Goal: Task Accomplishment & Management: Complete application form

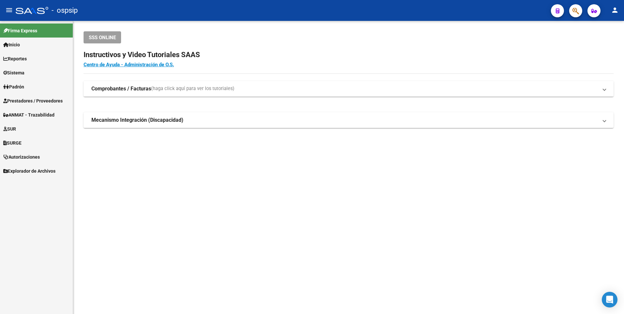
click at [51, 99] on span "Prestadores / Proveedores" at bounding box center [32, 100] width 59 height 7
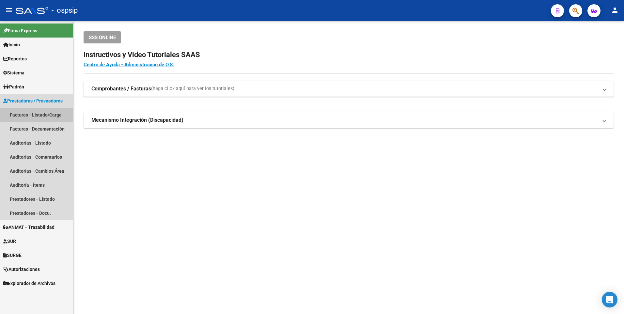
click at [49, 111] on link "Facturas - Listado/Carga" at bounding box center [36, 115] width 73 height 14
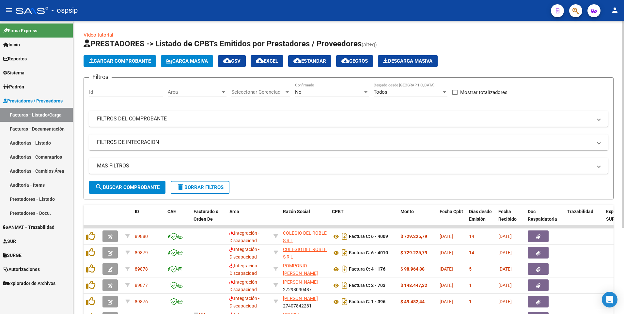
click at [334, 89] on div "No" at bounding box center [329, 92] width 68 height 6
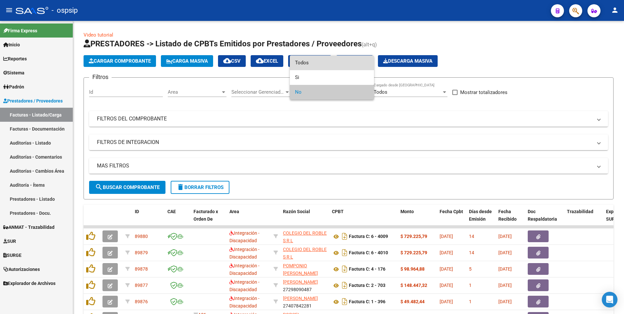
click at [329, 66] on span "Todos" at bounding box center [332, 62] width 74 height 15
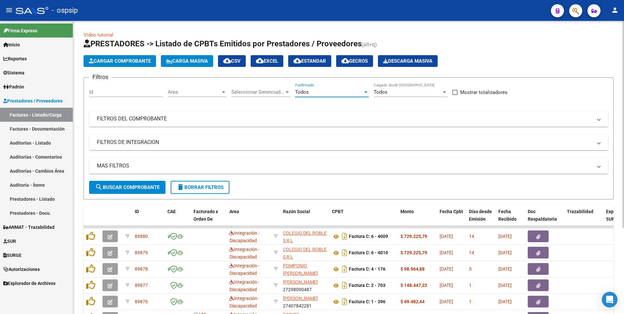
click at [150, 188] on span "search Buscar Comprobante" at bounding box center [127, 187] width 65 height 6
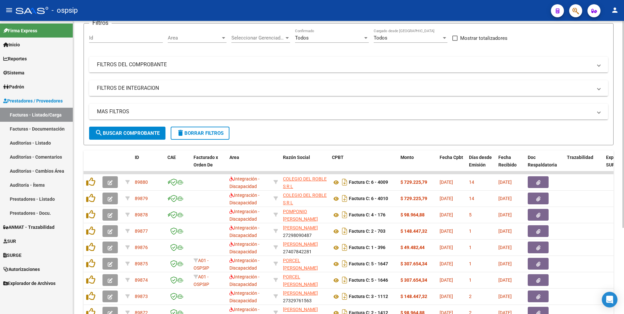
scroll to position [65, 0]
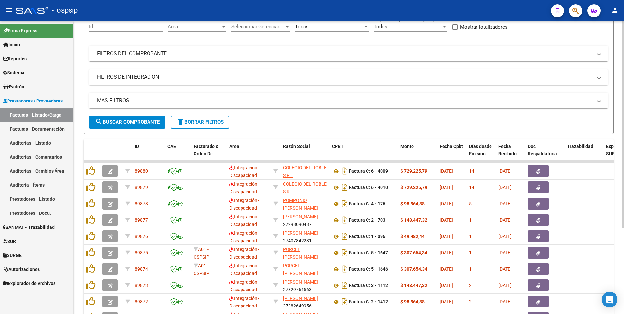
click at [194, 126] on button "delete Borrar Filtros" at bounding box center [200, 121] width 59 height 13
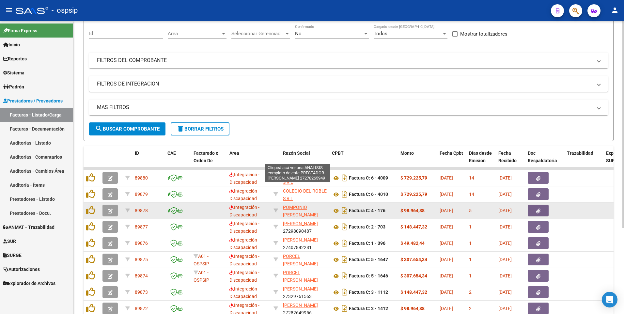
scroll to position [122, 0]
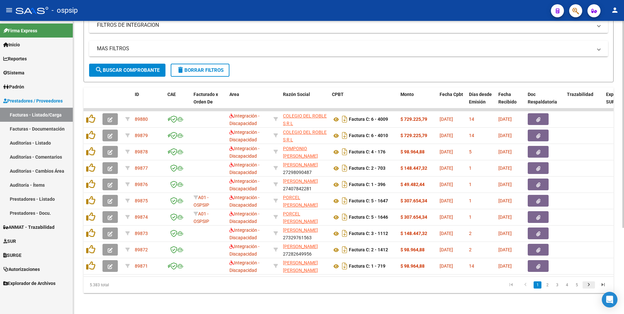
click at [590, 287] on icon "go to next page" at bounding box center [588, 286] width 8 height 8
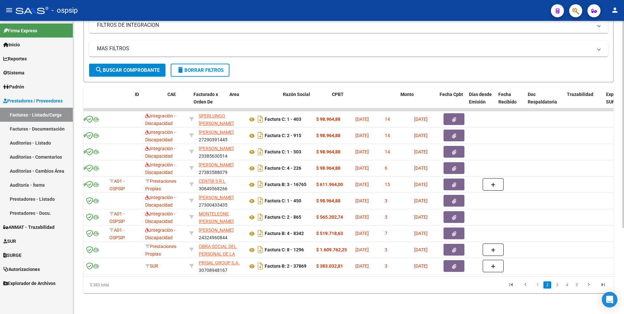
scroll to position [0, 0]
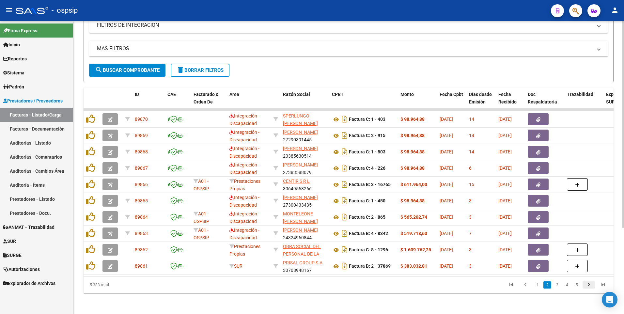
click at [587, 284] on icon "go to next page" at bounding box center [588, 286] width 8 height 8
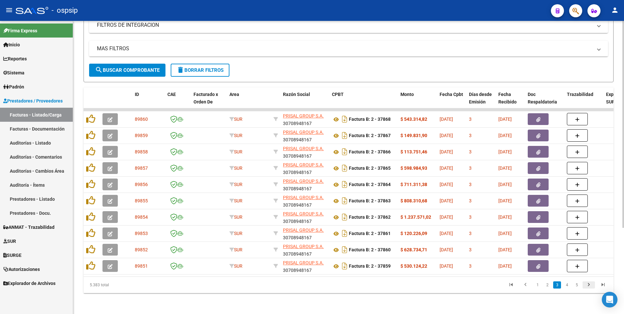
click at [591, 287] on icon "go to next page" at bounding box center [588, 286] width 8 height 8
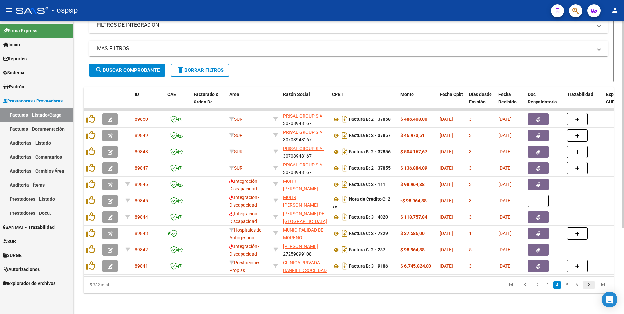
click at [588, 285] on icon "go to next page" at bounding box center [588, 286] width 8 height 8
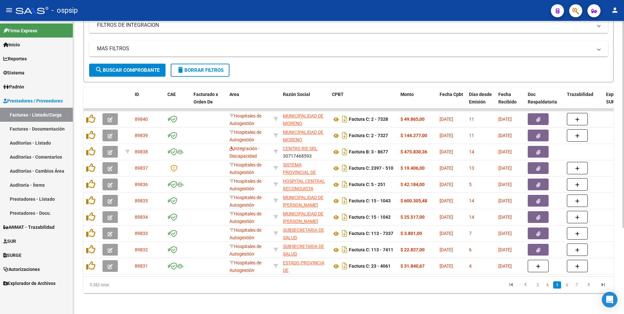
click at [591, 283] on icon "go to next page" at bounding box center [588, 286] width 8 height 8
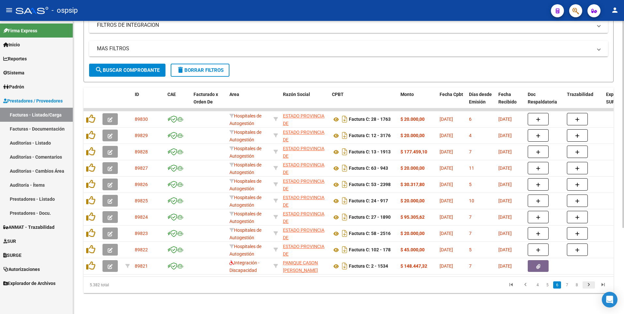
click at [587, 286] on icon "go to next page" at bounding box center [588, 286] width 8 height 8
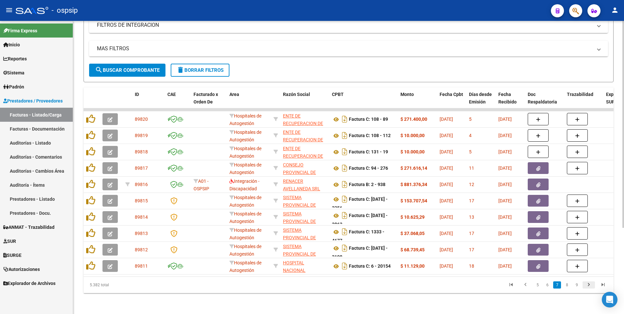
click at [592, 284] on icon "go to next page" at bounding box center [588, 286] width 8 height 8
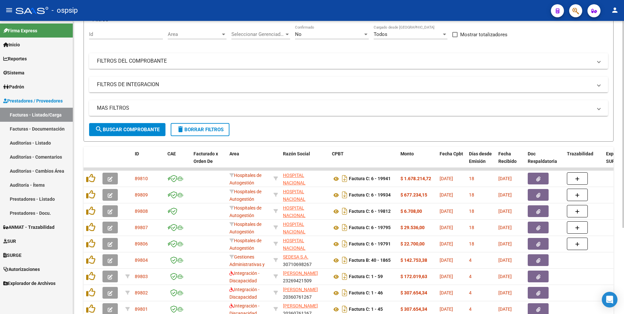
scroll to position [57, 0]
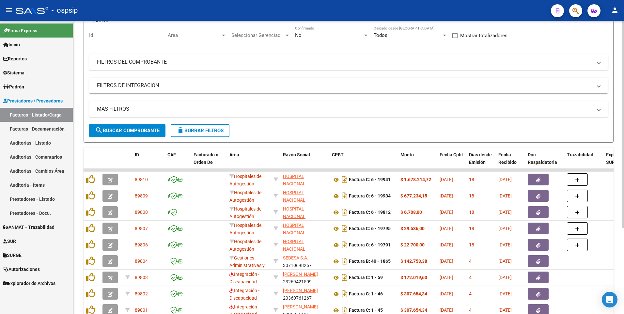
click at [201, 131] on span "delete Borrar Filtros" at bounding box center [199, 131] width 47 height 6
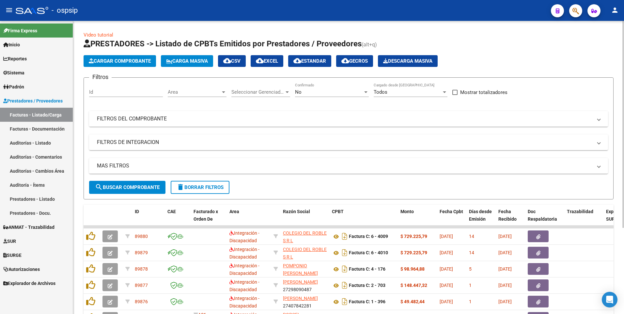
click at [279, 116] on mat-panel-title "FILTROS DEL COMPROBANTE" at bounding box center [344, 118] width 495 height 7
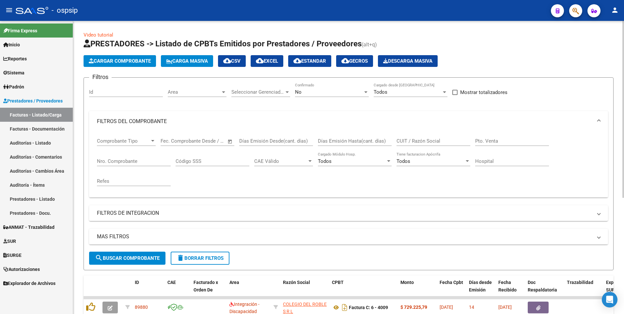
click at [128, 164] on div "Nro. Comprobante" at bounding box center [134, 159] width 74 height 14
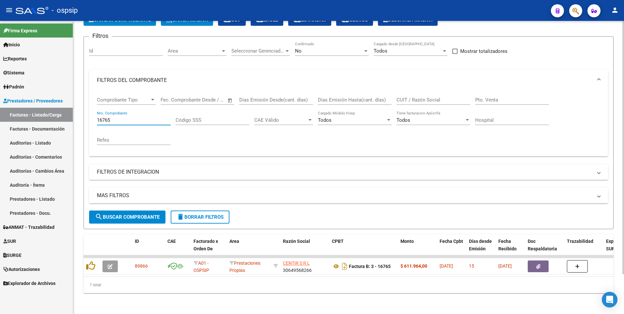
click at [126, 117] on input "16765" at bounding box center [134, 120] width 74 height 6
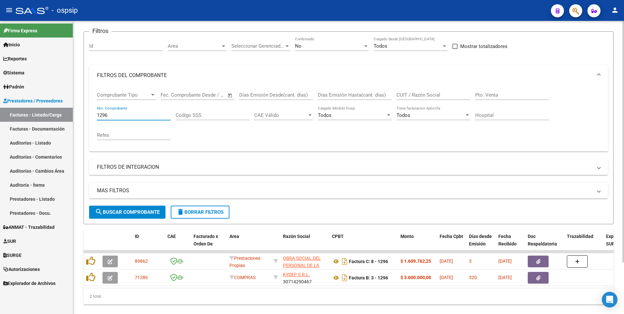
type input "1296"
click at [171, 215] on form "Filtros Id Area Area Seleccionar Gerenciador Seleccionar Gerenciador No Confirm…" at bounding box center [349, 127] width 530 height 193
click at [178, 216] on mat-icon "delete" at bounding box center [180, 212] width 8 height 8
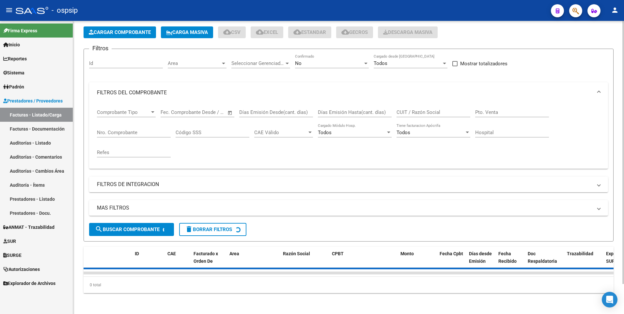
click at [139, 130] on input "Nro. Comprobante" at bounding box center [134, 133] width 74 height 6
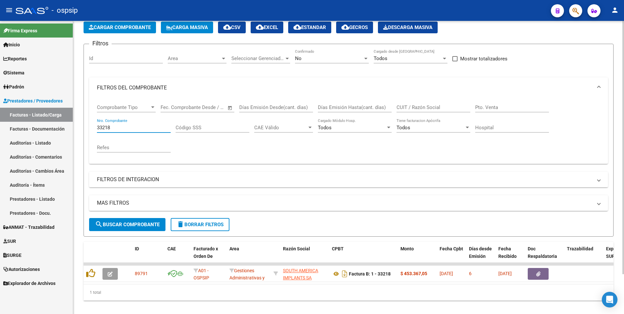
scroll to position [0, 0]
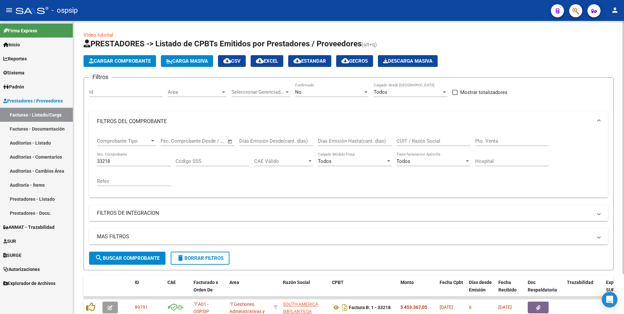
drag, startPoint x: 245, startPoint y: 9, endPoint x: 135, endPoint y: 142, distance: 171.9
click at [245, 9] on div "- ospsip" at bounding box center [281, 10] width 530 height 14
click at [131, 161] on input "33218" at bounding box center [134, 161] width 74 height 6
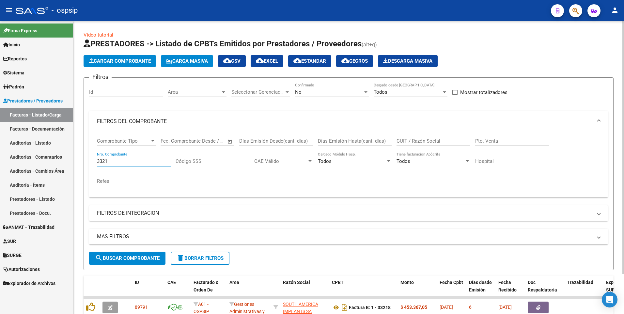
type input "33218"
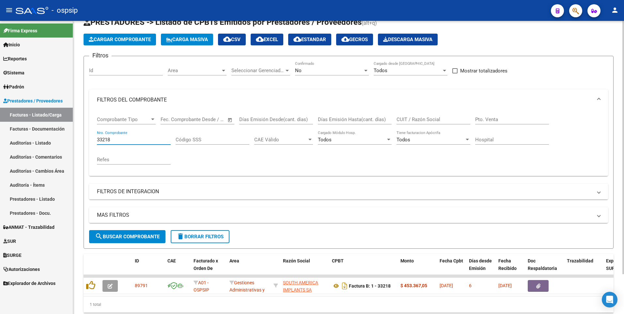
scroll to position [46, 0]
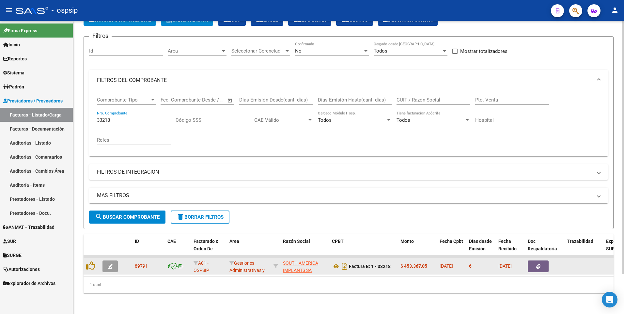
click at [547, 260] on button "button" at bounding box center [537, 266] width 21 height 12
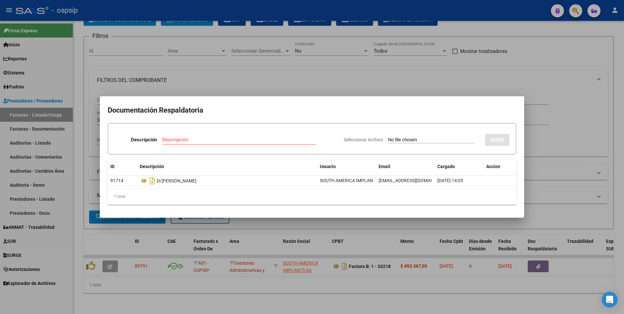
click at [222, 56] on div at bounding box center [312, 157] width 624 height 314
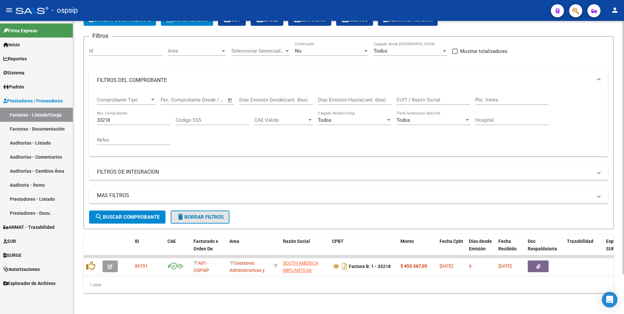
click at [205, 214] on span "delete Borrar Filtros" at bounding box center [199, 217] width 47 height 6
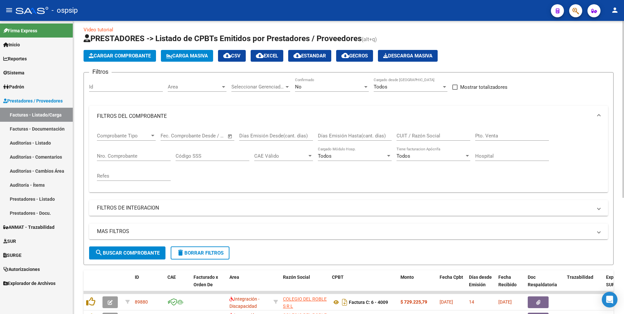
scroll to position [0, 0]
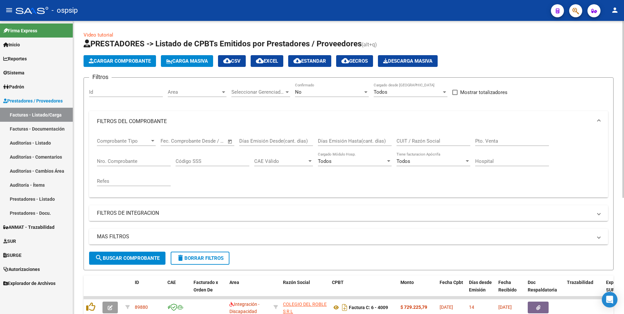
click at [128, 64] on span "Cargar Comprobante" at bounding box center [120, 61] width 62 height 6
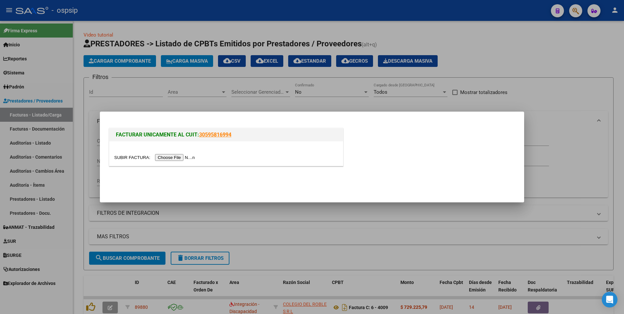
click at [160, 159] on input "file" at bounding box center [155, 157] width 83 height 7
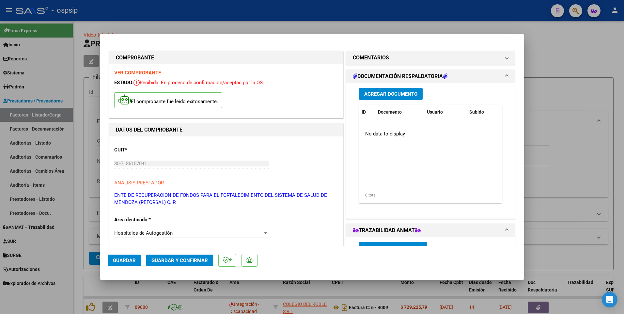
click at [136, 262] on button "Guardar" at bounding box center [124, 260] width 33 height 12
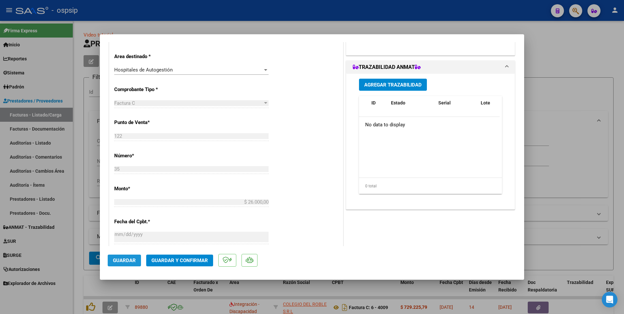
click at [122, 263] on button "Guardar" at bounding box center [124, 260] width 33 height 12
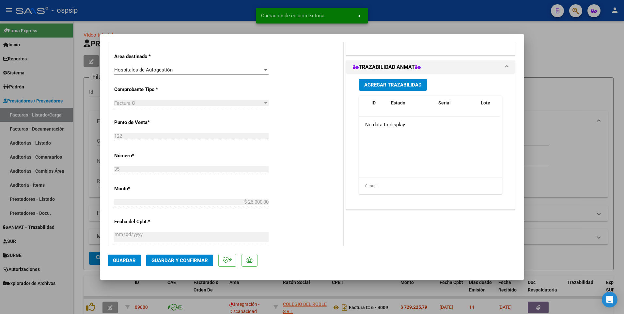
click at [221, 16] on div at bounding box center [312, 157] width 624 height 314
type input "$ 0,00"
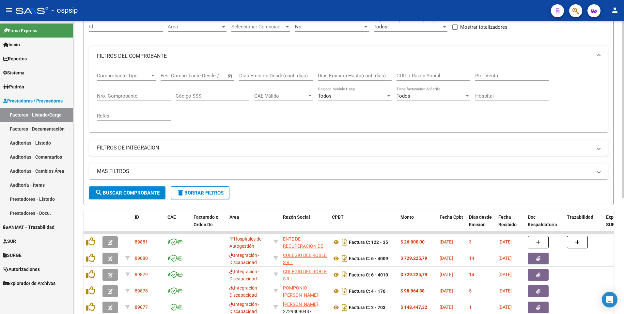
scroll to position [0, 0]
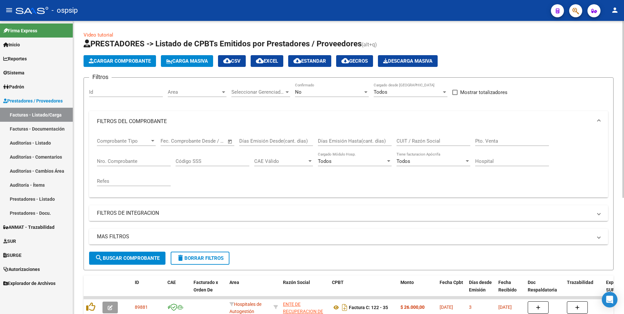
click at [140, 61] on span "Cargar Comprobante" at bounding box center [120, 61] width 62 height 6
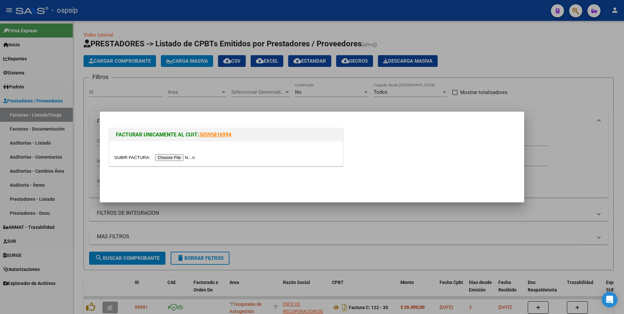
click at [175, 157] on input "file" at bounding box center [155, 157] width 83 height 7
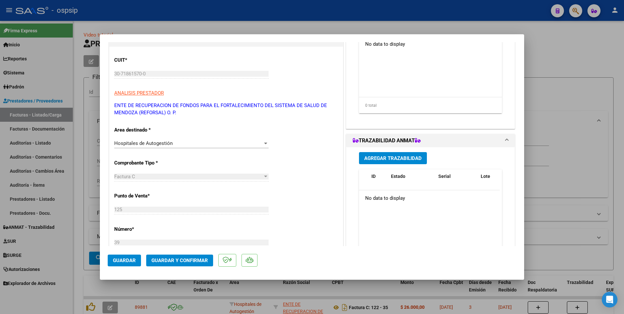
scroll to position [98, 0]
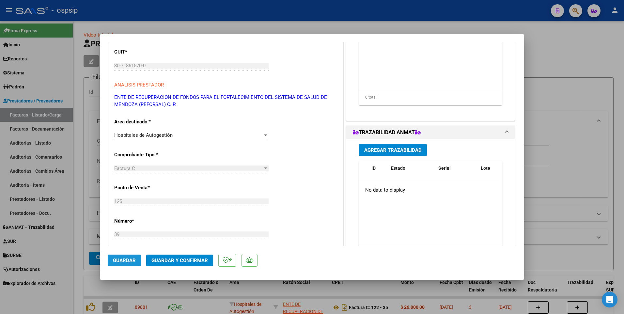
click at [136, 261] on button "Guardar" at bounding box center [124, 260] width 33 height 12
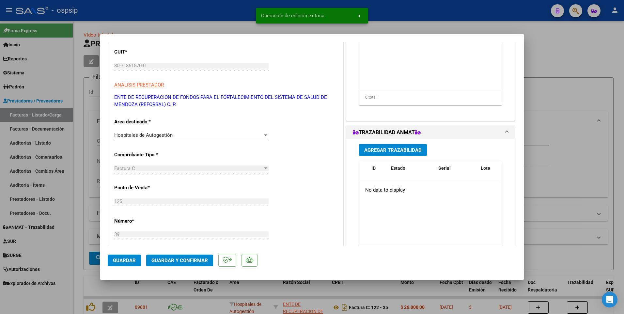
click at [221, 1] on div at bounding box center [312, 157] width 624 height 314
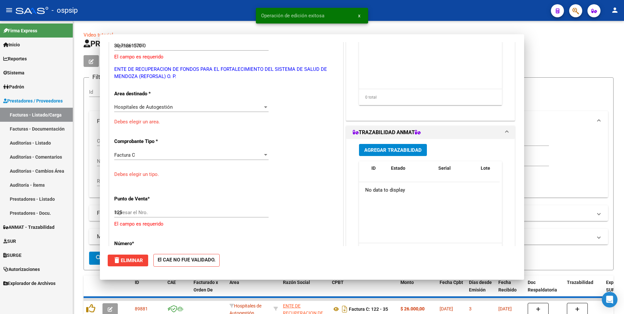
type input "$ 0,00"
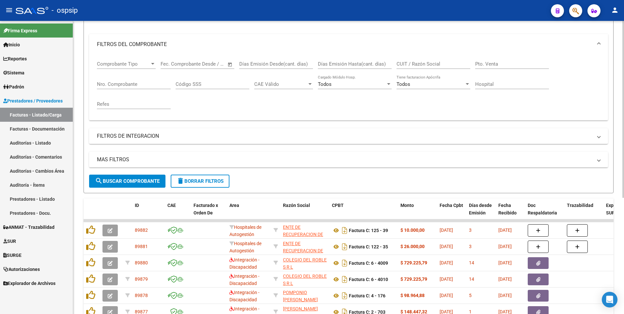
scroll to position [0, 0]
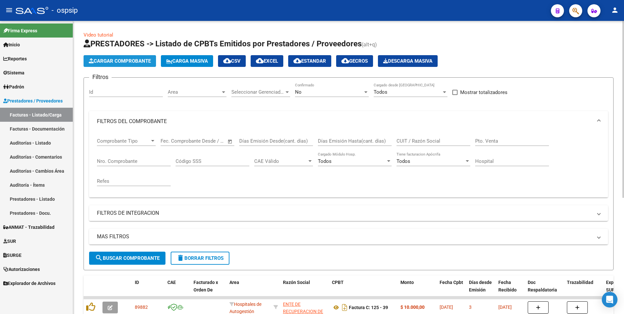
click at [132, 62] on span "Cargar Comprobante" at bounding box center [120, 61] width 62 height 6
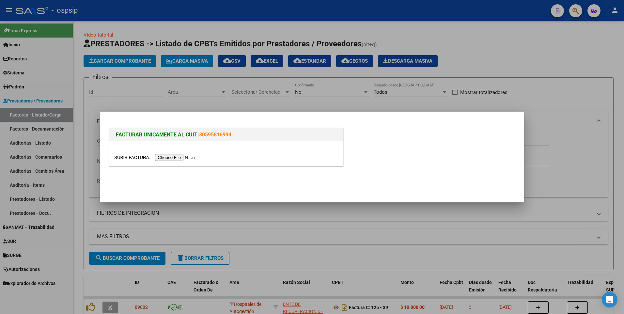
click at [163, 160] on input "file" at bounding box center [155, 157] width 83 height 7
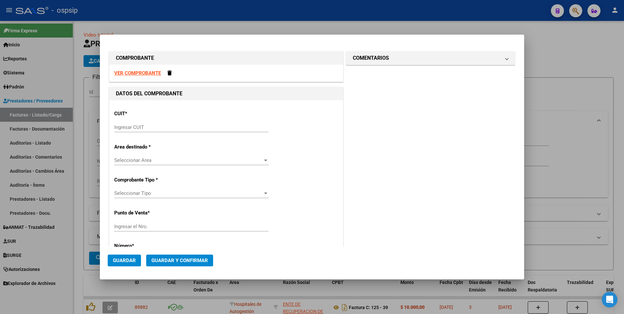
click at [128, 71] on strong "VER COMPROBANTE" at bounding box center [137, 73] width 47 height 6
click at [187, 127] on input "Ingresar CUIT" at bounding box center [191, 127] width 154 height 6
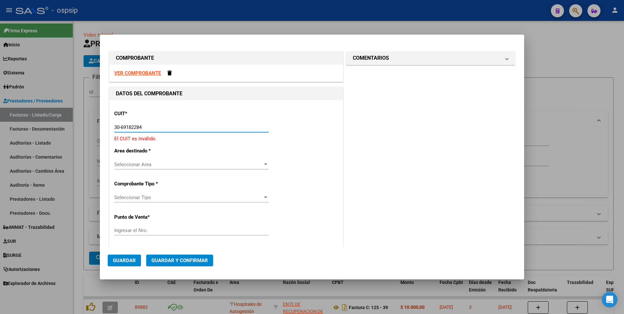
type input "30-69182284-9"
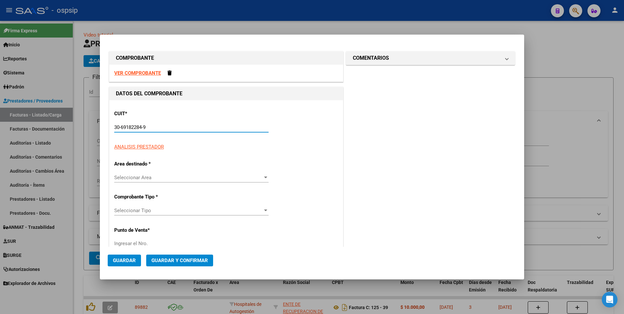
type input "2397"
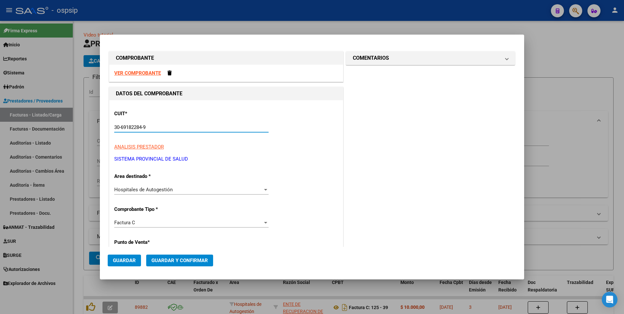
type input "30-69182284-9"
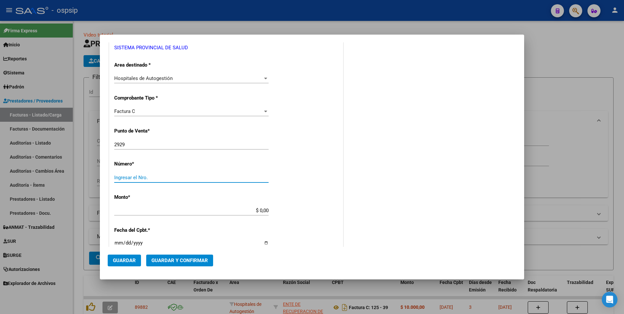
click at [185, 144] on input "2929" at bounding box center [191, 145] width 154 height 6
type input "1395"
type input "2929"
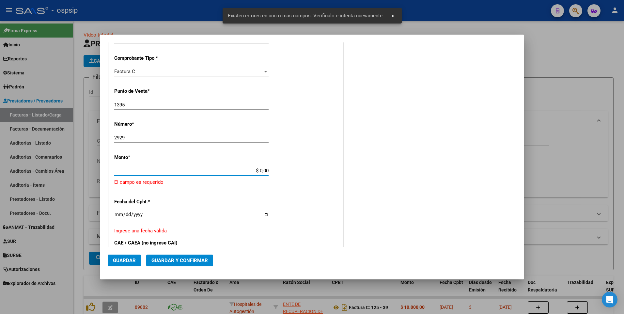
scroll to position [174, 0]
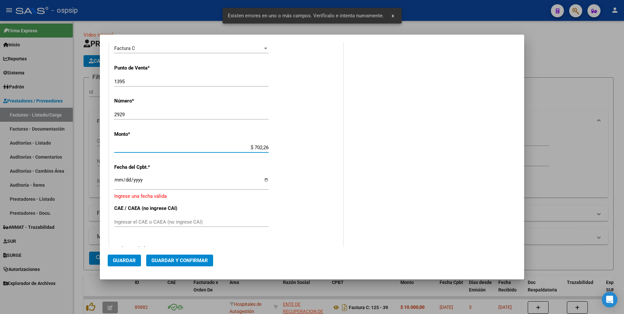
type input "$ 7.022,68"
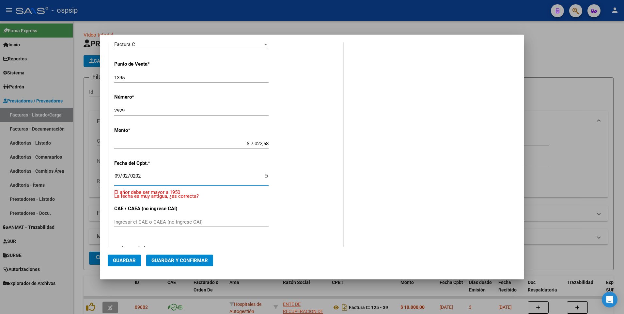
type input "[DATE]"
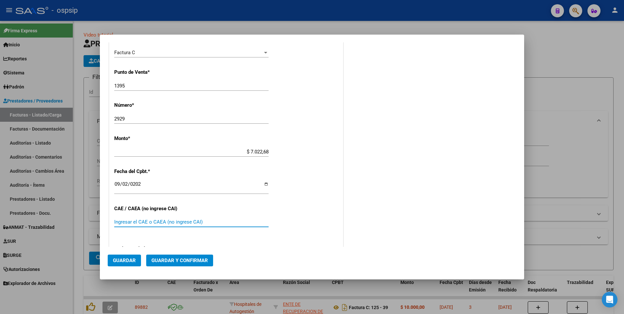
click at [129, 260] on span "Guardar" at bounding box center [124, 260] width 23 height 6
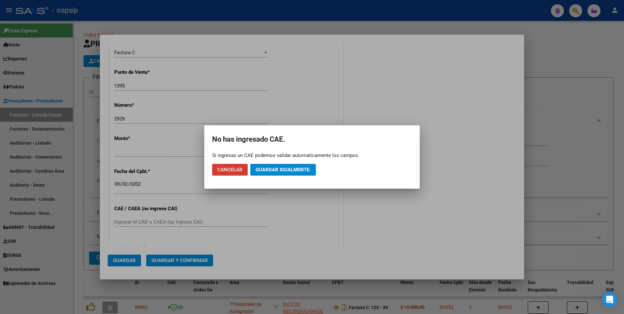
click at [275, 172] on span "Guardar igualmente." at bounding box center [282, 170] width 55 height 6
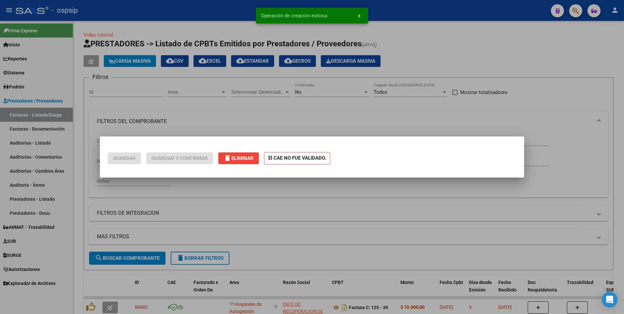
scroll to position [0, 0]
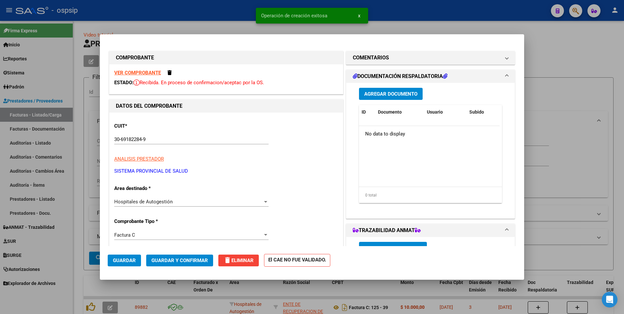
click at [400, 95] on span "Agregar Documento" at bounding box center [390, 94] width 53 height 6
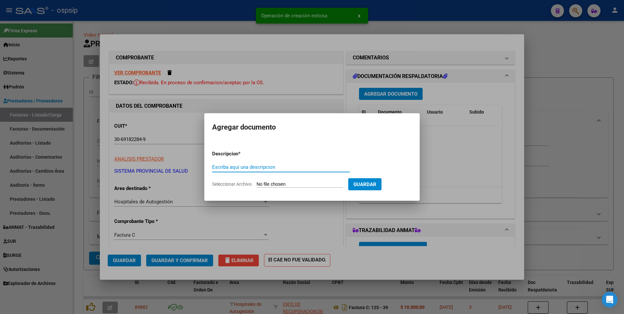
paste input "[EMAIL_ADDRESS][DOMAIN_NAME]"
type input "[EMAIL_ADDRESS][DOMAIN_NAME]"
click at [305, 186] on input "Seleccionar Archivo" at bounding box center [299, 184] width 86 height 6
type input "C:\fakepath\1395 2929 seg comercial.pdf"
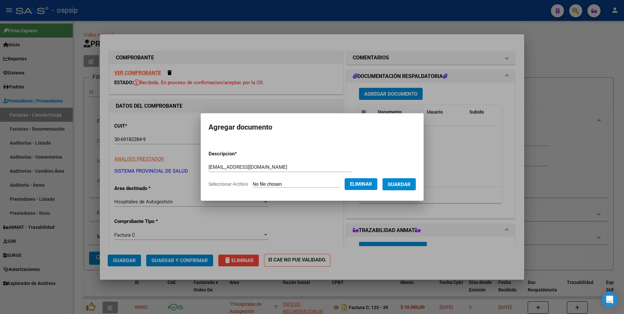
click at [412, 191] on form "Descripcion * [EMAIL_ADDRESS][DOMAIN_NAME] Escriba aquí una descripcion Selecci…" at bounding box center [311, 169] width 207 height 48
click at [410, 184] on span "Guardar" at bounding box center [399, 184] width 23 height 6
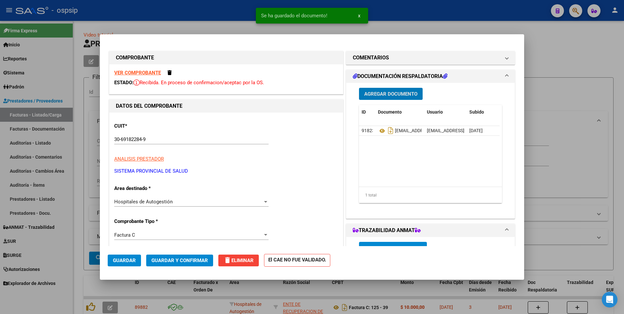
click at [130, 262] on span "Guardar" at bounding box center [124, 260] width 23 height 6
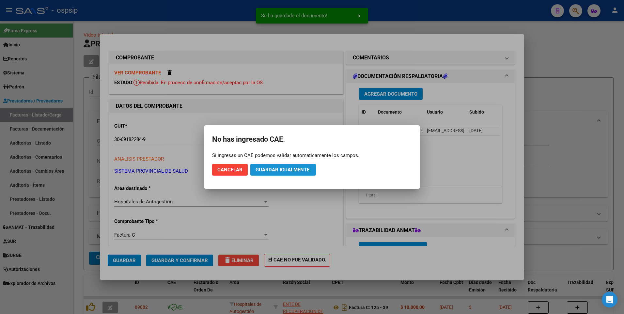
click at [290, 172] on span "Guardar igualmente." at bounding box center [282, 170] width 55 height 6
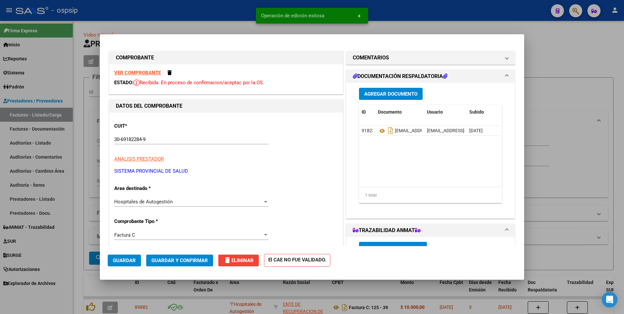
click at [220, 23] on div at bounding box center [312, 157] width 624 height 314
type input "$ 0,00"
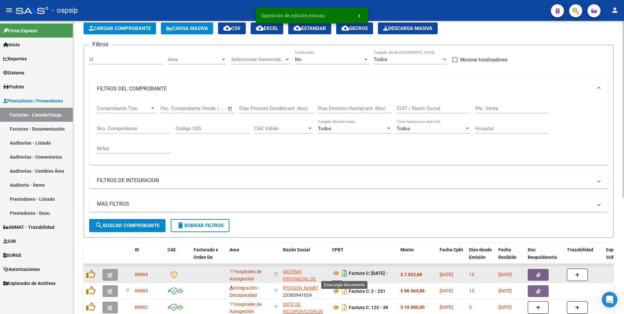
scroll to position [4, 0]
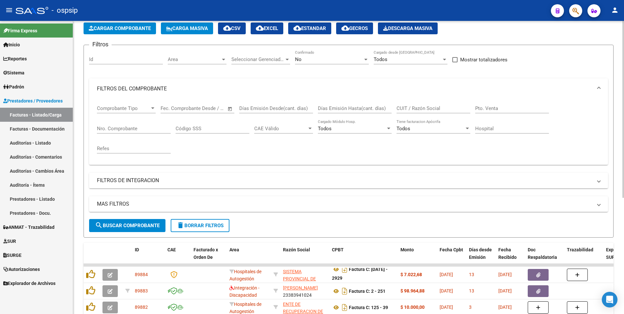
click at [413, 109] on input "CUIT / Razón Social" at bounding box center [433, 108] width 74 height 6
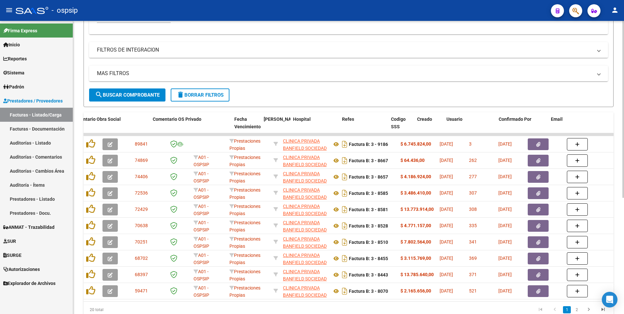
scroll to position [0, 1152]
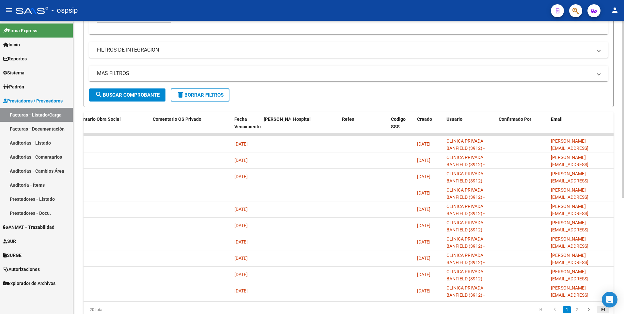
type input "30546007754"
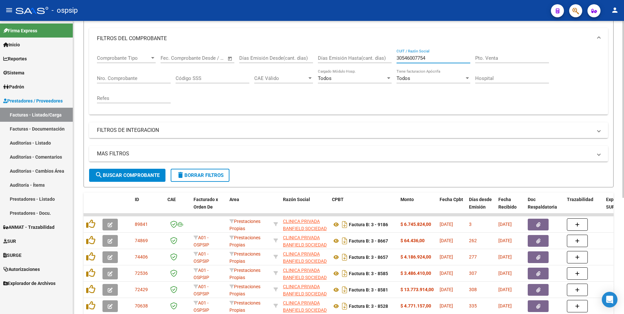
scroll to position [33, 0]
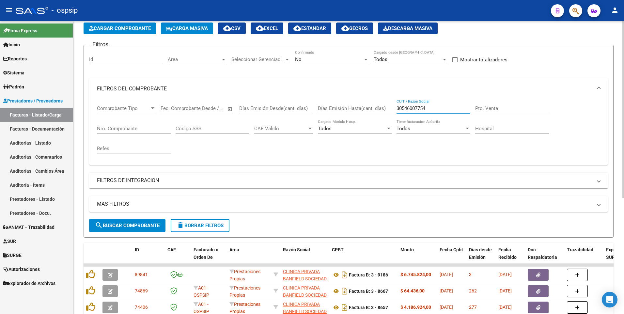
click at [119, 23] on button "Cargar Comprobante" at bounding box center [120, 29] width 72 height 12
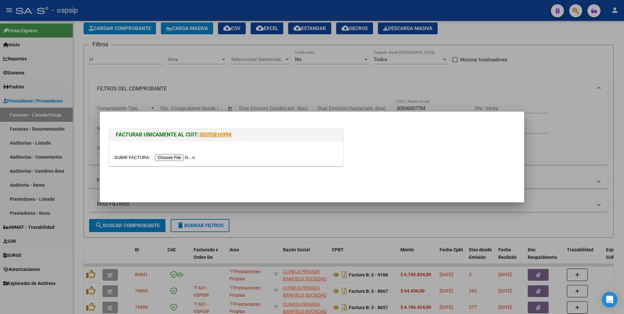
click at [171, 159] on input "file" at bounding box center [155, 157] width 83 height 7
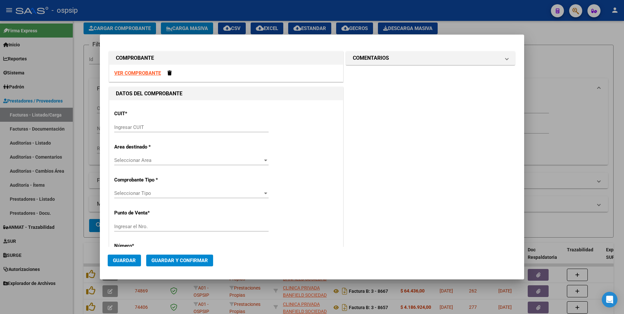
click at [141, 71] on strong "VER COMPROBANTE" at bounding box center [137, 73] width 47 height 6
click at [209, 129] on input "Ingresar CUIT" at bounding box center [191, 127] width 154 height 6
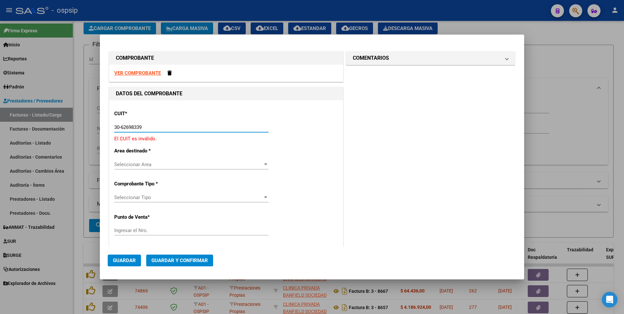
type input "30-62698339-8"
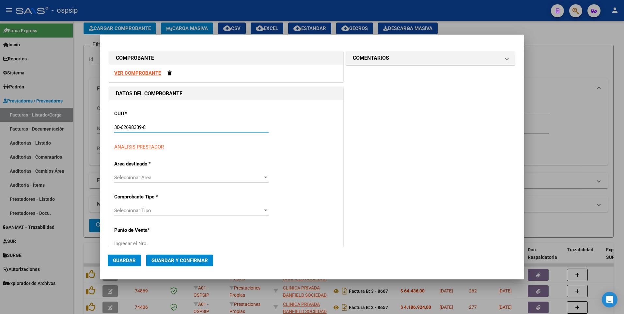
type input "143"
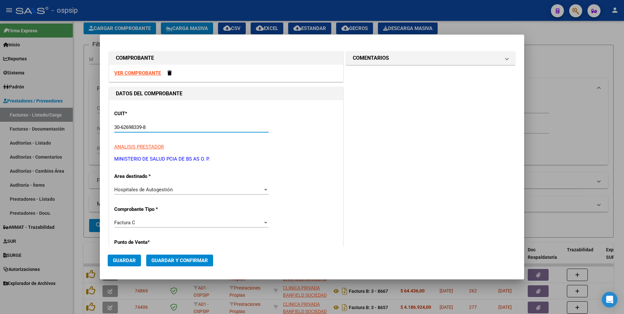
type input "30-62698339-8"
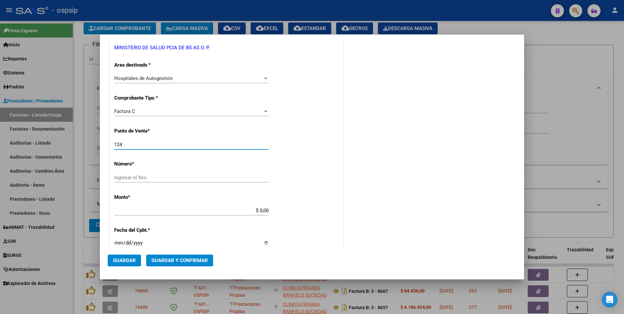
type input "124"
type input "17191"
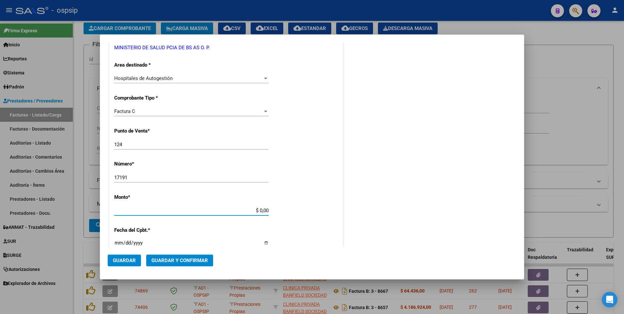
type input "$ 59.856,16"
type input "[DATE]"
type input "75348557472458"
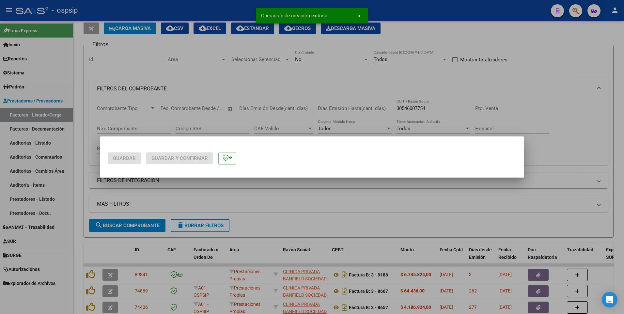
scroll to position [0, 0]
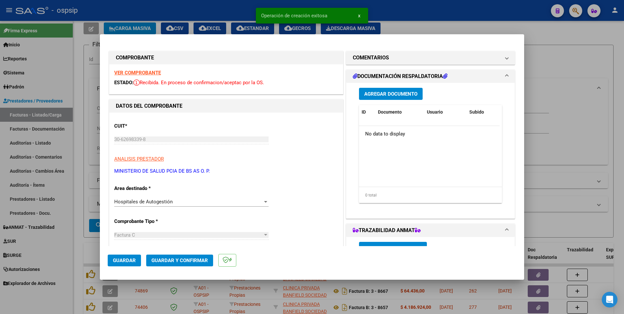
click at [401, 98] on button "Agregar Documento" at bounding box center [391, 94] width 64 height 12
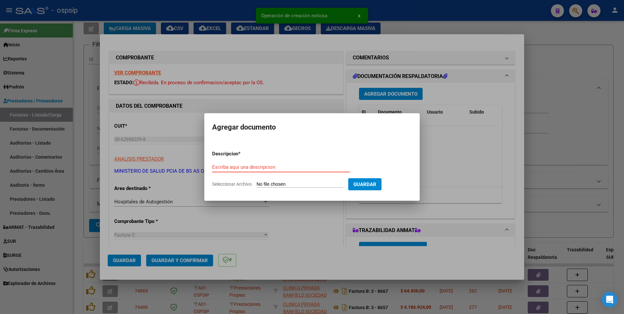
paste input "[EMAIL_ADDRESS][DOMAIN_NAME]"
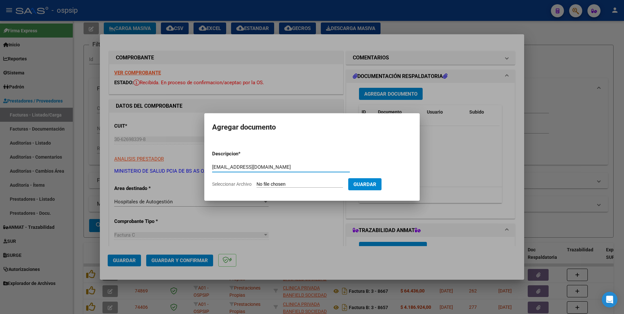
type input "[EMAIL_ADDRESS][DOMAIN_NAME]"
click at [322, 182] on input "Seleccionar Archivo" at bounding box center [299, 184] width 86 height 6
type input "C:\fakepath\124-17191.pdf"
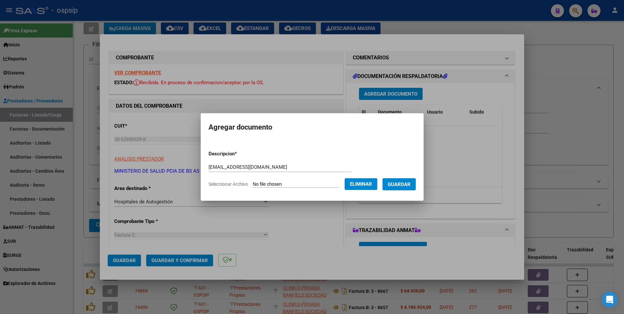
click at [407, 185] on span "Guardar" at bounding box center [399, 184] width 23 height 6
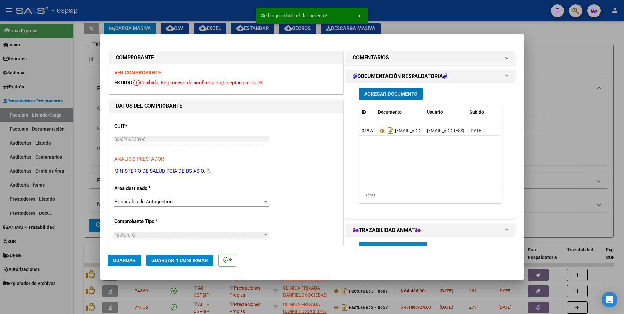
click at [118, 264] on button "Guardar" at bounding box center [124, 260] width 33 height 12
click at [197, 12] on div at bounding box center [312, 157] width 624 height 314
type input "$ 0,00"
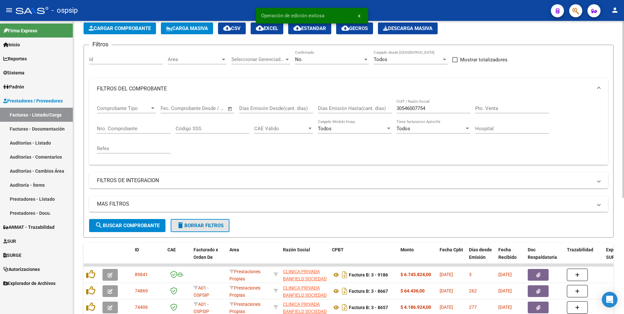
click at [223, 228] on span "delete Borrar Filtros" at bounding box center [199, 225] width 47 height 6
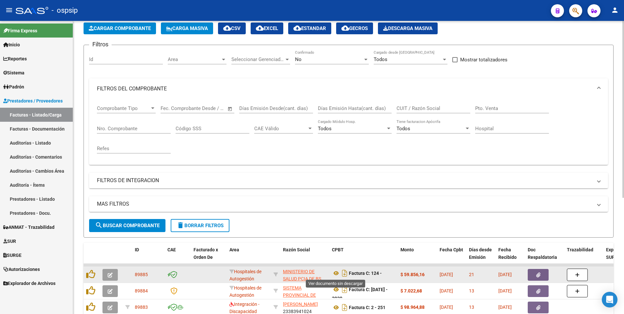
scroll to position [4, 0]
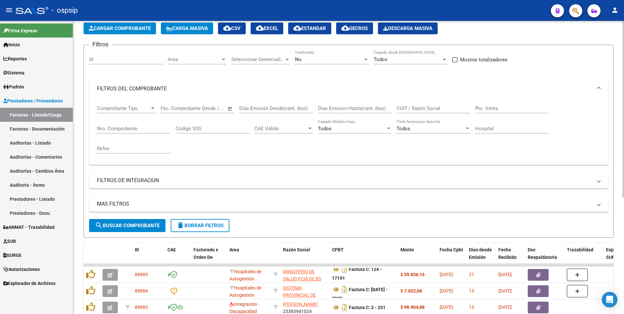
click at [114, 28] on span "Cargar Comprobante" at bounding box center [120, 28] width 62 height 6
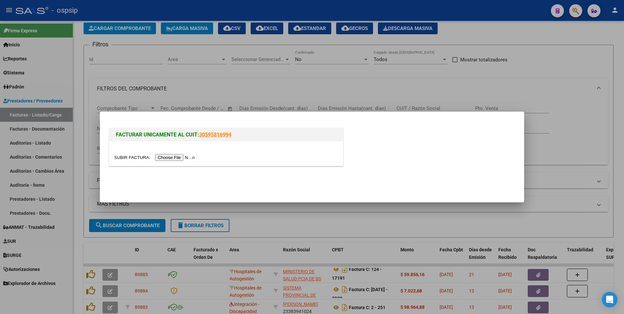
click at [174, 157] on input "file" at bounding box center [155, 157] width 83 height 7
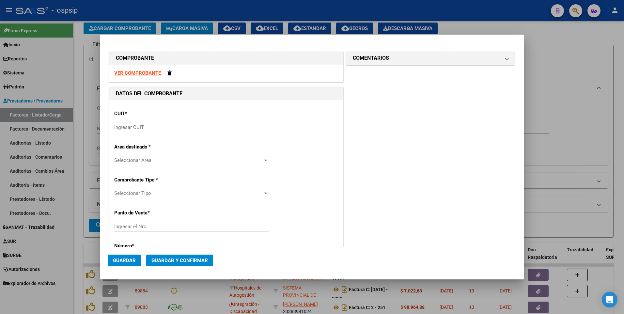
click at [144, 73] on strong "VER COMPROBANTE" at bounding box center [137, 73] width 47 height 6
click at [197, 128] on input "Ingresar CUIT" at bounding box center [191, 127] width 154 height 6
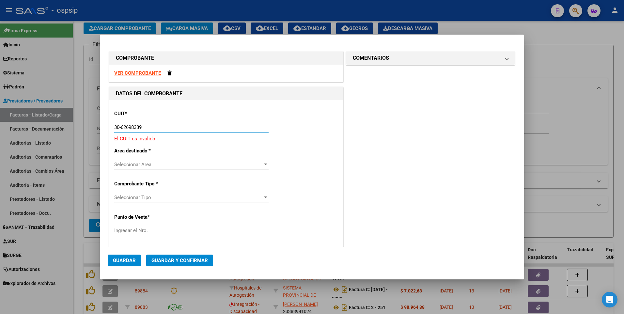
type input "30-62698339-8"
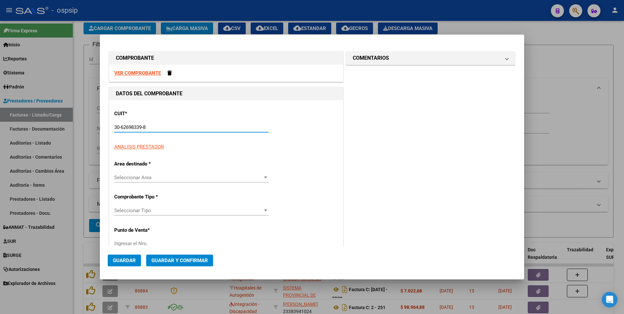
type input "124"
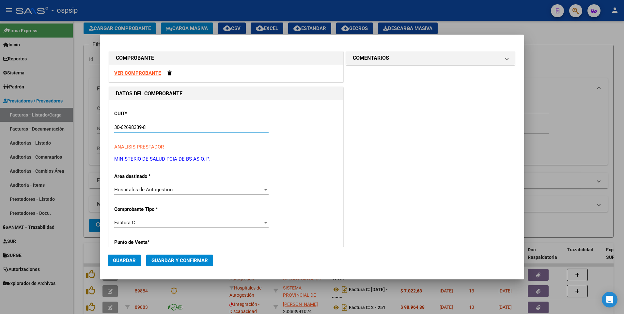
type input "30-62698339-8"
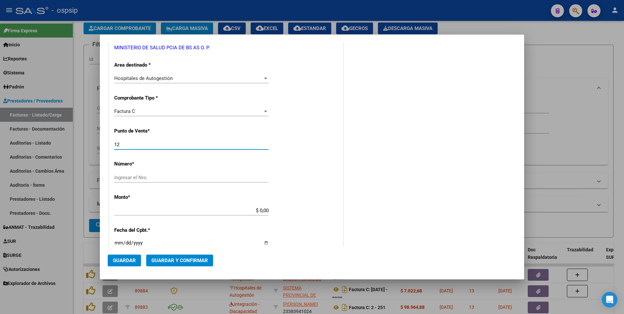
type input "124"
type input "17190"
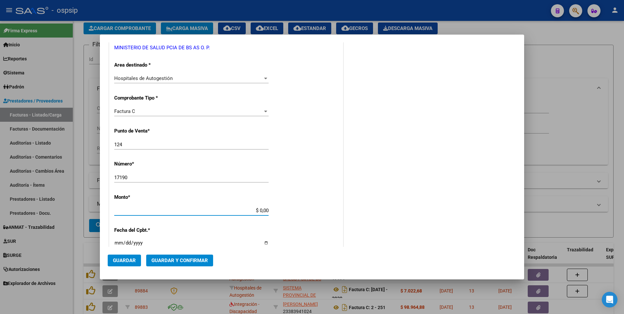
type input "$ 643.686,00"
type input "[DATE]"
type input "75348556992699"
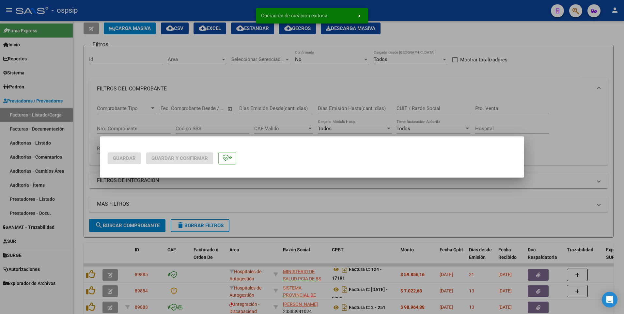
scroll to position [0, 0]
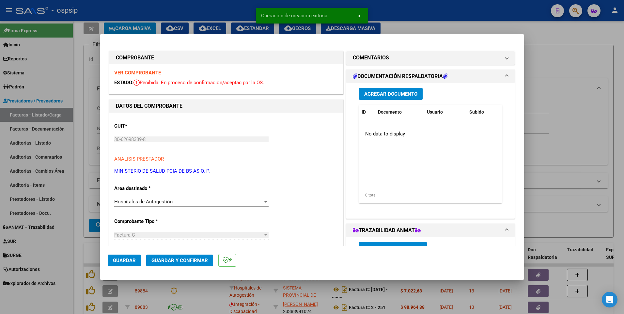
click at [369, 98] on button "Agregar Documento" at bounding box center [391, 94] width 64 height 12
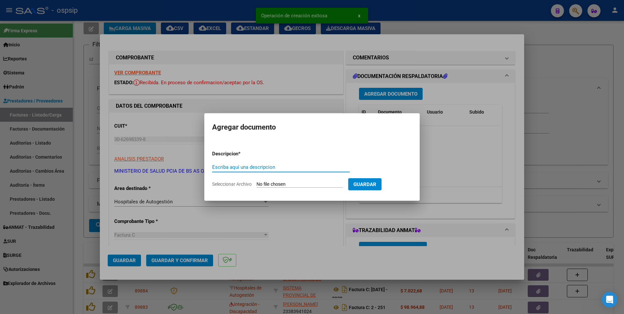
paste input "[EMAIL_ADDRESS][DOMAIN_NAME]"
type input "[EMAIL_ADDRESS][DOMAIN_NAME]"
click at [267, 181] on app-file-uploader "Seleccionar Archivo" at bounding box center [280, 184] width 136 height 6
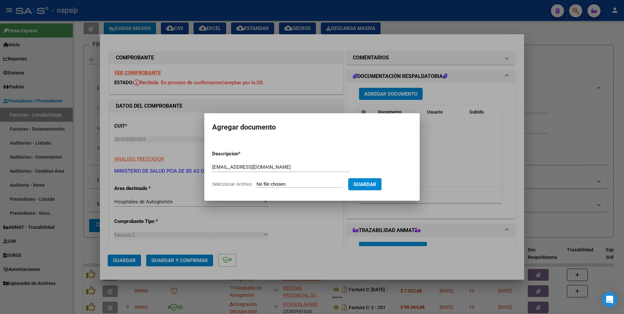
click at [259, 185] on input "Seleccionar Archivo" at bounding box center [299, 184] width 86 height 6
type input "C:\fakepath\124-17190.pdf"
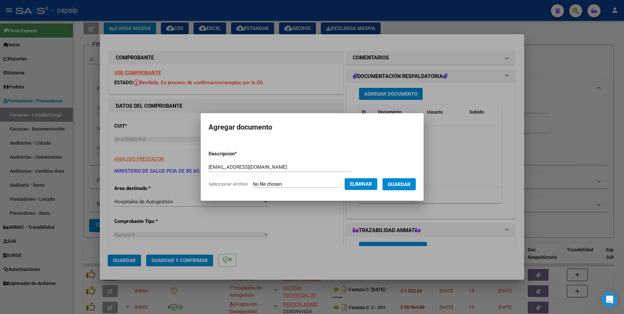
click at [404, 180] on button "Guardar" at bounding box center [398, 184] width 33 height 12
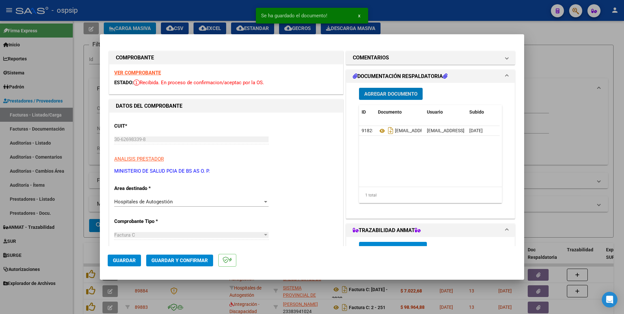
click at [129, 265] on button "Guardar" at bounding box center [124, 260] width 33 height 12
click at [229, 18] on div at bounding box center [312, 157] width 624 height 314
type input "$ 0,00"
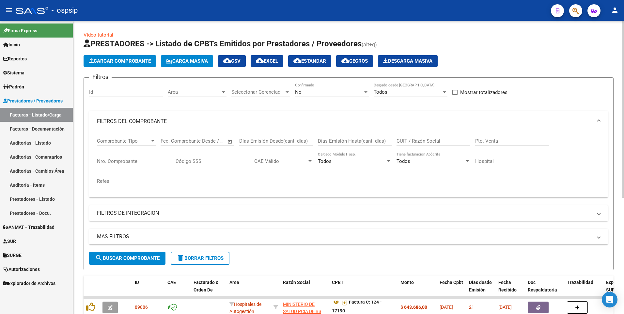
click at [201, 260] on span "delete Borrar Filtros" at bounding box center [199, 258] width 47 height 6
click at [142, 65] on button "Cargar Comprobante" at bounding box center [120, 61] width 72 height 12
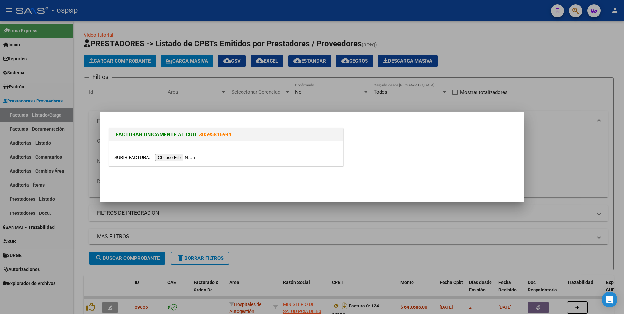
click at [178, 154] on input "file" at bounding box center [155, 157] width 83 height 7
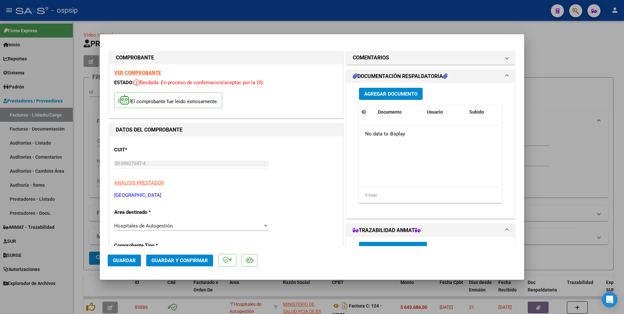
click at [135, 261] on span "Guardar" at bounding box center [124, 260] width 23 height 6
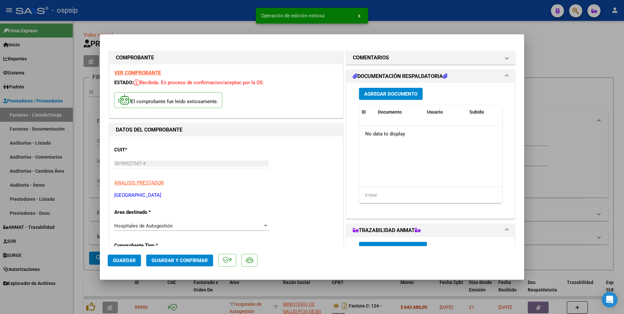
click at [237, 14] on div at bounding box center [312, 157] width 624 height 314
type input "$ 0,00"
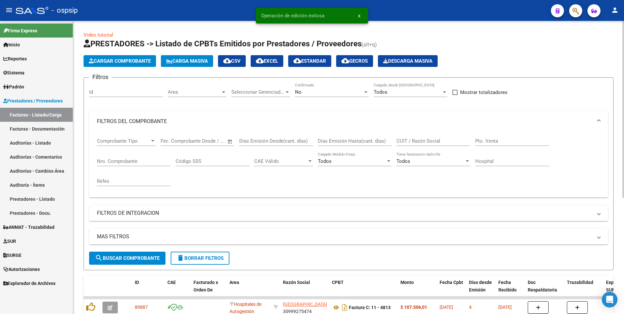
scroll to position [65, 0]
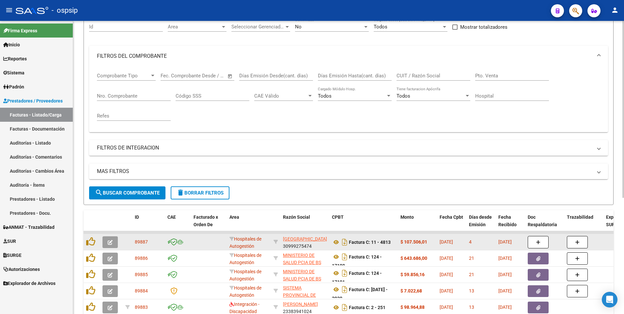
click at [109, 243] on icon "button" at bounding box center [110, 242] width 5 height 5
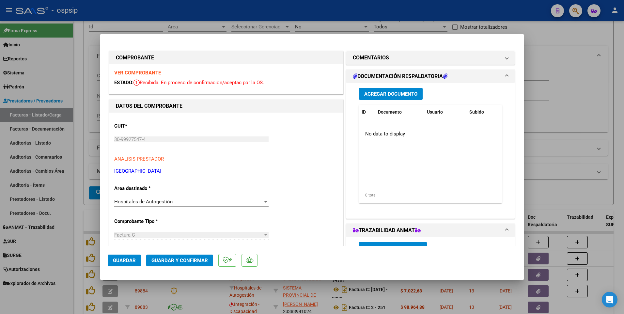
click at [378, 94] on span "Agregar Documento" at bounding box center [390, 94] width 53 height 6
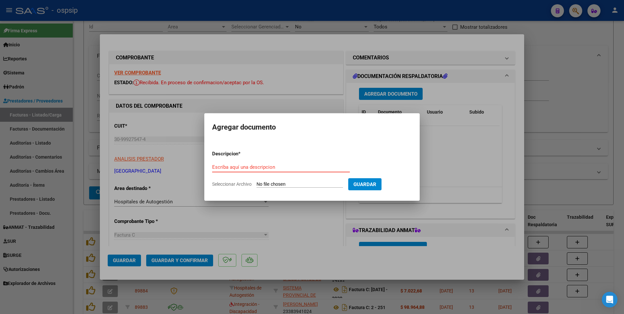
paste input "[EMAIL_ADDRESS][DOMAIN_NAME]"
type input "[EMAIL_ADDRESS][DOMAIN_NAME]"
click at [306, 185] on input "Seleccionar Archivo" at bounding box center [299, 184] width 86 height 6
type input "C:\fakepath\RV_ ENVIO DE FACTURA Nº 4813 AMBULATORIO [DATE] HSB.zip"
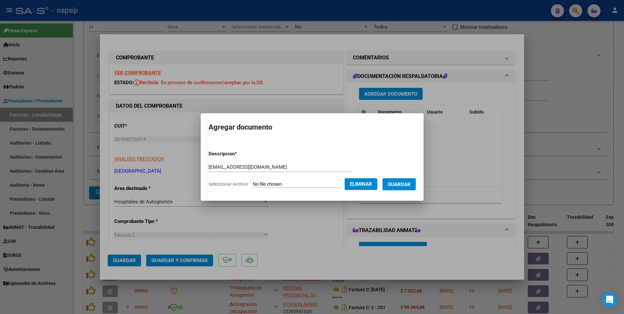
click at [414, 187] on button "Guardar" at bounding box center [398, 184] width 33 height 12
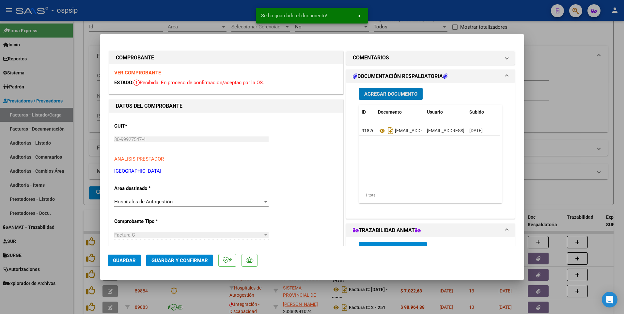
click at [128, 262] on span "Guardar" at bounding box center [124, 260] width 23 height 6
click at [207, 8] on div at bounding box center [312, 157] width 624 height 314
type input "$ 0,00"
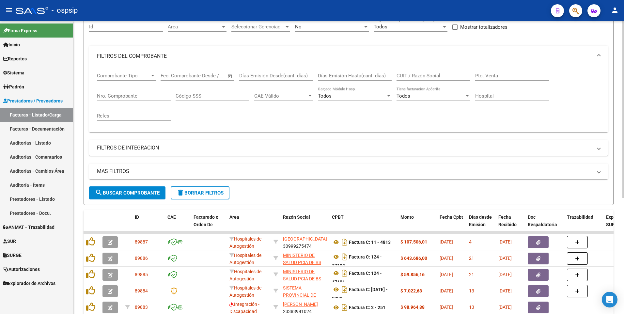
click at [209, 193] on span "delete Borrar Filtros" at bounding box center [199, 193] width 47 height 6
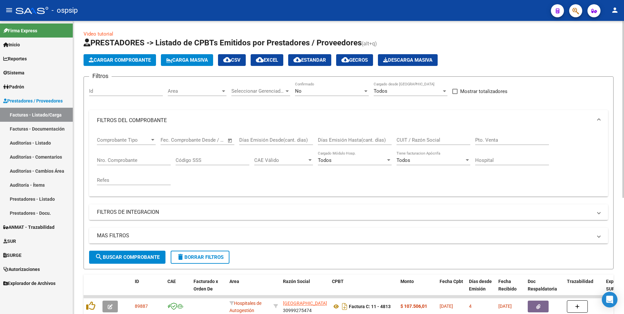
scroll to position [0, 0]
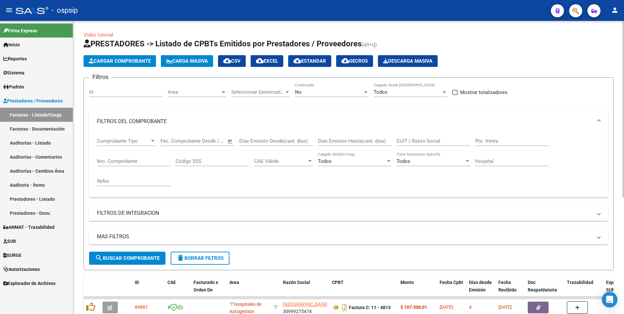
click at [114, 69] on app-list-header "PRESTADORES -> Listado de CPBTs Emitidos por Prestadores / Proveedores (alt+q) …" at bounding box center [349, 154] width 530 height 232
click at [125, 62] on span "Cargar Comprobante" at bounding box center [120, 61] width 62 height 6
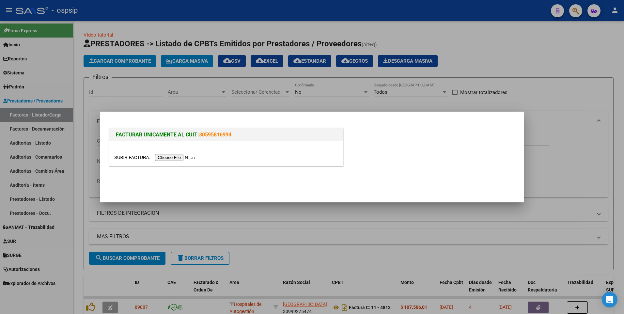
click at [181, 156] on input "file" at bounding box center [155, 157] width 83 height 7
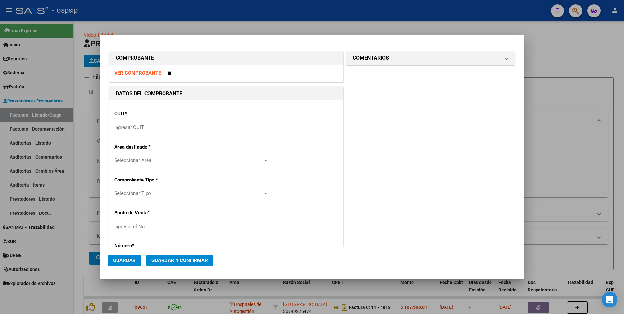
click at [153, 74] on strong "VER COMPROBANTE" at bounding box center [137, 73] width 47 height 6
click at [169, 126] on input "Ingresar CUIT" at bounding box center [191, 127] width 154 height 6
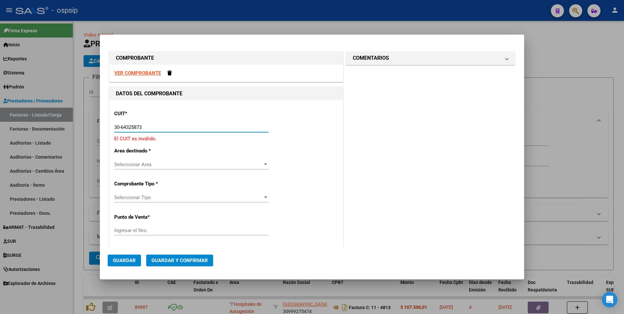
type input "30-64325873-7"
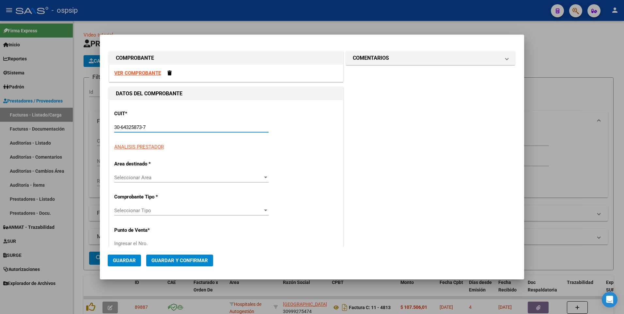
type input "94"
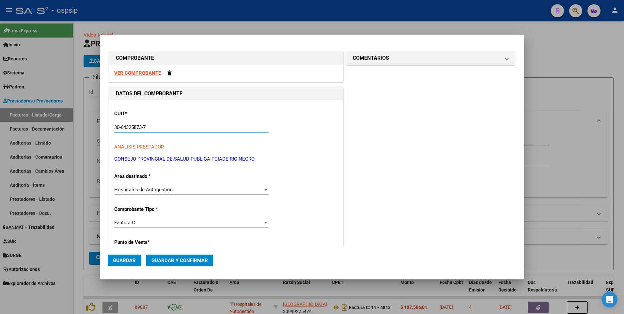
type input "30-64325873-7"
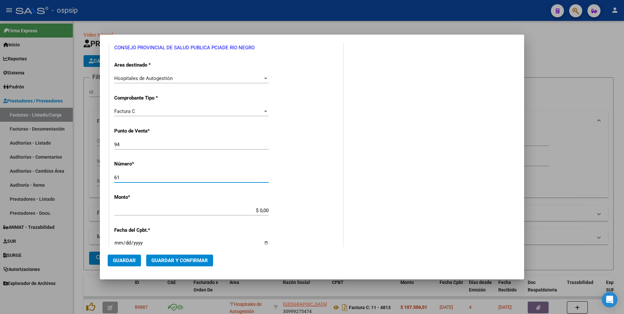
type input "61"
type input "$ 362.855,00"
type input "[DATE]"
type input "75277480752236"
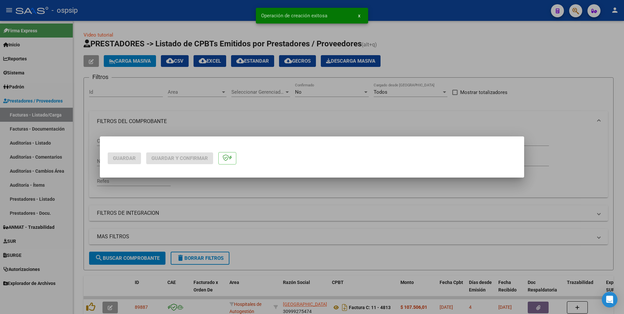
scroll to position [0, 0]
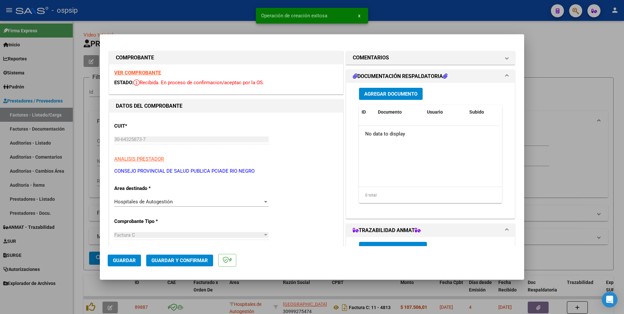
click at [376, 92] on span "Agregar Documento" at bounding box center [390, 94] width 53 height 6
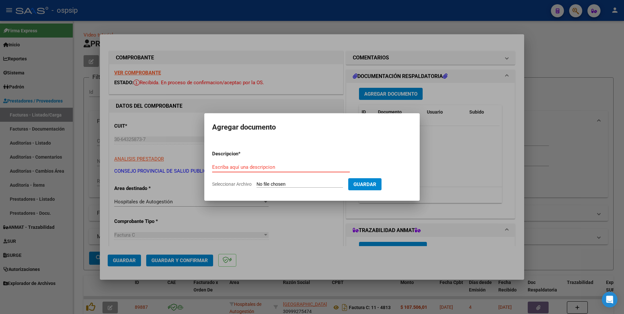
paste input "[EMAIL_ADDRESS][DOMAIN_NAME]"
type input "[EMAIL_ADDRESS][DOMAIN_NAME]"
click at [311, 181] on app-file-uploader "Seleccionar Archivo" at bounding box center [280, 184] width 136 height 6
click at [272, 184] on input "Seleccionar Archivo" at bounding box center [299, 184] width 86 height 6
type input "C:\fakepath\61-INVEST PRIVADAS.pdf"
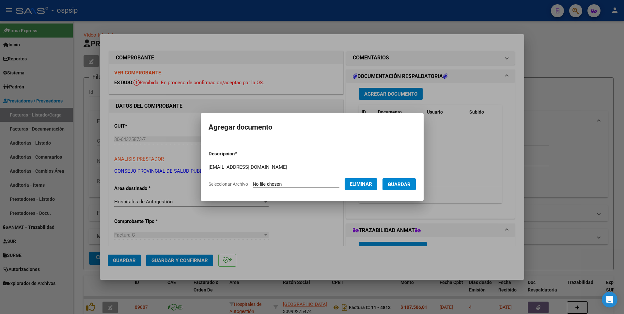
click at [403, 179] on button "Guardar" at bounding box center [398, 184] width 33 height 12
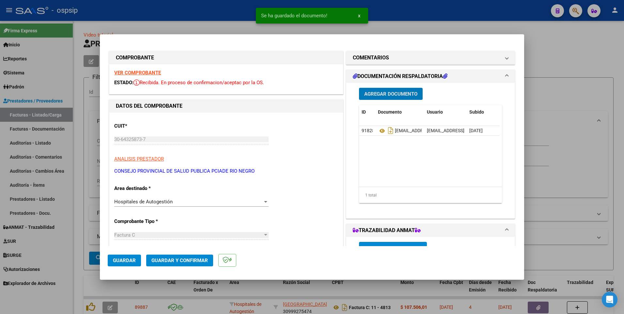
click at [117, 263] on button "Guardar" at bounding box center [124, 260] width 33 height 12
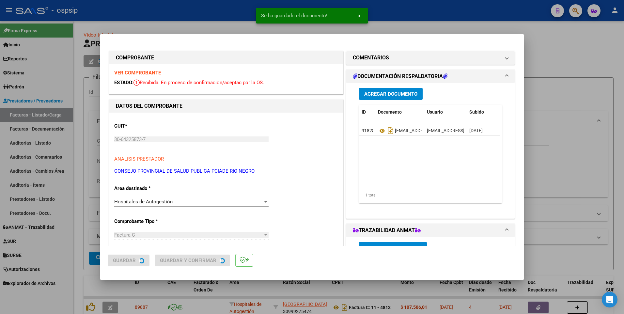
click at [208, 3] on div at bounding box center [312, 157] width 624 height 314
type input "$ 0,00"
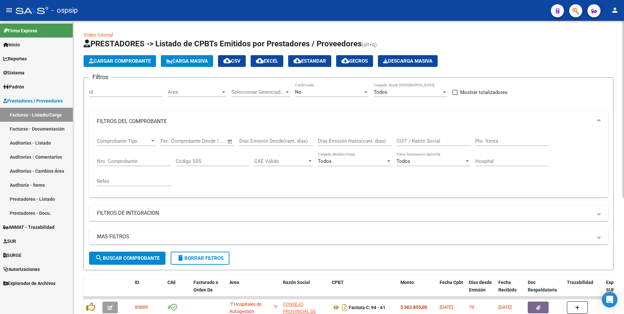
click at [105, 64] on span "Cargar Comprobante" at bounding box center [120, 61] width 62 height 6
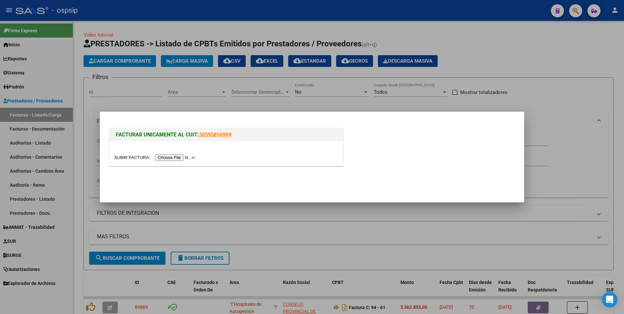
click at [160, 158] on input "file" at bounding box center [155, 157] width 83 height 7
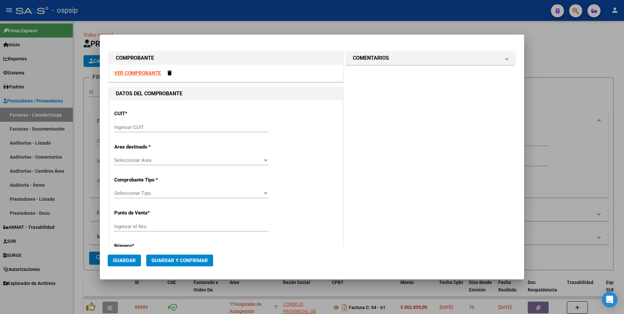
click at [155, 126] on input "Ingresar CUIT" at bounding box center [191, 127] width 154 height 6
click at [144, 75] on strong "VER COMPROBANTE" at bounding box center [137, 73] width 47 height 6
click at [192, 128] on input "Ingresar CUIT" at bounding box center [191, 127] width 154 height 6
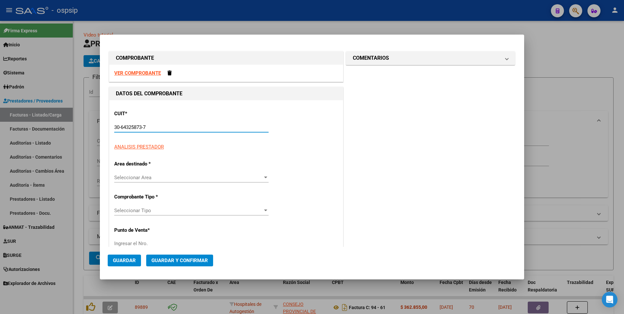
type input "30-64325873-7"
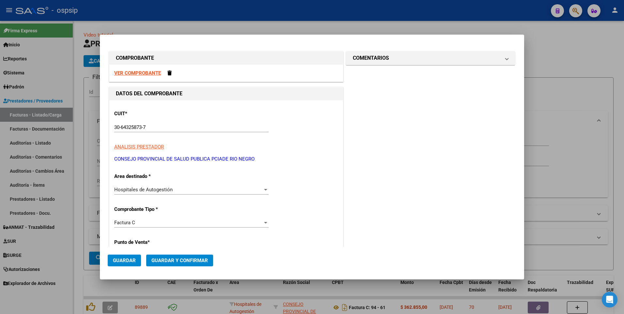
scroll to position [111, 0]
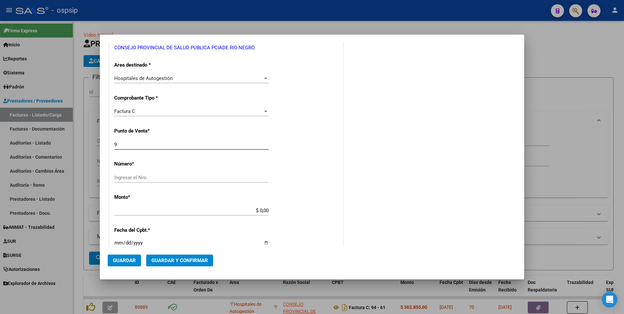
type input "94"
type input "146"
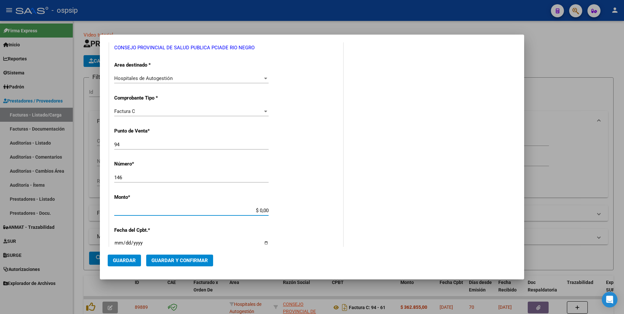
type input "$ 302.050,00"
type input "[DATE]"
type input "75327177080773"
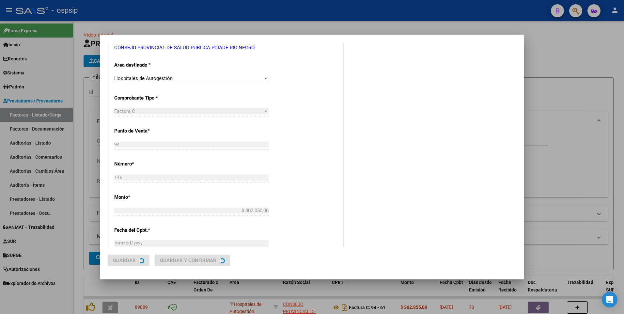
scroll to position [0, 0]
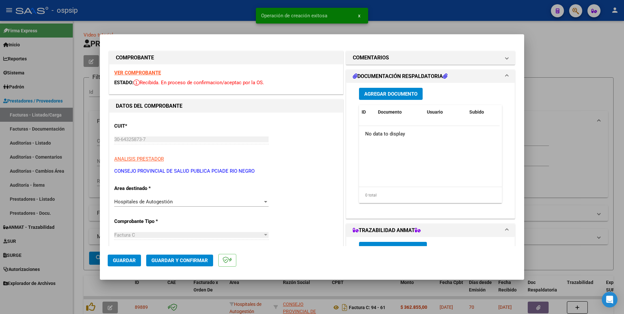
click at [381, 96] on span "Agregar Documento" at bounding box center [390, 94] width 53 height 6
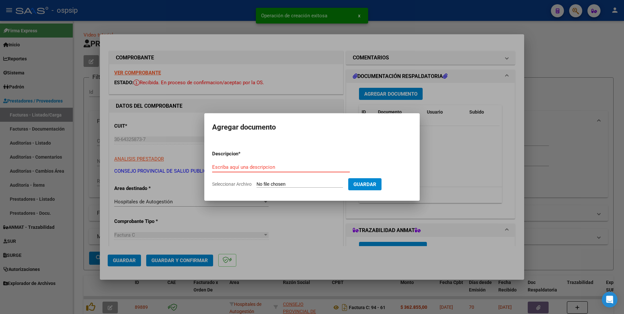
paste input "[EMAIL_ADDRESS][DOMAIN_NAME]"
type input "[EMAIL_ADDRESS][DOMAIN_NAME]"
click at [317, 183] on input "Seleccionar Archivo" at bounding box center [299, 184] width 86 height 6
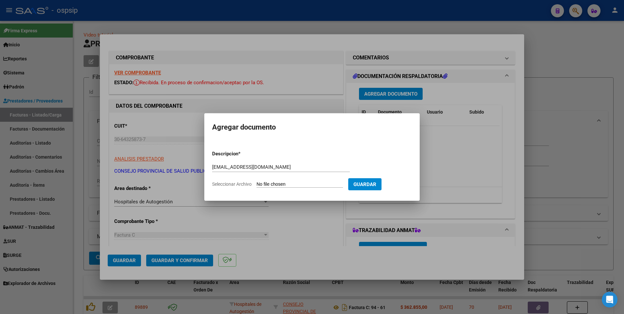
type input "C:\fakepath\146 SEG COMERCIAL INV PRIVADA.pdf"
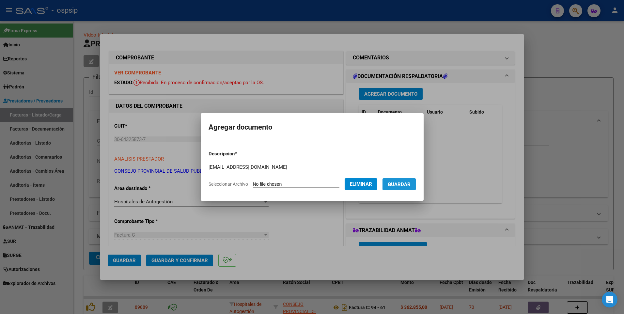
click at [409, 184] on span "Guardar" at bounding box center [399, 184] width 23 height 6
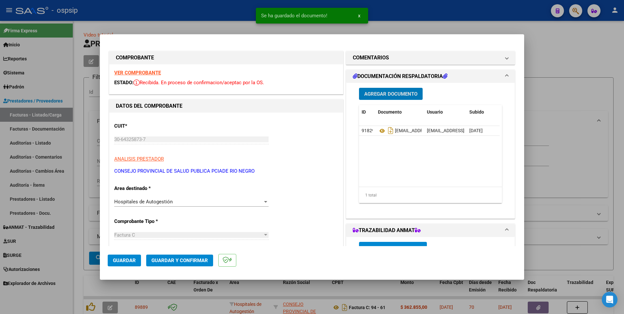
drag, startPoint x: 122, startPoint y: 262, endPoint x: 135, endPoint y: 220, distance: 43.2
click at [123, 261] on span "Guardar" at bounding box center [124, 260] width 23 height 6
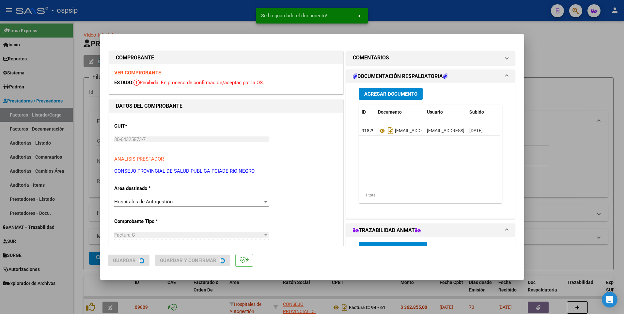
click at [171, 7] on div at bounding box center [312, 157] width 624 height 314
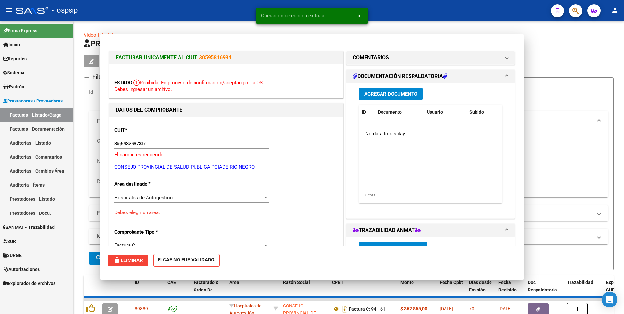
type input "$ 0,00"
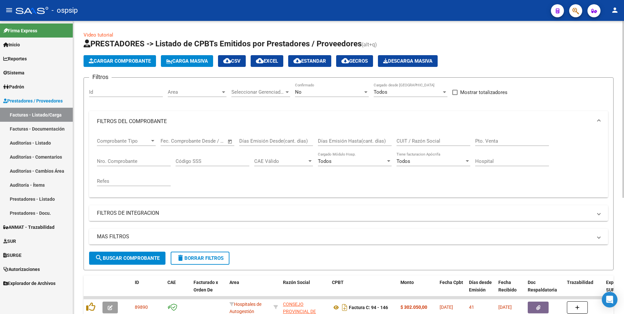
click at [136, 67] on button "Cargar Comprobante" at bounding box center [120, 61] width 72 height 12
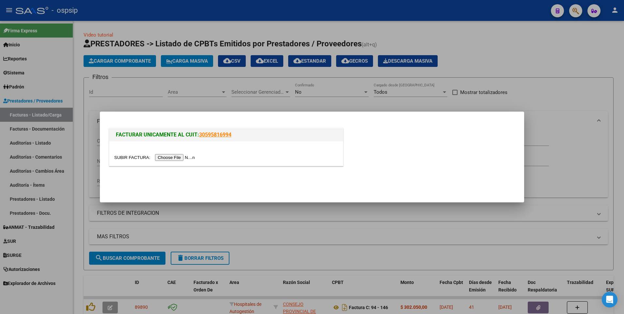
click at [173, 159] on input "file" at bounding box center [155, 157] width 83 height 7
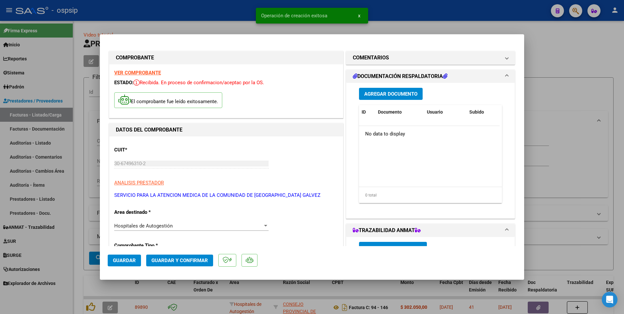
click at [388, 95] on span "Agregar Documento" at bounding box center [390, 94] width 53 height 6
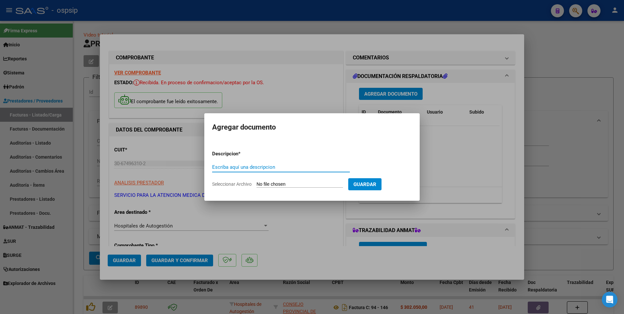
paste input "[EMAIL_ADDRESS][DOMAIN_NAME]"
type input "[EMAIL_ADDRESS][DOMAIN_NAME]"
click at [276, 182] on input "Seleccionar Archivo" at bounding box center [299, 184] width 86 height 6
type input "C:\fakepath\147- fact n 607.pdf"
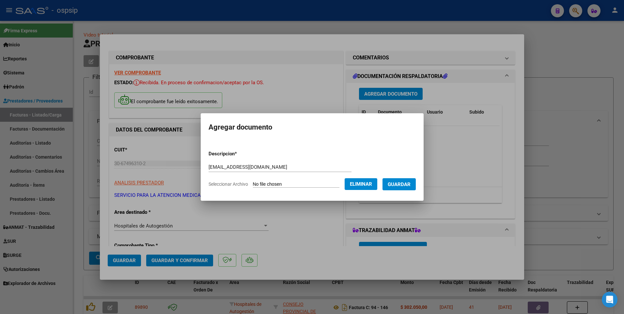
click at [410, 186] on span "Guardar" at bounding box center [399, 184] width 23 height 6
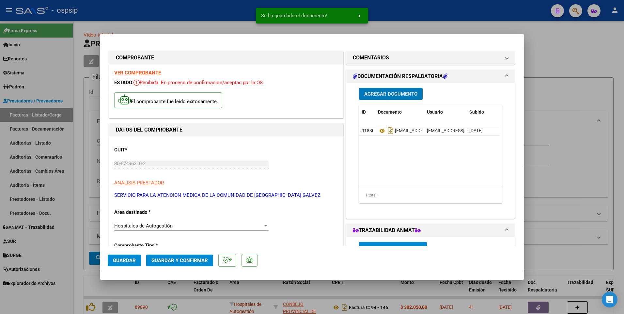
click at [132, 258] on span "Guardar" at bounding box center [124, 260] width 23 height 6
click at [220, 18] on div at bounding box center [312, 157] width 624 height 314
type input "$ 0,00"
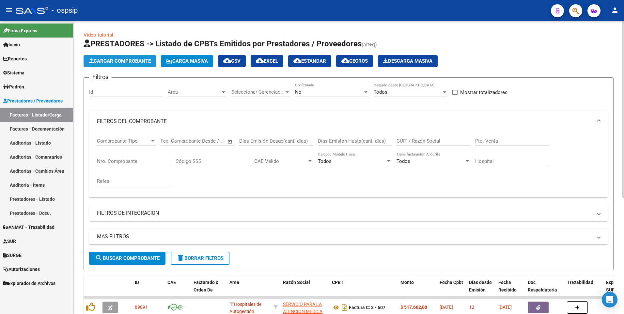
click at [129, 57] on button "Cargar Comprobante" at bounding box center [120, 61] width 72 height 12
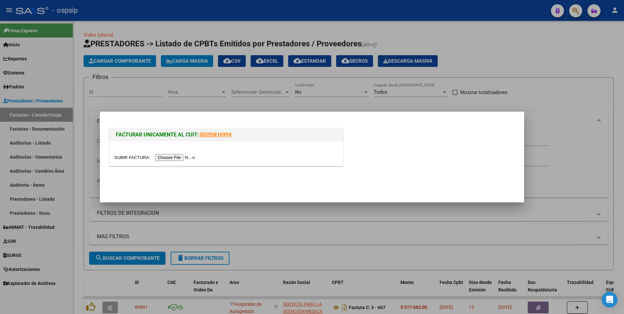
click at [161, 158] on input "file" at bounding box center [155, 157] width 83 height 7
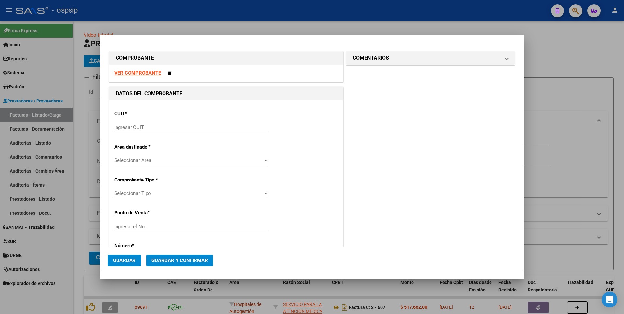
click at [145, 130] on input "Ingresar CUIT" at bounding box center [191, 127] width 154 height 6
click at [126, 70] on strong "VER COMPROBANTE" at bounding box center [137, 73] width 47 height 6
click at [185, 124] on input "Ingresar CUIT" at bounding box center [191, 127] width 154 height 6
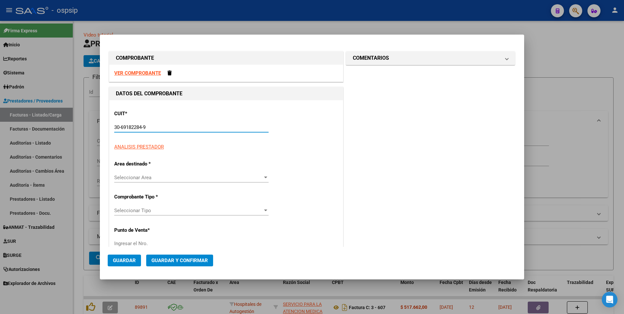
type input "30-69182284-9"
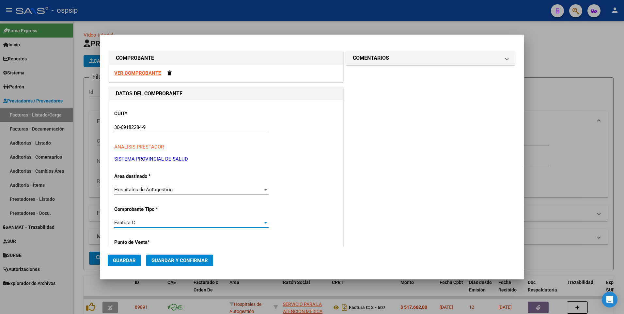
scroll to position [111, 0]
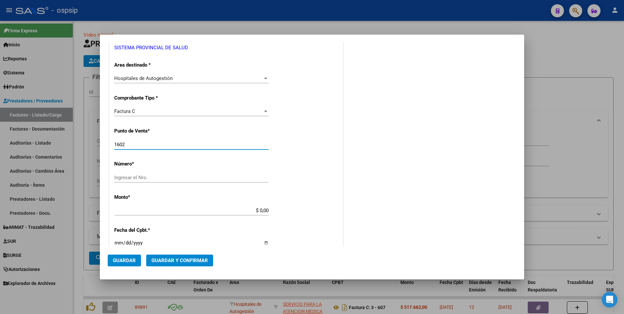
type input "1602"
type input "34711"
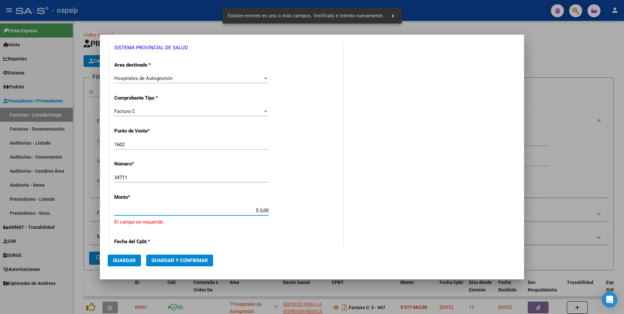
scroll to position [174, 0]
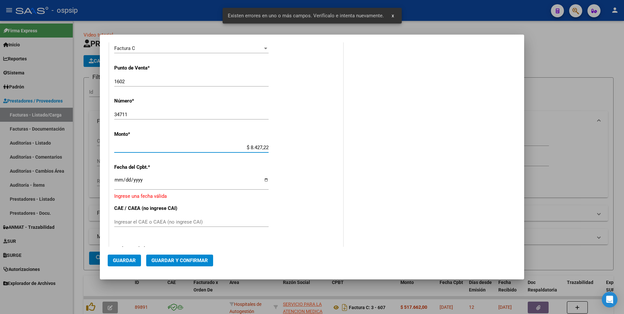
type input "$ 84.272,20"
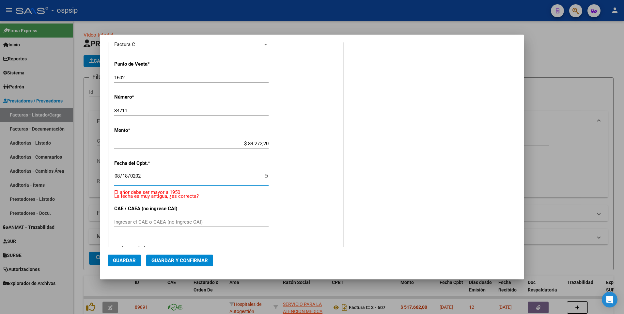
type input "[DATE]"
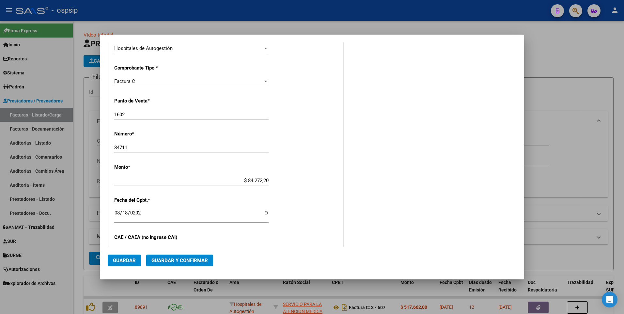
scroll to position [105, 0]
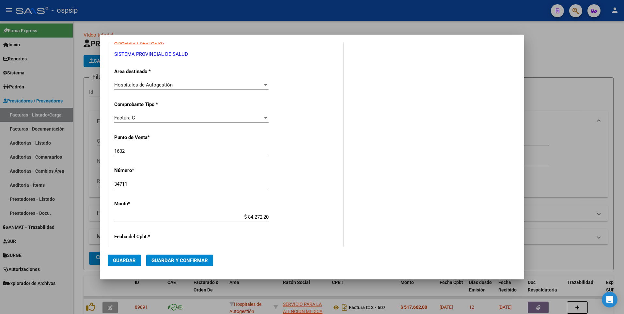
click at [124, 266] on button "Guardar" at bounding box center [124, 260] width 33 height 12
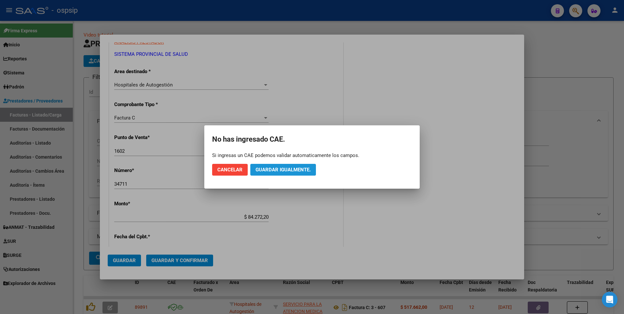
click at [285, 172] on span "Guardar igualmente." at bounding box center [282, 170] width 55 height 6
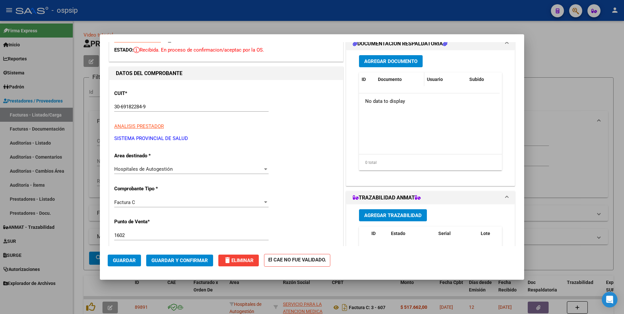
scroll to position [0, 0]
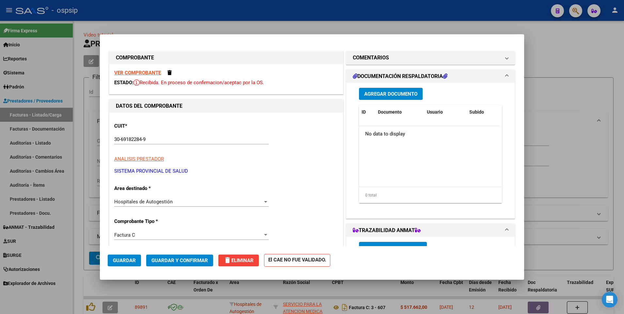
click at [389, 96] on span "Agregar Documento" at bounding box center [390, 94] width 53 height 6
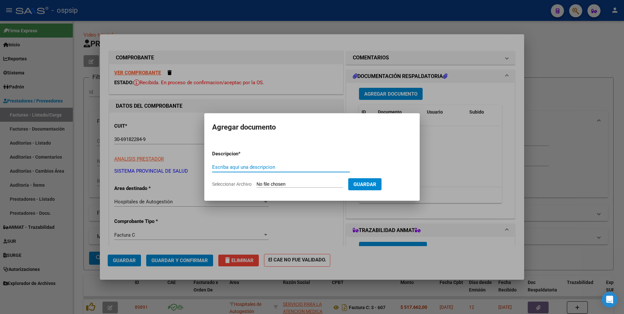
paste input "[EMAIL_ADDRESS][DOMAIN_NAME]"
type input "[EMAIL_ADDRESS][DOMAIN_NAME]"
click at [294, 183] on input "Seleccionar Archivo" at bounding box center [299, 184] width 86 height 6
type input "C:\fakepath\1602-00034711-119708.pdf"
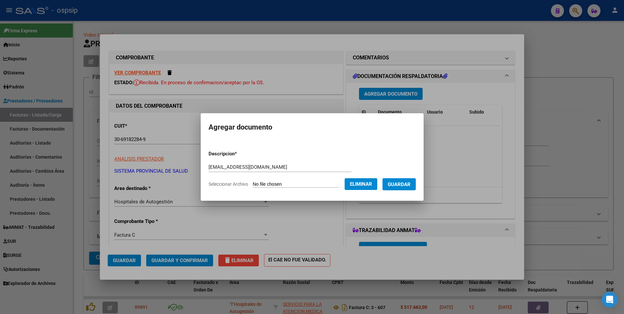
click at [409, 184] on span "Guardar" at bounding box center [399, 184] width 23 height 6
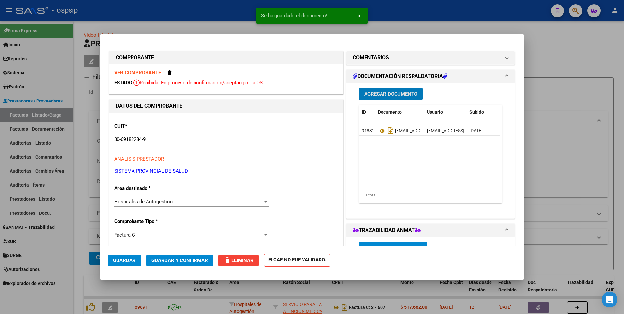
click at [132, 260] on span "Guardar" at bounding box center [124, 260] width 23 height 6
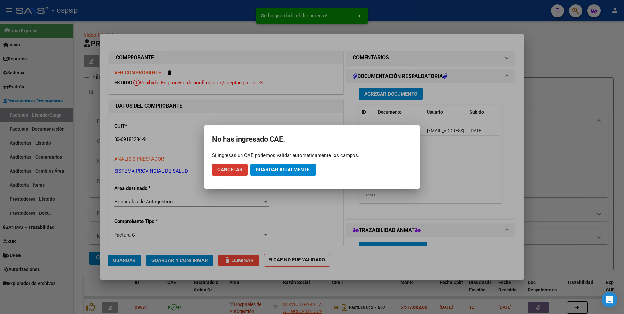
click at [273, 169] on span "Guardar igualmente." at bounding box center [282, 170] width 55 height 6
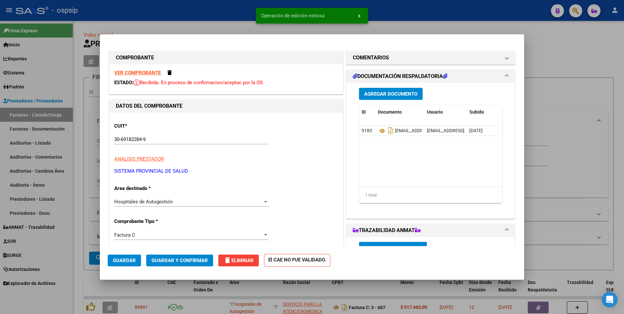
click at [222, 16] on div at bounding box center [312, 157] width 624 height 314
type input "$ 0,00"
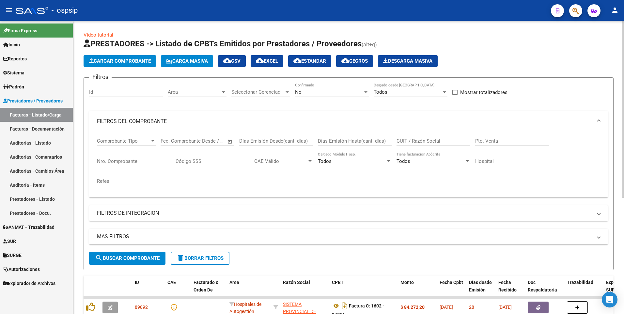
click at [125, 63] on span "Cargar Comprobante" at bounding box center [120, 61] width 62 height 6
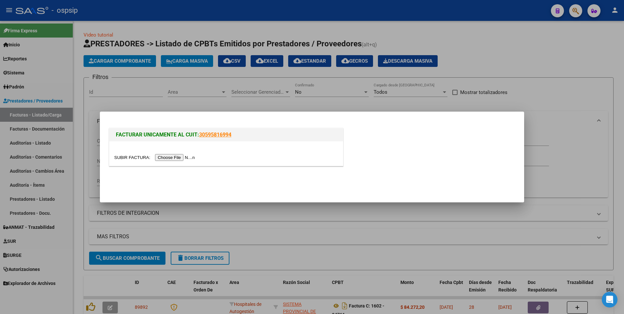
click at [182, 156] on input "file" at bounding box center [155, 157] width 83 height 7
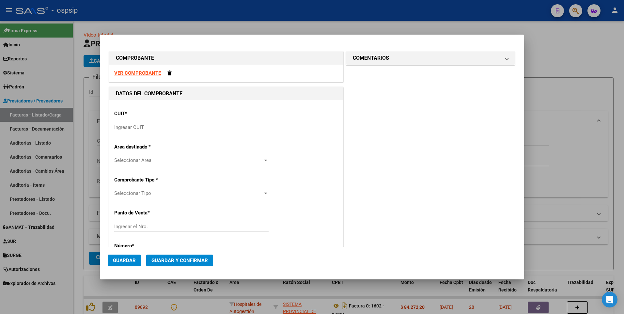
click at [130, 74] on strong "VER COMPROBANTE" at bounding box center [137, 73] width 47 height 6
click at [178, 129] on input "Ingresar CUIT" at bounding box center [191, 127] width 154 height 6
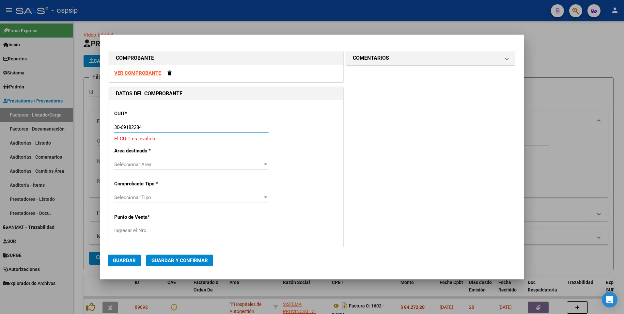
type input "30-69182284-9"
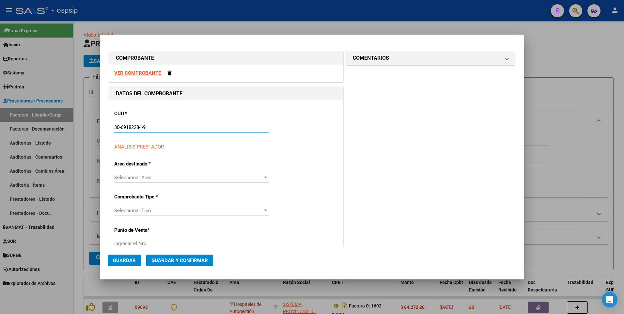
type input "1602"
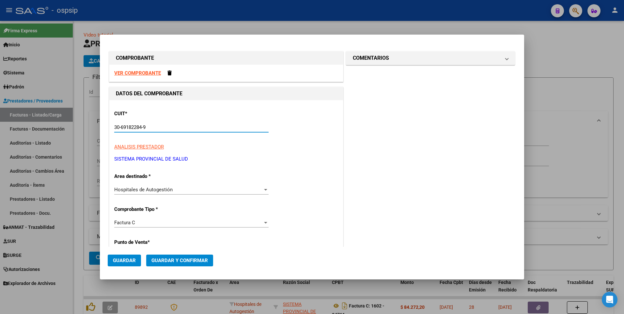
type input "30-69182284-9"
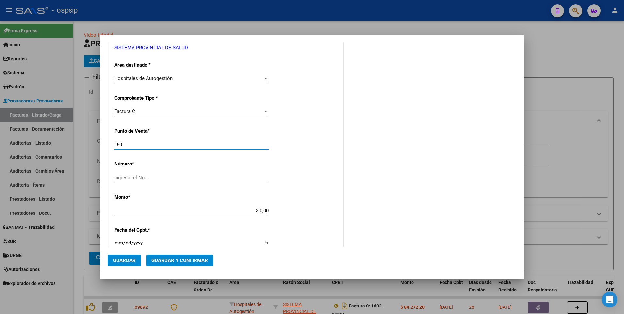
type input "1602"
type input "34570"
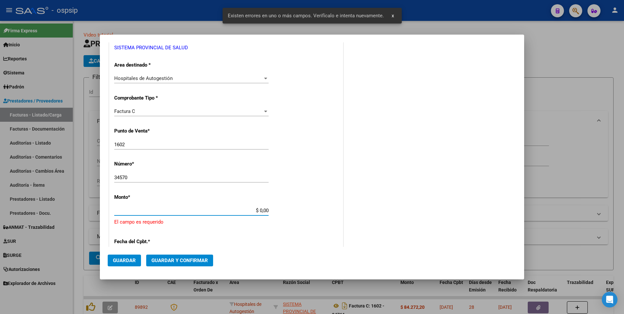
scroll to position [174, 0]
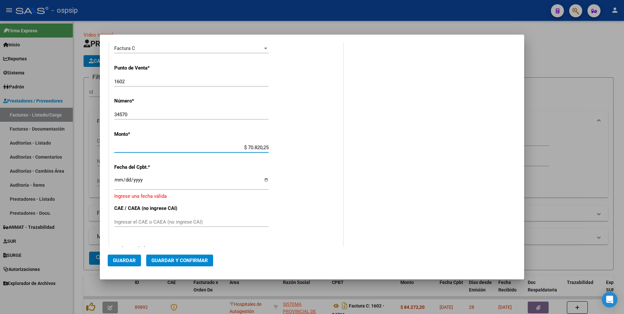
click at [176, 145] on input "$ 70.820,25" at bounding box center [191, 148] width 154 height 6
type input "$ 147.476,38"
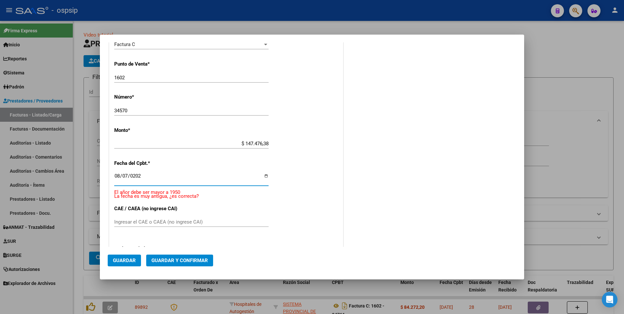
type input "[DATE]"
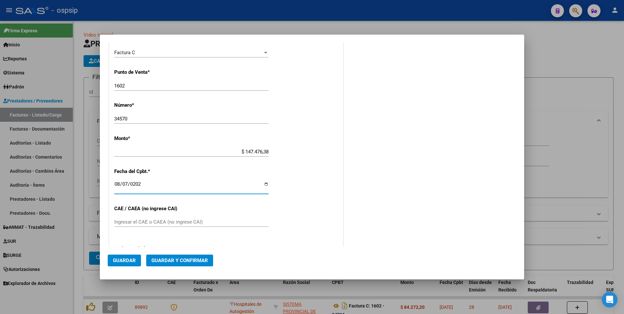
click at [132, 263] on span "Guardar" at bounding box center [124, 260] width 23 height 6
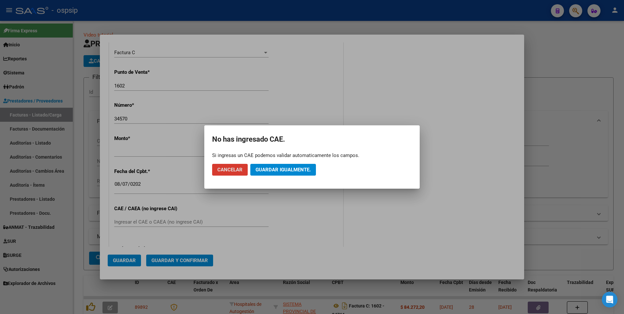
click at [273, 173] on button "Guardar igualmente." at bounding box center [283, 170] width 66 height 12
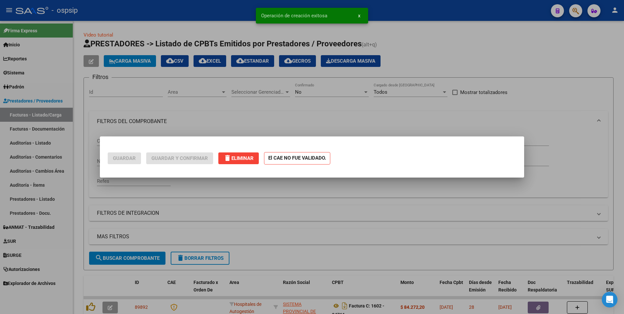
scroll to position [0, 0]
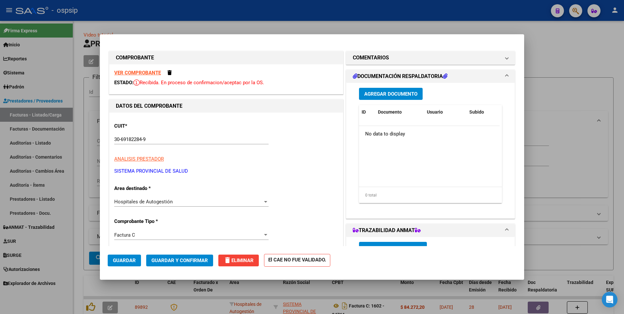
click at [417, 92] on button "Agregar Documento" at bounding box center [391, 94] width 64 height 12
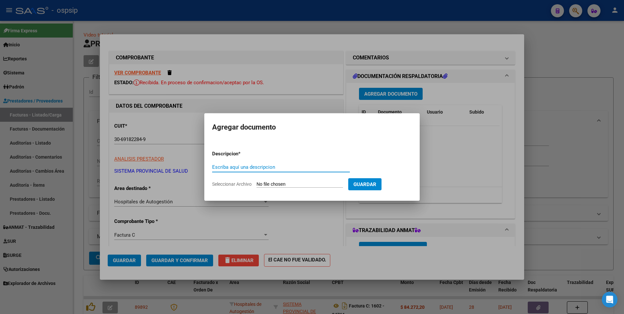
paste input "[EMAIL_ADDRESS][DOMAIN_NAME]"
type input "[EMAIL_ADDRESS][DOMAIN_NAME]"
click at [271, 184] on input "Seleccionar Archivo" at bounding box center [299, 184] width 86 height 6
type input "C:\fakepath\1602-00034570-119708.pdf"
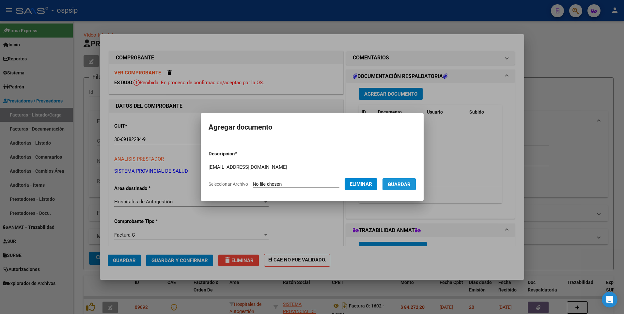
click at [402, 185] on span "Guardar" at bounding box center [399, 184] width 23 height 6
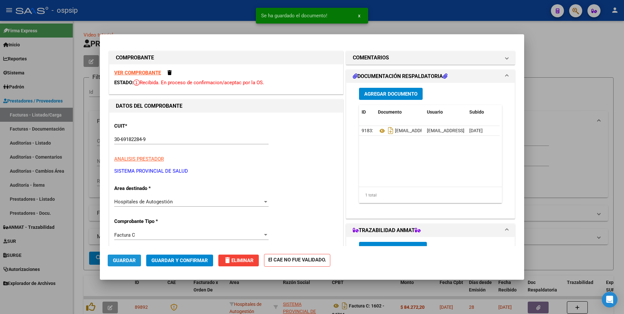
click at [124, 260] on span "Guardar" at bounding box center [124, 260] width 23 height 6
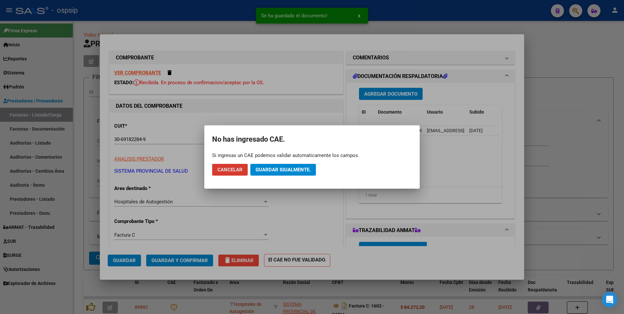
click at [271, 174] on button "Guardar igualmente." at bounding box center [283, 170] width 66 height 12
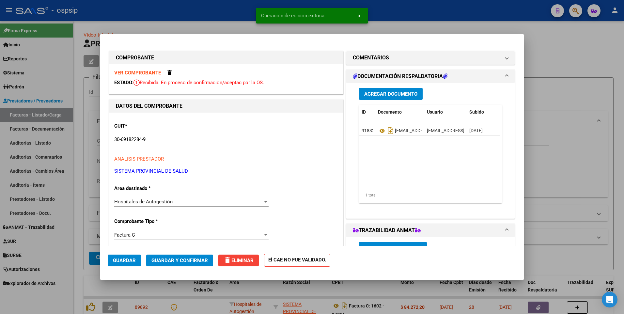
click at [175, 14] on div at bounding box center [312, 157] width 624 height 314
type input "$ 0,00"
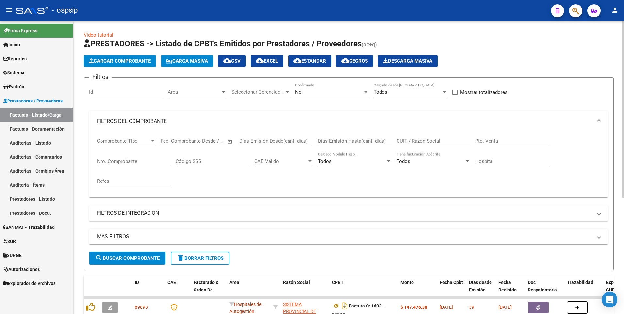
click at [134, 64] on button "Cargar Comprobante" at bounding box center [120, 61] width 72 height 12
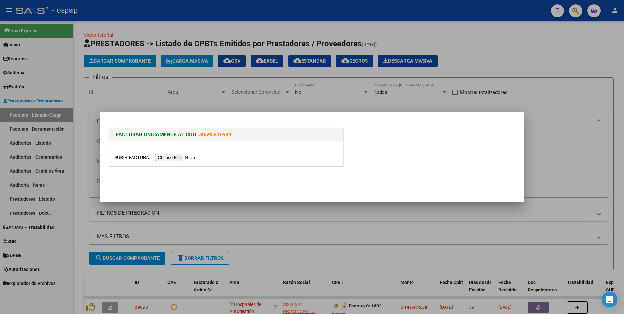
click at [177, 157] on input "file" at bounding box center [155, 157] width 83 height 7
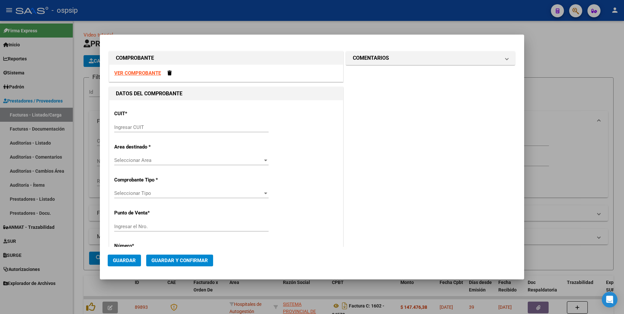
click at [122, 133] on div "Ingresar CUIT" at bounding box center [191, 130] width 154 height 16
click at [127, 127] on input "Ingresar CUIT" at bounding box center [191, 127] width 154 height 6
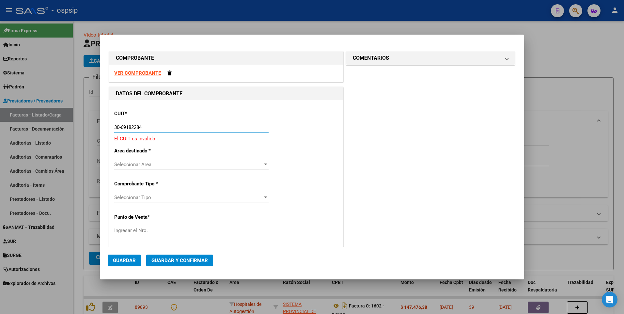
type input "30-69182284-9"
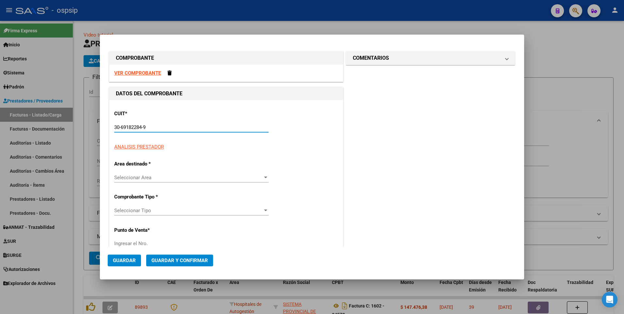
type input "1602"
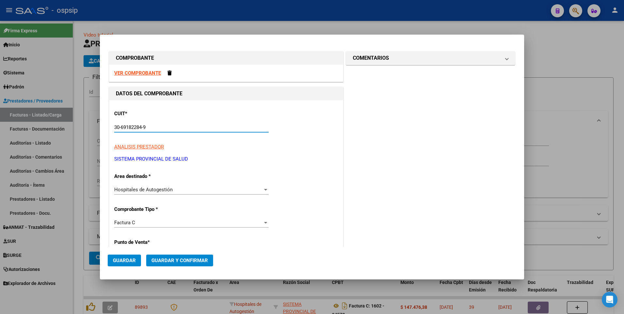
type input "30-69182284-9"
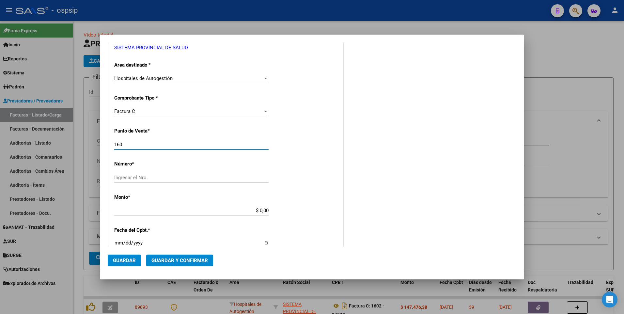
type input "1602"
type input "34841"
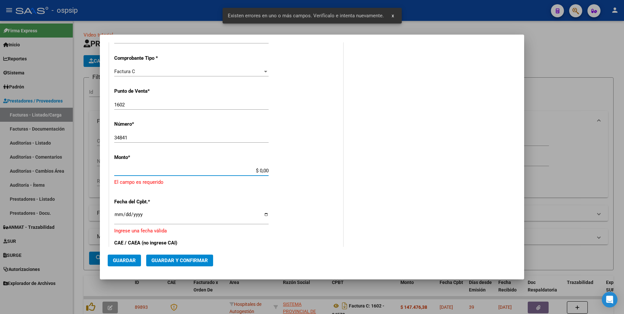
scroll to position [174, 0]
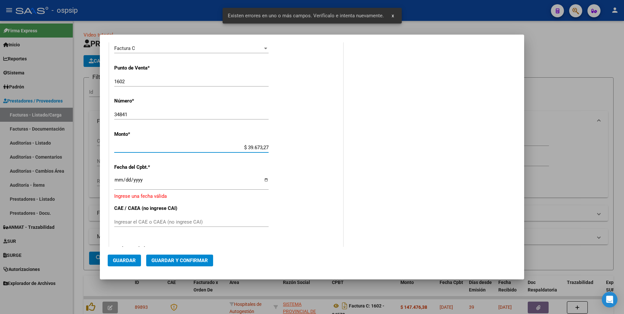
type input "$ 396.732,78"
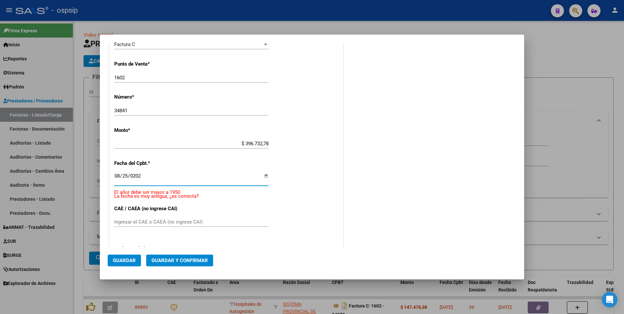
type input "[DATE]"
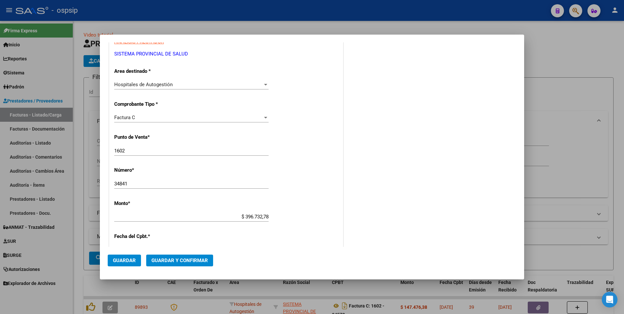
scroll to position [105, 0]
click at [122, 261] on span "Guardar" at bounding box center [124, 260] width 23 height 6
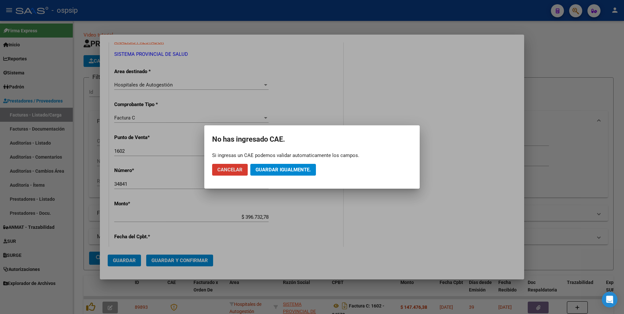
click at [297, 169] on span "Guardar igualmente." at bounding box center [282, 170] width 55 height 6
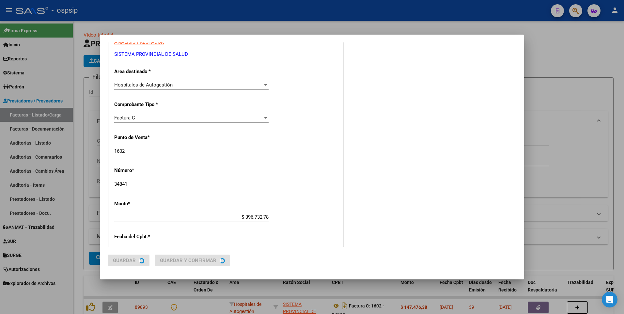
scroll to position [0, 0]
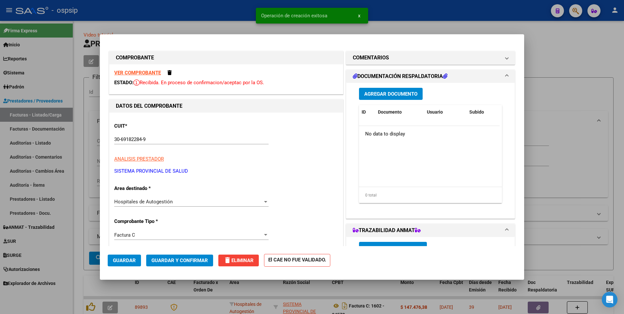
click at [379, 86] on div "Agregar Documento ID Documento Usuario Subido Acción No data to display 0 total…" at bounding box center [430, 148] width 153 height 130
click at [377, 93] on span "Agregar Documento" at bounding box center [390, 94] width 53 height 6
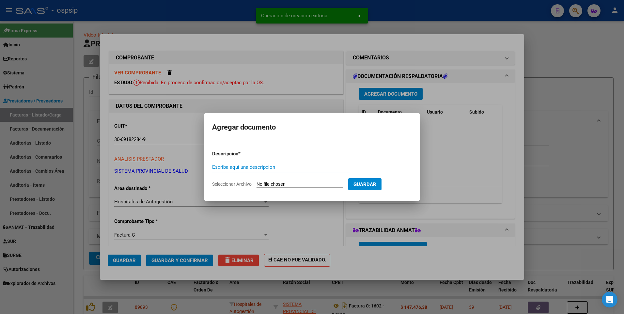
paste input "[EMAIL_ADDRESS][DOMAIN_NAME]"
type input "[EMAIL_ADDRESS][DOMAIN_NAME]"
click at [321, 182] on input "Seleccionar Archivo" at bounding box center [299, 184] width 86 height 6
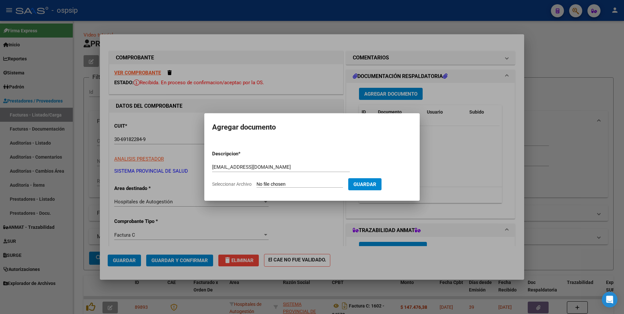
type input "C:\fakepath\1602-00034841-119708.pdf"
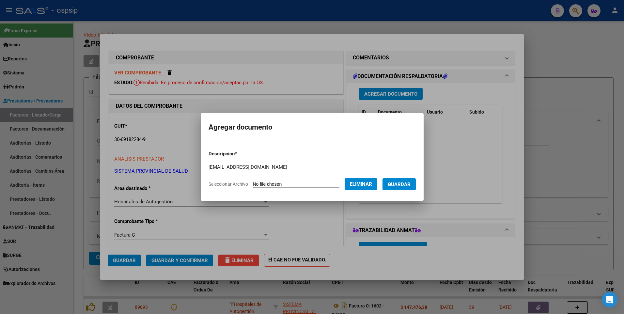
click at [406, 185] on span "Guardar" at bounding box center [399, 184] width 23 height 6
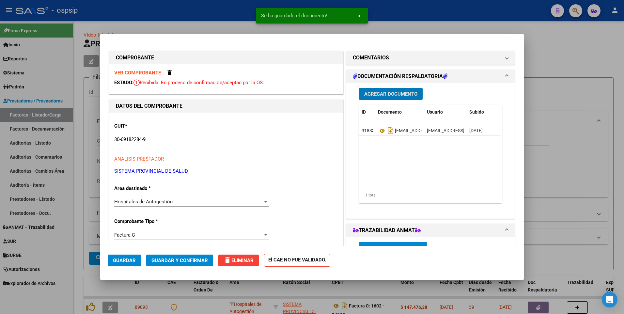
click at [127, 260] on span "Guardar" at bounding box center [124, 260] width 23 height 6
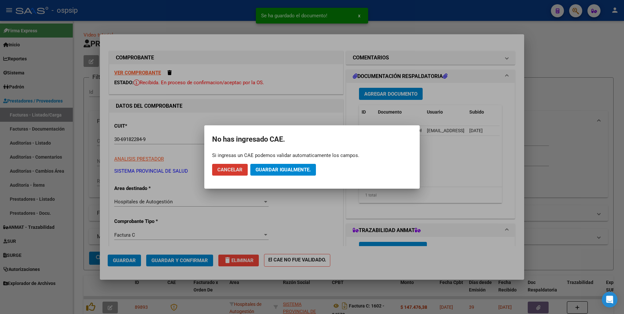
click at [281, 170] on span "Guardar igualmente." at bounding box center [282, 170] width 55 height 6
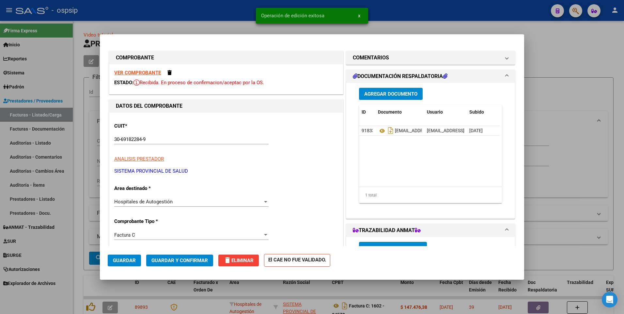
click at [222, 18] on div at bounding box center [312, 157] width 624 height 314
type input "$ 0,00"
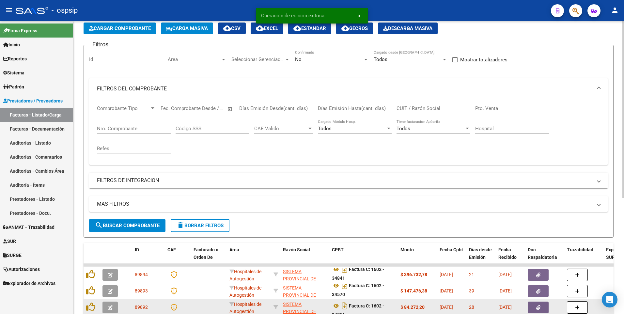
scroll to position [4, 0]
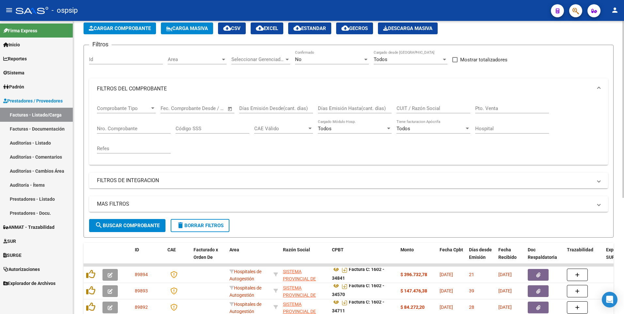
click at [193, 223] on span "delete Borrar Filtros" at bounding box center [199, 225] width 47 height 6
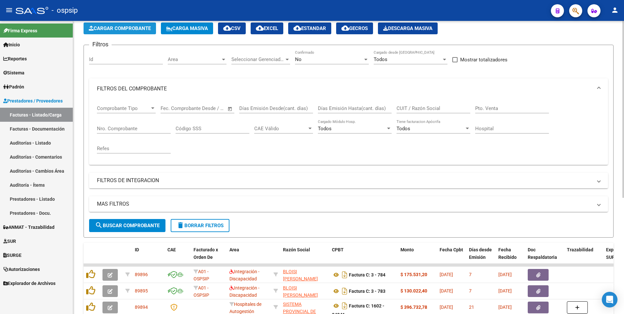
click at [120, 33] on button "Cargar Comprobante" at bounding box center [120, 29] width 72 height 12
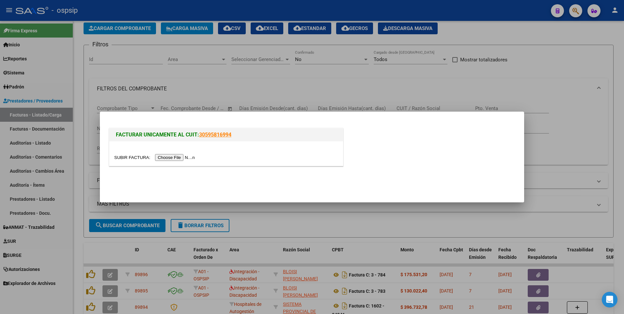
click at [172, 158] on input "file" at bounding box center [155, 157] width 83 height 7
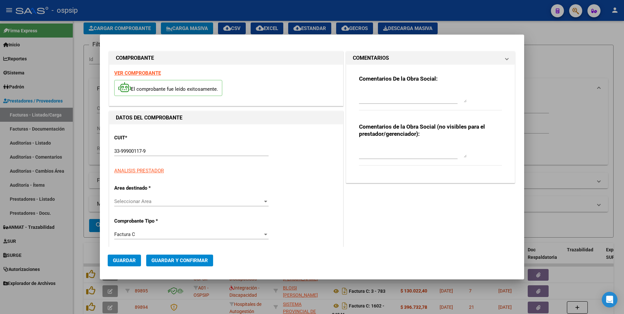
type input "7440"
type input "$ 51.095,00"
type input "[DATE]"
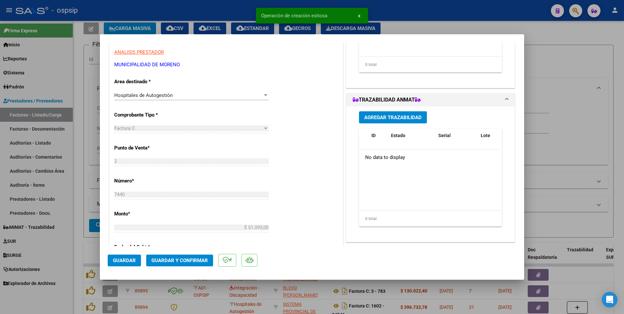
scroll to position [33, 0]
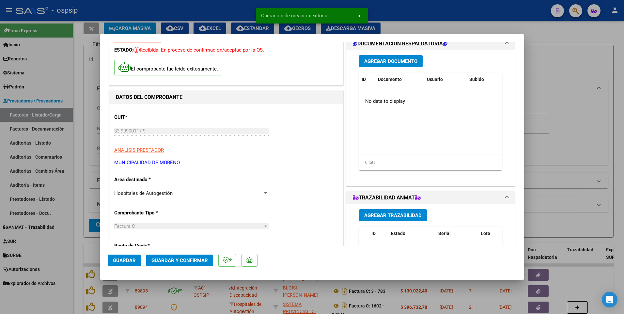
click at [387, 58] on span "Agregar Documento" at bounding box center [390, 61] width 53 height 6
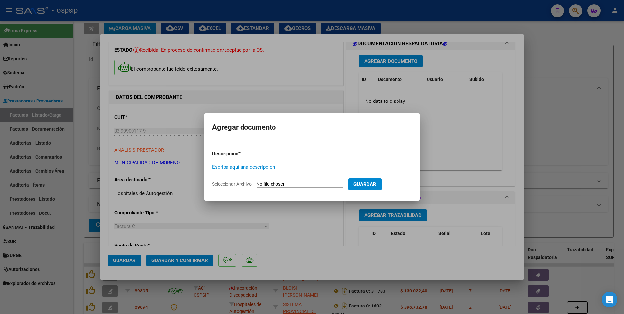
paste input "[EMAIL_ADDRESS][DOMAIN_NAME]"
type input "[EMAIL_ADDRESS][DOMAIN_NAME]"
click at [275, 184] on input "Seleccionar Archivo" at bounding box center [299, 184] width 86 height 6
type input "C:\fakepath\7440.pdf"
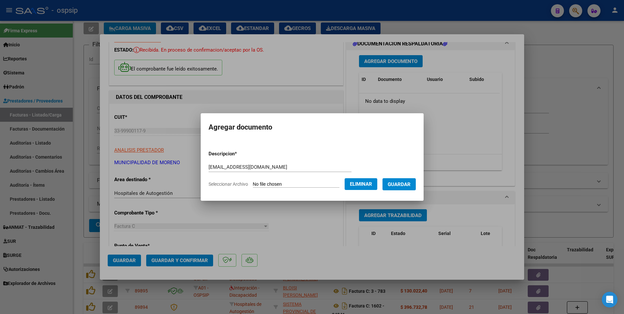
click at [409, 185] on span "Guardar" at bounding box center [399, 184] width 23 height 6
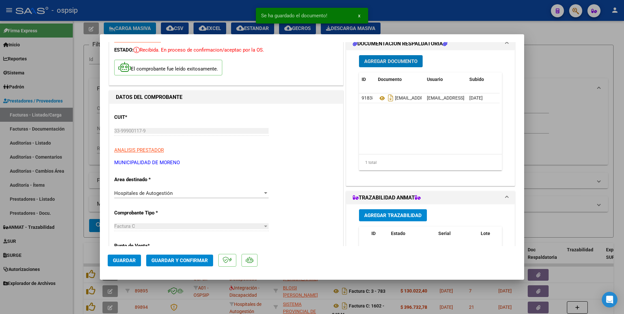
click at [134, 259] on span "Guardar" at bounding box center [124, 260] width 23 height 6
click at [218, 14] on div at bounding box center [312, 157] width 624 height 314
type input "$ 0,00"
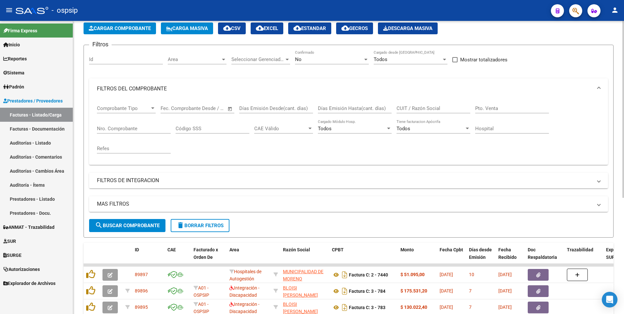
click at [199, 227] on span "delete Borrar Filtros" at bounding box center [199, 225] width 47 height 6
click at [137, 28] on span "Cargar Comprobante" at bounding box center [120, 28] width 62 height 6
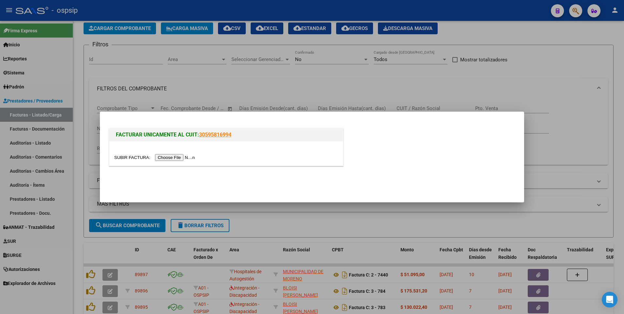
click at [167, 159] on input "file" at bounding box center [155, 157] width 83 height 7
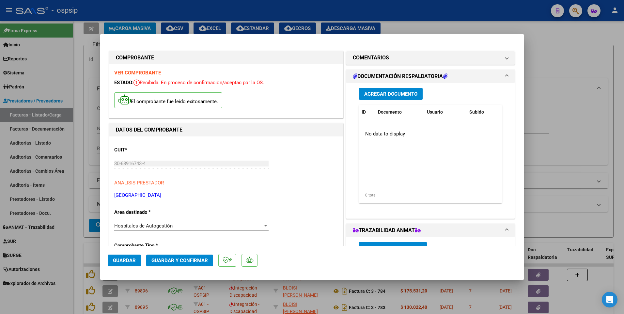
scroll to position [163, 0]
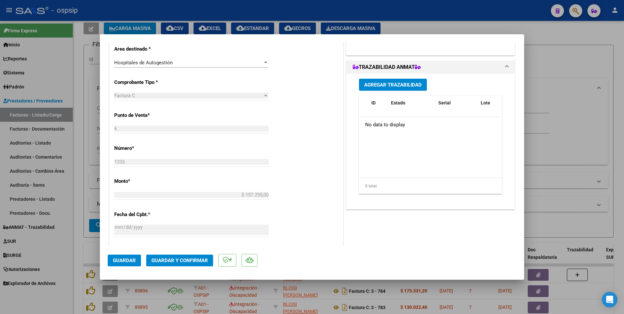
click at [132, 262] on span "Guardar" at bounding box center [124, 260] width 23 height 6
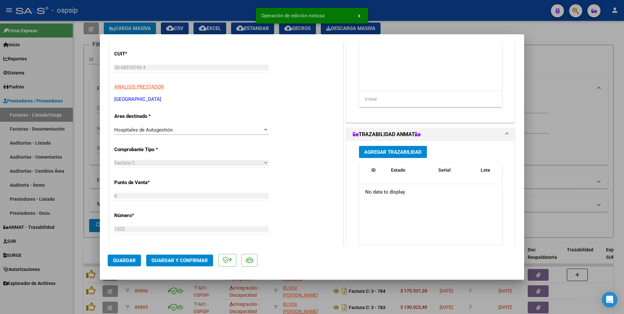
scroll to position [33, 0]
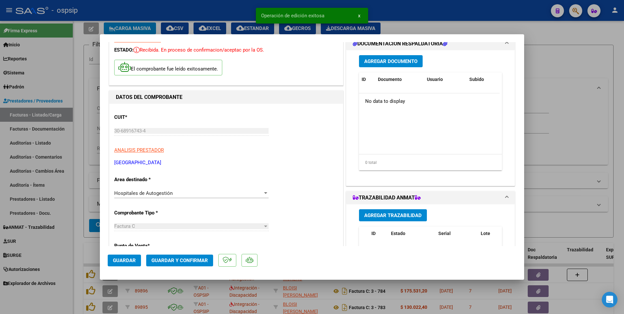
click at [392, 59] on span "Agregar Documento" at bounding box center [390, 61] width 53 height 6
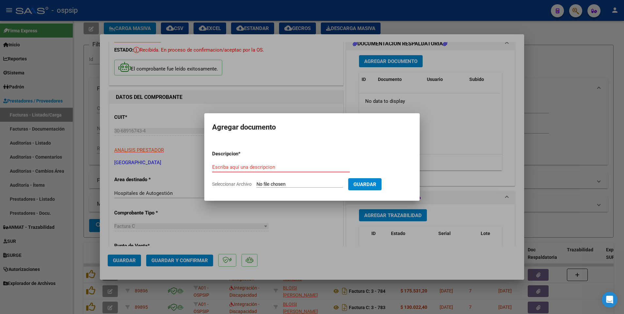
paste input "[EMAIL_ADDRESS][DOMAIN_NAME]"
type input "[EMAIL_ADDRESS][DOMAIN_NAME]"
click at [300, 184] on input "Seleccionar Archivo" at bounding box center [299, 184] width 86 height 6
type input "C:\fakepath\FACT 1333 OSPSIP.pdf"
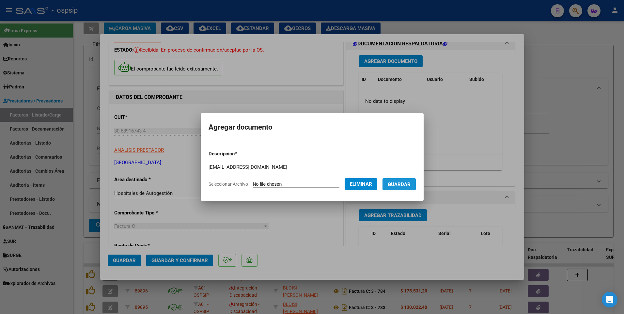
click at [404, 180] on button "Guardar" at bounding box center [398, 184] width 33 height 12
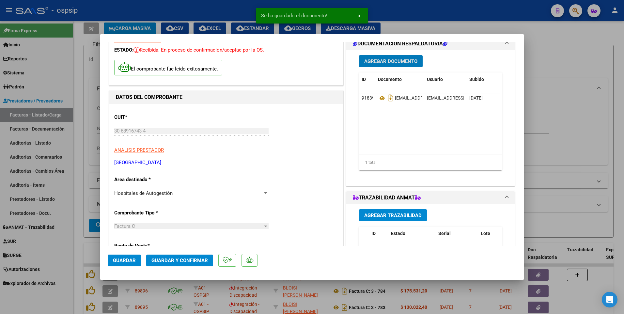
click at [122, 260] on span "Guardar" at bounding box center [124, 260] width 23 height 6
click at [194, 12] on div at bounding box center [312, 157] width 624 height 314
type input "$ 0,00"
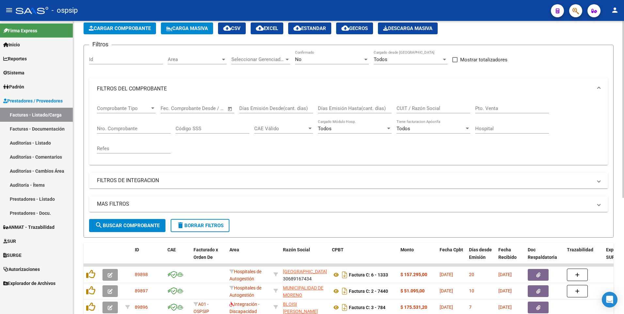
click at [127, 28] on span "Cargar Comprobante" at bounding box center [120, 28] width 62 height 6
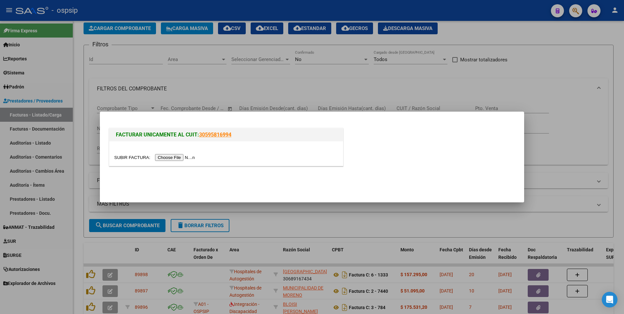
click at [177, 160] on input "file" at bounding box center [155, 157] width 83 height 7
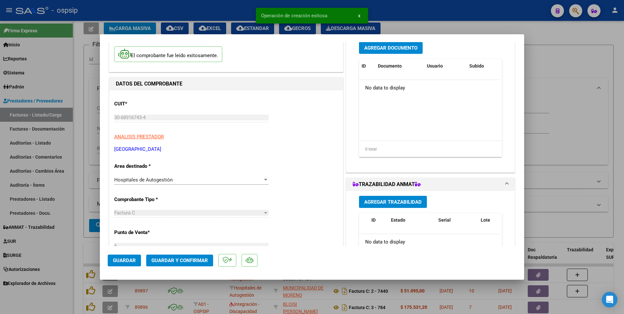
scroll to position [98, 0]
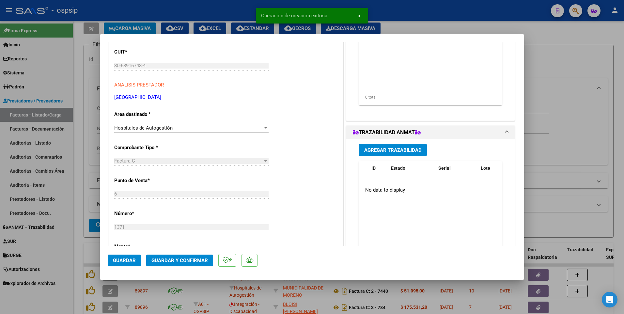
click at [128, 259] on span "Guardar" at bounding box center [124, 260] width 23 height 6
click at [220, 14] on div at bounding box center [312, 157] width 624 height 314
type input "$ 0,00"
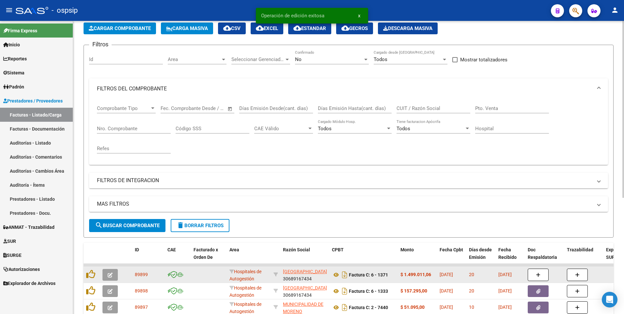
click at [111, 273] on icon "button" at bounding box center [110, 274] width 5 height 5
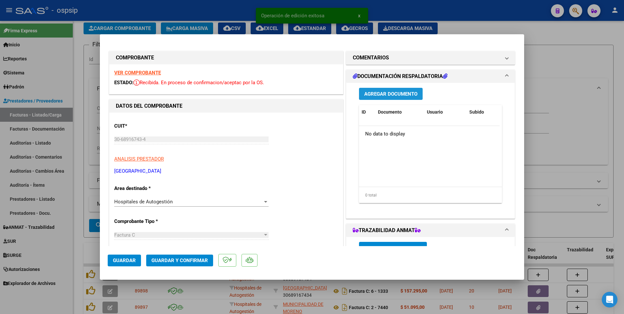
click at [379, 89] on button "Agregar Documento" at bounding box center [391, 94] width 64 height 12
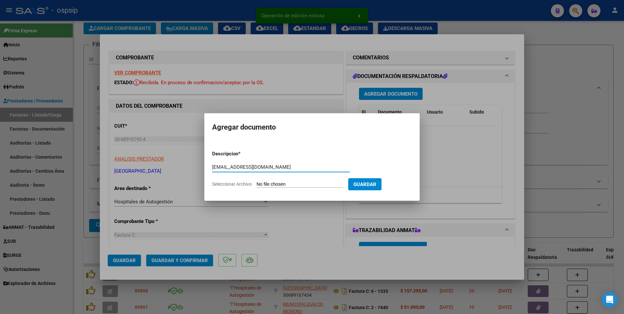
type input "[EMAIL_ADDRESS][DOMAIN_NAME]"
click at [295, 185] on input "Seleccionar Archivo" at bounding box center [299, 184] width 86 height 6
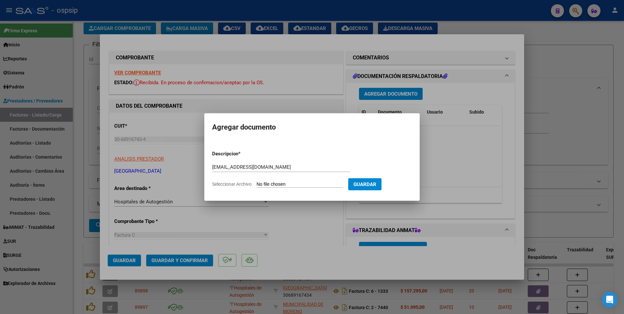
type input "C:\fakepath\FACT 1371 OSPSIP.pdf"
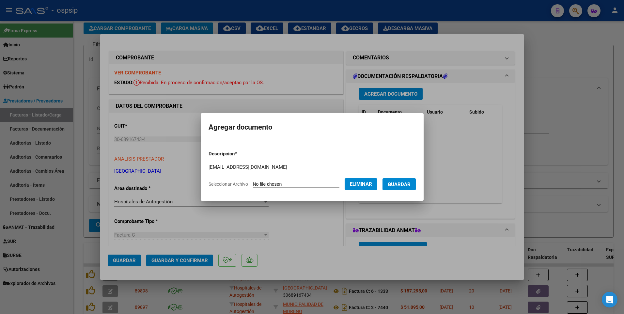
click at [407, 182] on span "Guardar" at bounding box center [399, 184] width 23 height 6
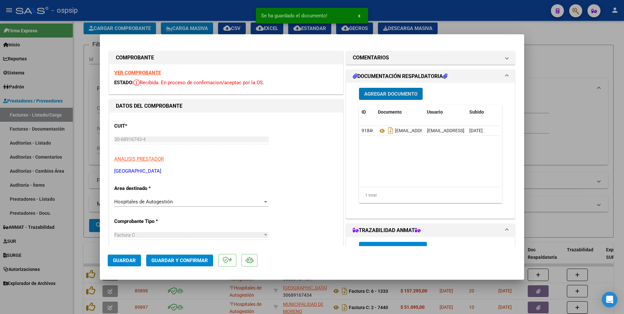
click at [126, 260] on span "Guardar" at bounding box center [124, 260] width 23 height 6
click at [183, 13] on div at bounding box center [312, 157] width 624 height 314
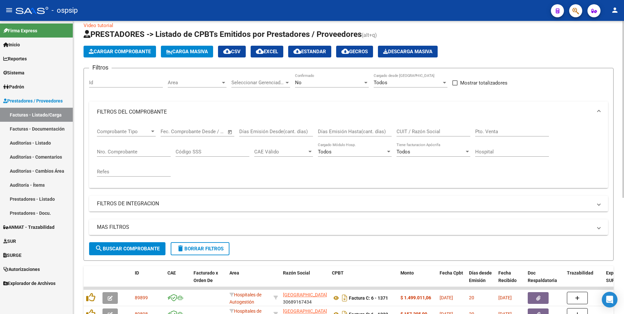
scroll to position [0, 0]
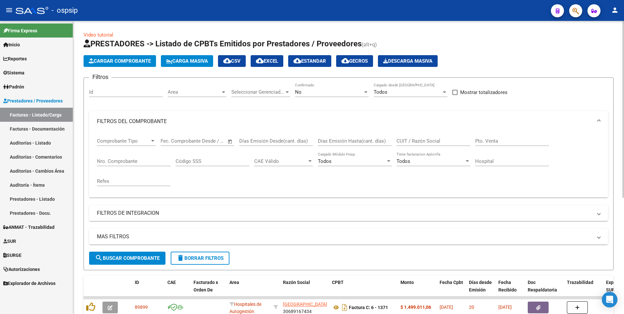
click at [185, 265] on form "Filtros Id Area Area Seleccionar Gerenciador Seleccionar Gerenciador No Confirm…" at bounding box center [349, 173] width 530 height 193
click at [182, 254] on mat-icon "delete" at bounding box center [180, 258] width 8 height 8
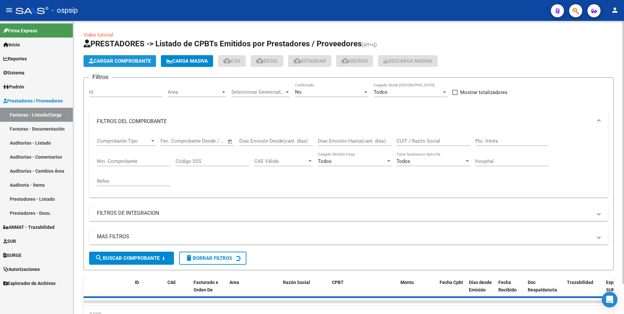
click at [128, 65] on button "Cargar Comprobante" at bounding box center [120, 61] width 72 height 12
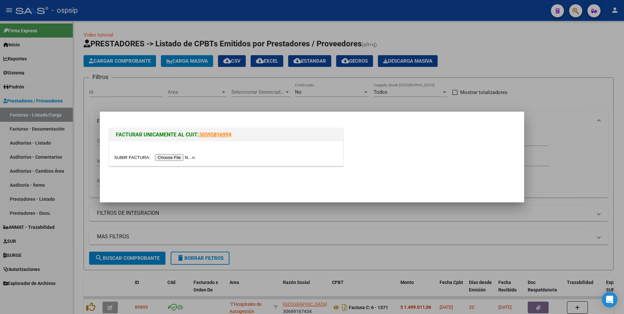
click at [170, 158] on input "file" at bounding box center [155, 157] width 83 height 7
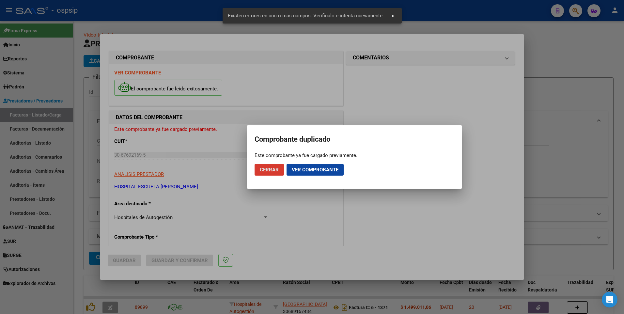
click at [262, 171] on span "Cerrar" at bounding box center [269, 170] width 19 height 6
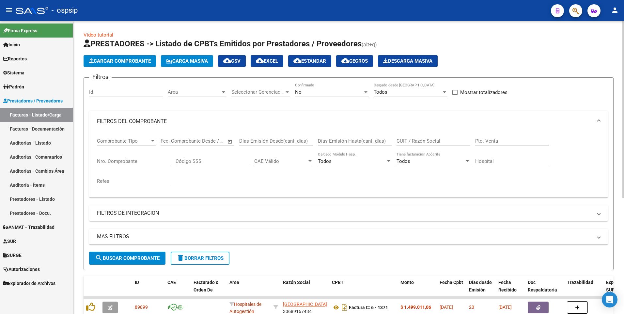
click at [124, 62] on span "Cargar Comprobante" at bounding box center [120, 61] width 62 height 6
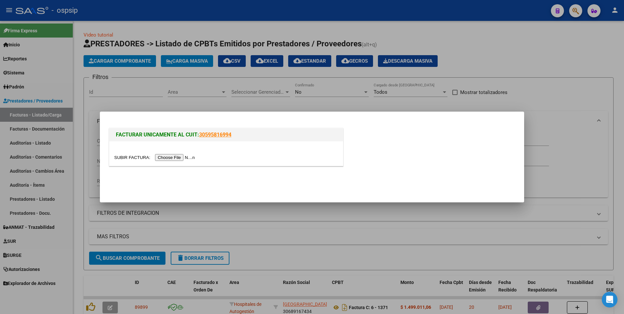
click at [167, 158] on input "file" at bounding box center [155, 157] width 83 height 7
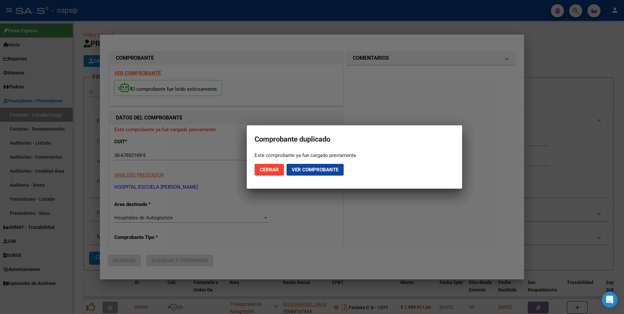
click at [274, 172] on span "Cerrar" at bounding box center [269, 170] width 19 height 6
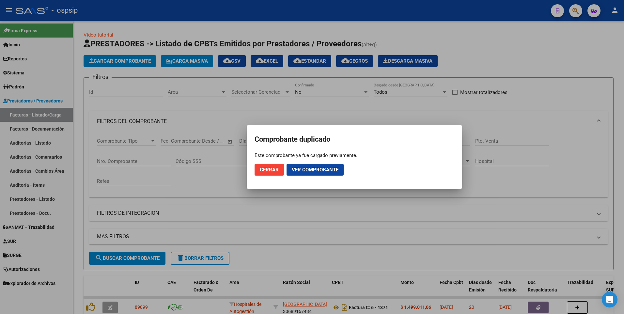
click at [237, 13] on div at bounding box center [312, 157] width 624 height 314
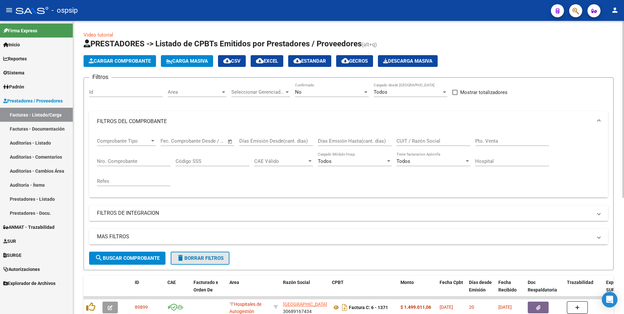
click at [205, 259] on span "delete Borrar Filtros" at bounding box center [199, 258] width 47 height 6
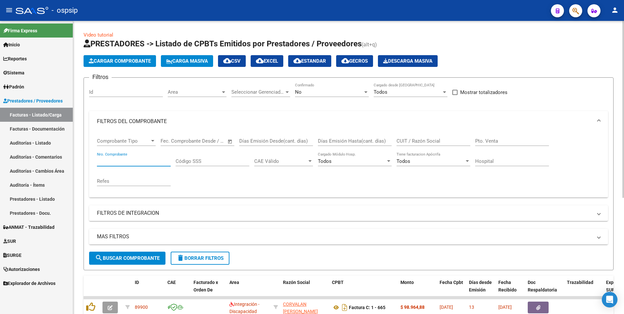
click at [134, 161] on input "Nro. Comprobante" at bounding box center [134, 161] width 74 height 6
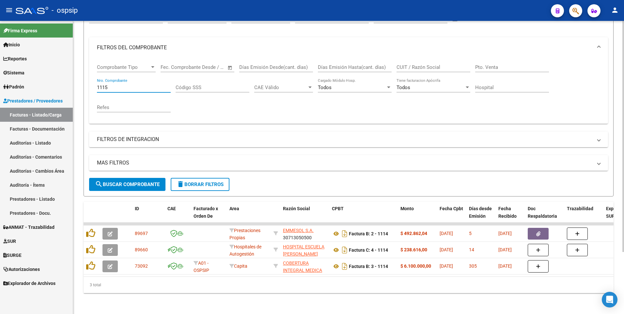
scroll to position [79, 0]
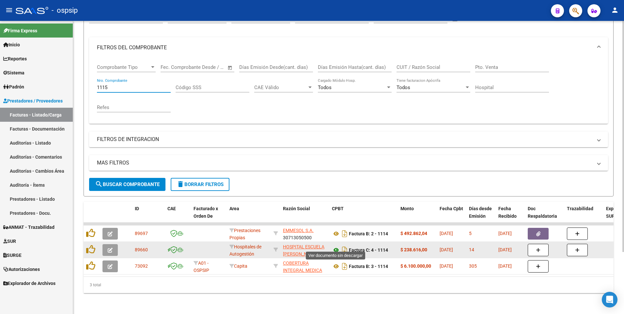
click at [336, 246] on icon at bounding box center [336, 250] width 8 height 8
click at [107, 244] on button "button" at bounding box center [109, 250] width 15 height 12
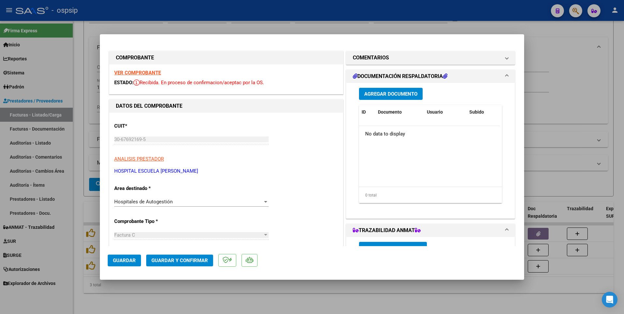
click at [387, 96] on span "Agregar Documento" at bounding box center [390, 94] width 53 height 6
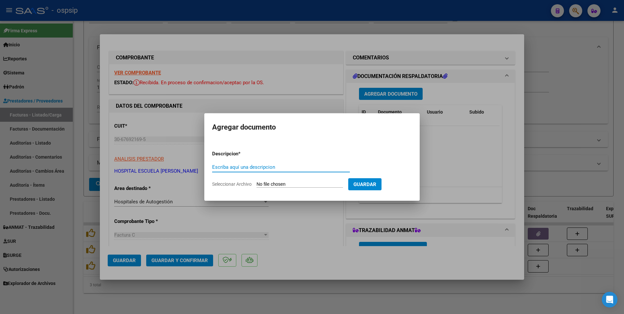
click at [297, 169] on input "Escriba aquí una descripcion" at bounding box center [281, 167] width 138 height 6
paste input "[EMAIL_ADDRESS][DOMAIN_NAME]"
click at [269, 185] on input "Seleccionar Archivo" at bounding box center [299, 184] width 86 height 6
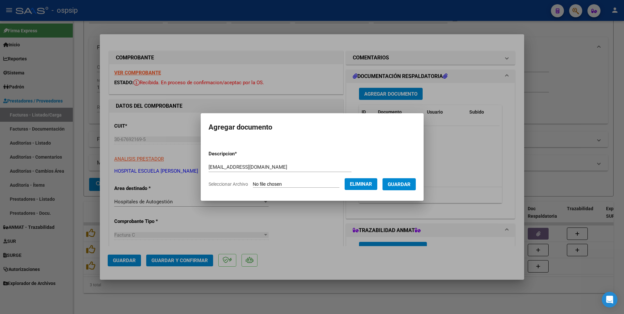
click at [406, 188] on button "Guardar" at bounding box center [398, 184] width 33 height 12
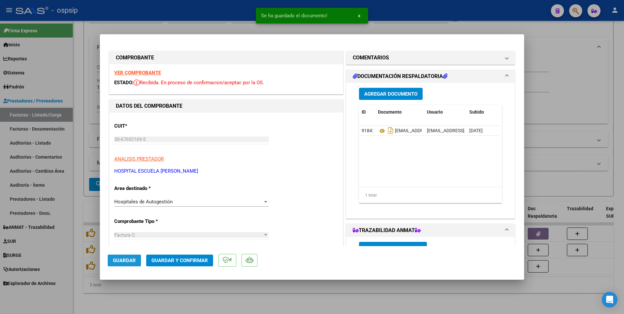
click at [124, 258] on span "Guardar" at bounding box center [124, 260] width 23 height 6
click at [192, 9] on div at bounding box center [312, 157] width 624 height 314
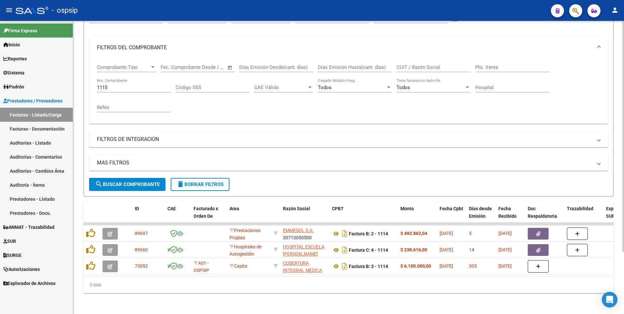
scroll to position [0, 0]
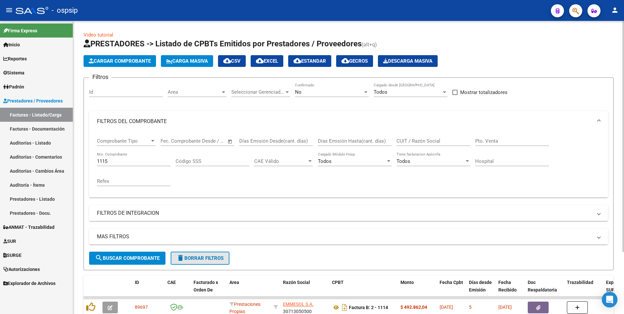
click at [188, 258] on span "delete Borrar Filtros" at bounding box center [199, 258] width 47 height 6
click at [131, 63] on span "Cargar Comprobante" at bounding box center [120, 61] width 62 height 6
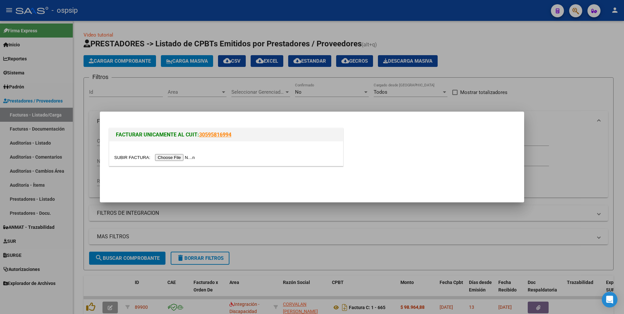
click at [173, 158] on input "file" at bounding box center [155, 157] width 83 height 7
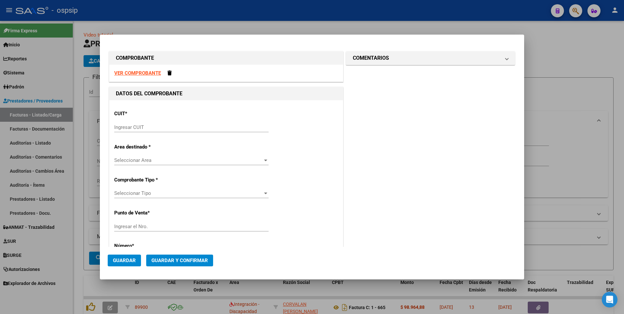
click at [148, 73] on strong "VER COMPROBANTE" at bounding box center [137, 73] width 47 height 6
click at [211, 126] on input "Ingresar CUIT" at bounding box center [191, 127] width 154 height 6
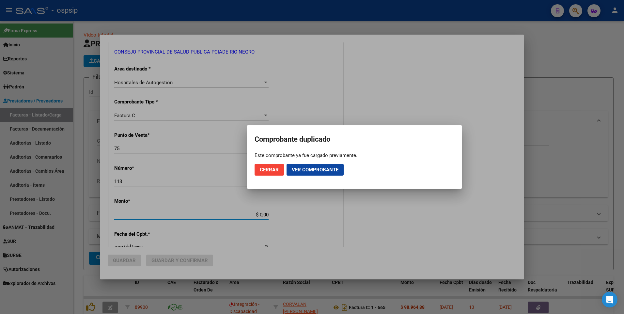
scroll to position [115, 0]
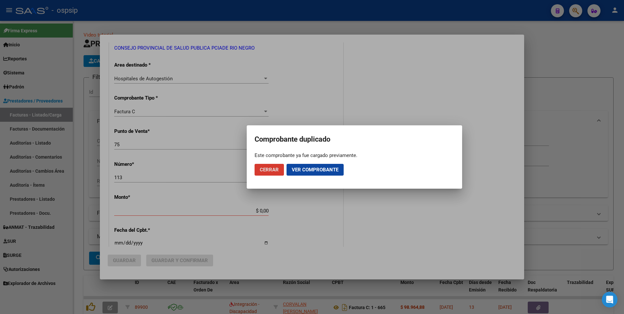
click at [265, 169] on span "Cerrar" at bounding box center [269, 170] width 19 height 6
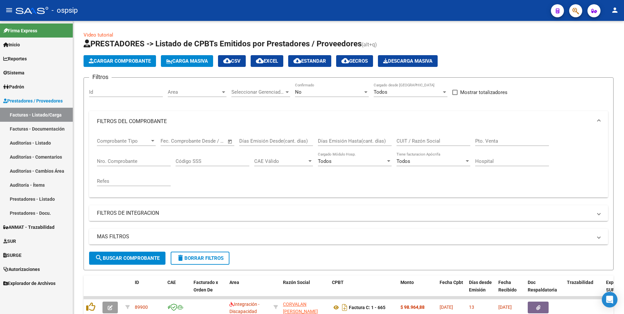
click at [212, 17] on div "- ospsip" at bounding box center [281, 10] width 530 height 14
click at [131, 162] on input "Nro. Comprobante" at bounding box center [134, 161] width 74 height 6
click at [321, 86] on div "No Confirmado" at bounding box center [332, 90] width 74 height 14
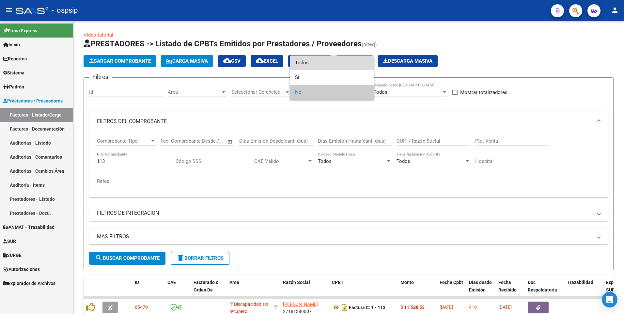
click at [314, 62] on span "Todos" at bounding box center [332, 62] width 74 height 15
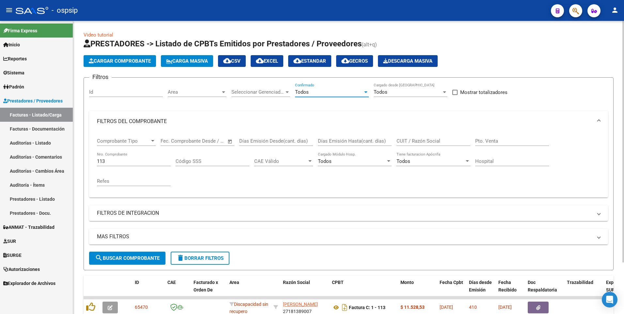
click at [133, 255] on span "search Buscar Comprobante" at bounding box center [127, 258] width 65 height 6
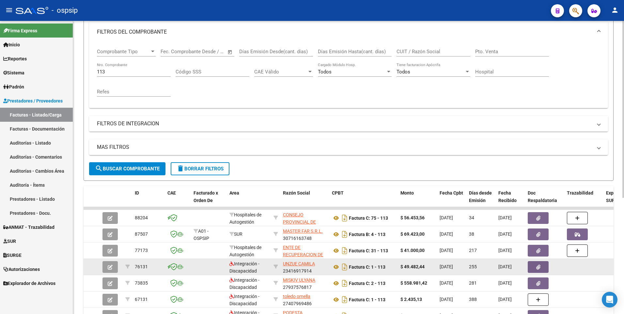
scroll to position [98, 0]
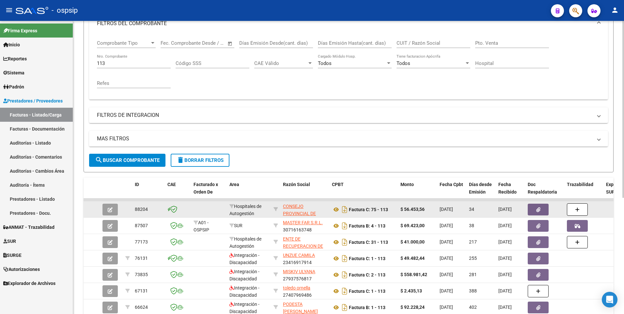
click at [540, 213] on button "button" at bounding box center [537, 210] width 21 height 12
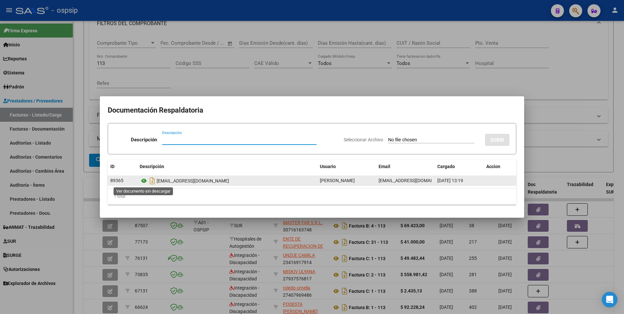
click at [143, 182] on icon at bounding box center [144, 181] width 8 height 8
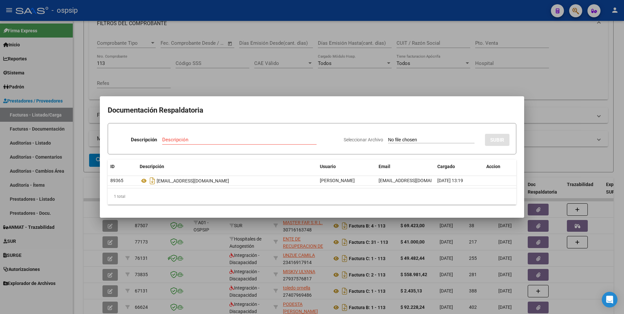
click at [221, 39] on div at bounding box center [312, 157] width 624 height 314
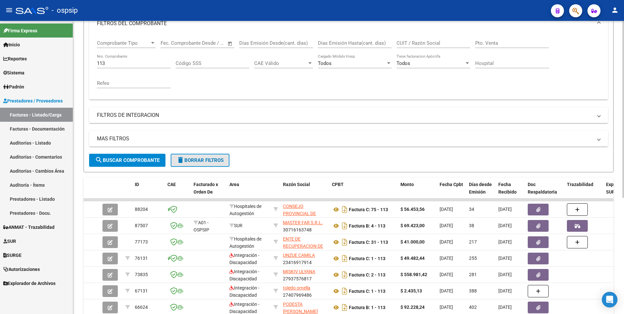
click at [205, 161] on span "delete Borrar Filtros" at bounding box center [199, 160] width 47 height 6
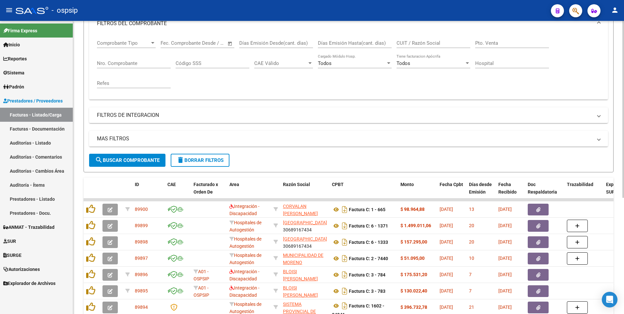
scroll to position [0, 0]
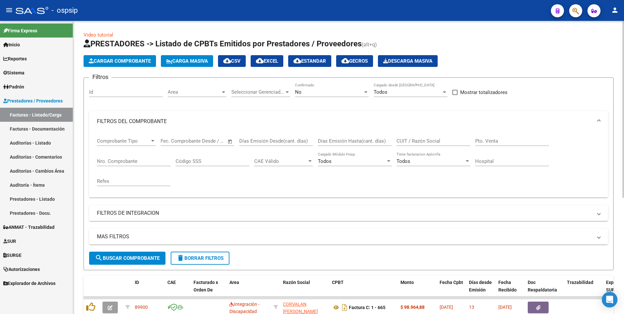
click at [133, 59] on span "Cargar Comprobante" at bounding box center [120, 61] width 62 height 6
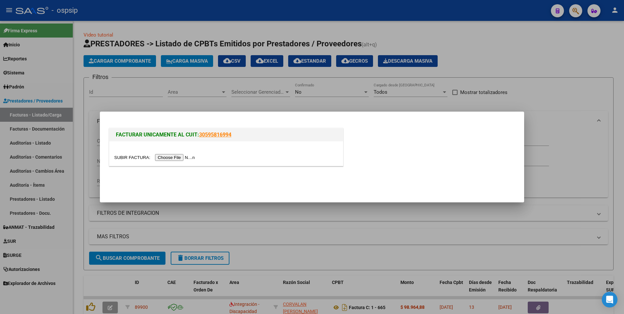
click at [161, 159] on input "file" at bounding box center [155, 157] width 83 height 7
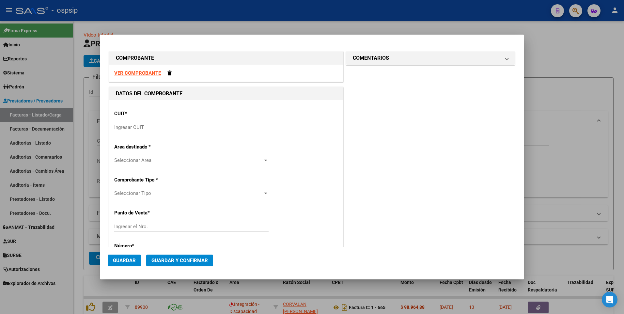
click at [147, 59] on strong "COMPROBANTE" at bounding box center [135, 58] width 38 height 6
drag, startPoint x: 147, startPoint y: 59, endPoint x: 158, endPoint y: 55, distance: 11.3
click at [177, 40] on mat-dialog-container "COMPROBANTE VER COMPROBANTE DATOS DEL COMPROBANTE CUIT * Ingresar CUIT Area des…" at bounding box center [312, 157] width 424 height 244
click at [127, 73] on strong "VER COMPROBANTE" at bounding box center [137, 73] width 47 height 6
click at [211, 124] on input "Ingresar CUIT" at bounding box center [191, 127] width 154 height 6
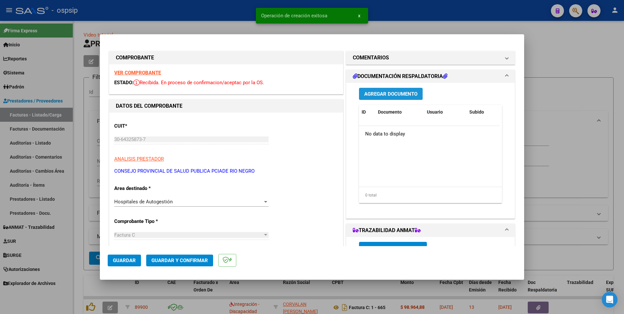
click at [406, 89] on button "Agregar Documento" at bounding box center [391, 94] width 64 height 12
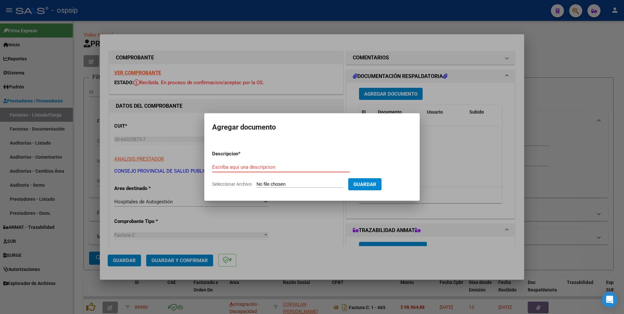
paste input "[EMAIL_ADDRESS][DOMAIN_NAME]"
click at [296, 183] on input "Seleccionar Archivo" at bounding box center [299, 184] width 86 height 6
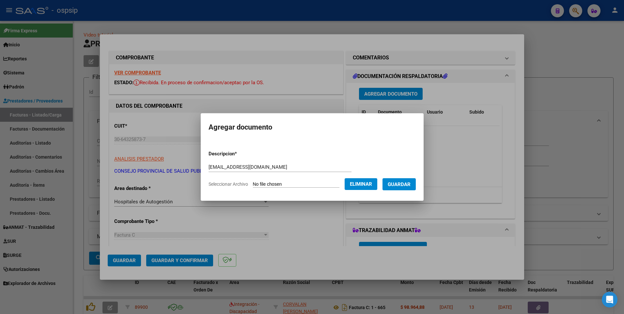
click at [415, 179] on button "Guardar" at bounding box center [398, 184] width 33 height 12
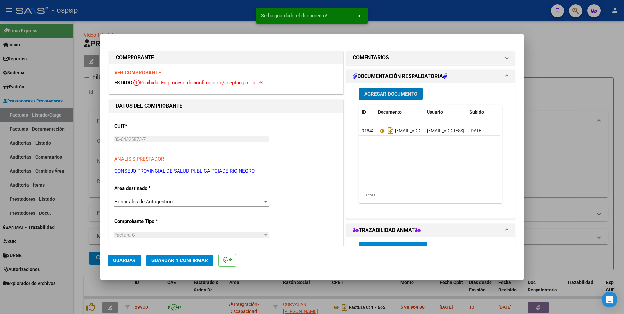
click at [126, 254] on button "Guardar" at bounding box center [124, 260] width 33 height 12
click at [181, 14] on div at bounding box center [312, 157] width 624 height 314
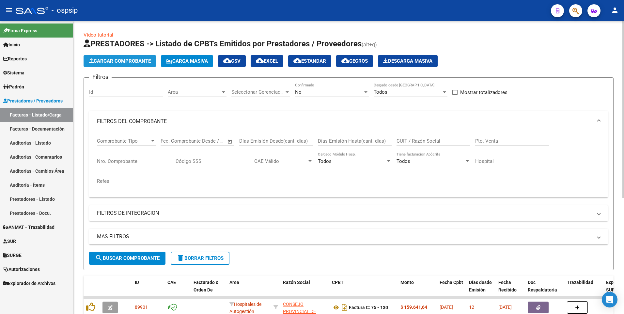
click at [131, 62] on span "Cargar Comprobante" at bounding box center [120, 61] width 62 height 6
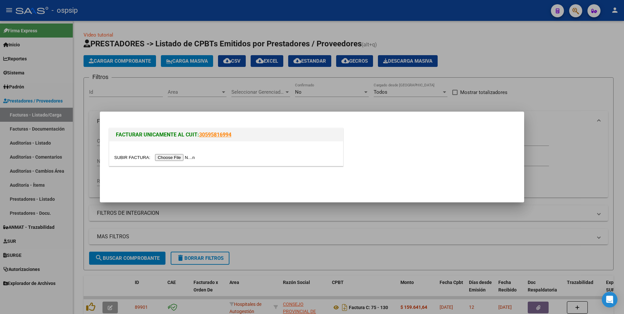
click at [169, 158] on input "file" at bounding box center [155, 157] width 83 height 7
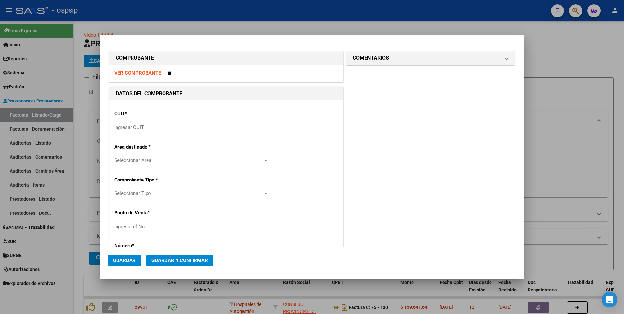
drag, startPoint x: 131, startPoint y: 69, endPoint x: 144, endPoint y: 68, distance: 13.5
click at [131, 69] on div "VER COMPROBANTE" at bounding box center [226, 73] width 234 height 17
click at [146, 72] on strong "VER COMPROBANTE" at bounding box center [137, 73] width 47 height 6
click at [148, 75] on strong "VER COMPROBANTE" at bounding box center [137, 73] width 47 height 6
click at [158, 125] on input "Ingresar CUIT" at bounding box center [191, 127] width 154 height 6
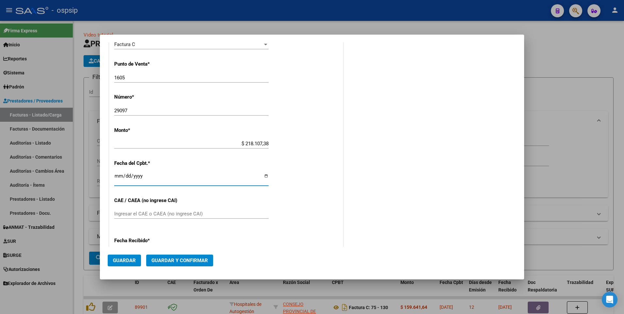
scroll to position [170, 0]
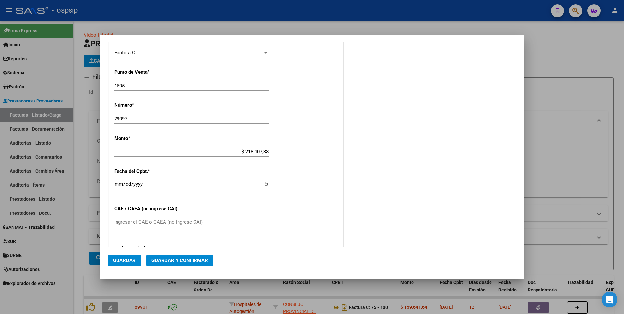
click at [118, 262] on span "Guardar" at bounding box center [124, 260] width 23 height 6
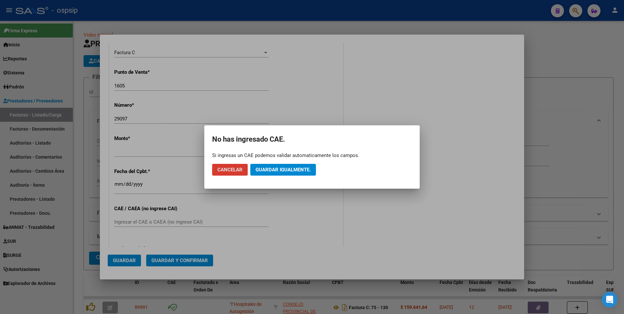
click at [273, 170] on span "Guardar igualmente." at bounding box center [282, 170] width 55 height 6
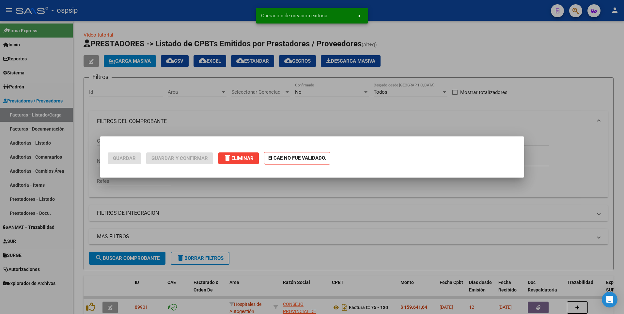
scroll to position [0, 0]
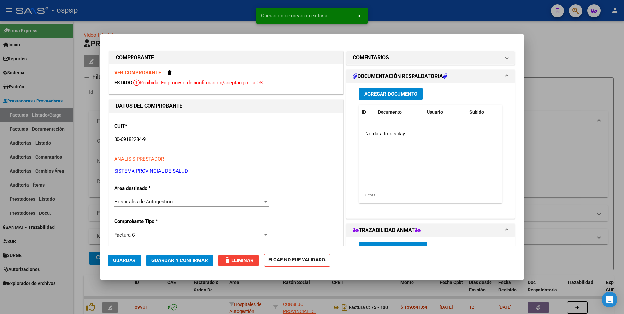
click at [372, 91] on span "Agregar Documento" at bounding box center [390, 94] width 53 height 6
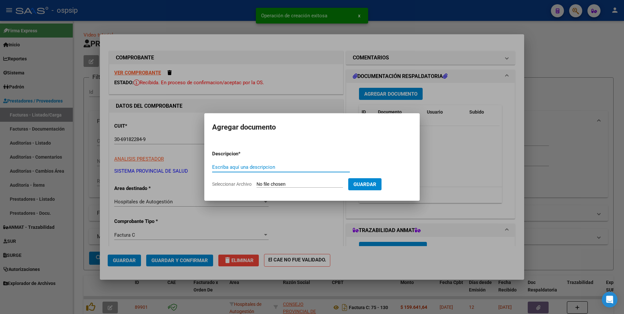
paste input "[EMAIL_ADDRESS][DOMAIN_NAME]"
click at [313, 182] on input "Seleccionar Archivo" at bounding box center [299, 184] width 86 height 6
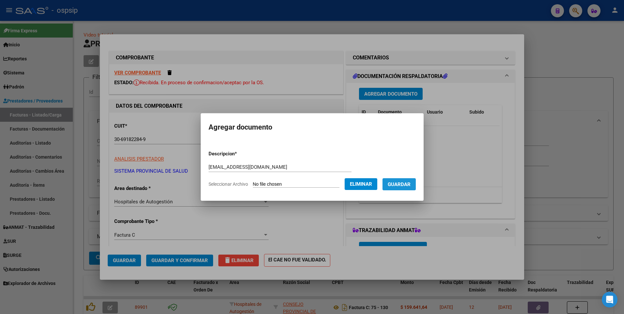
click at [404, 189] on button "Guardar" at bounding box center [398, 184] width 33 height 12
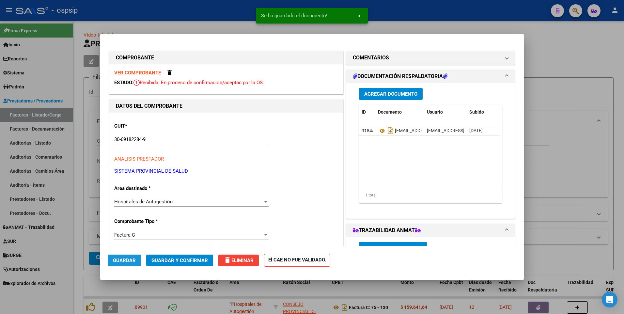
click at [135, 260] on span "Guardar" at bounding box center [124, 260] width 23 height 6
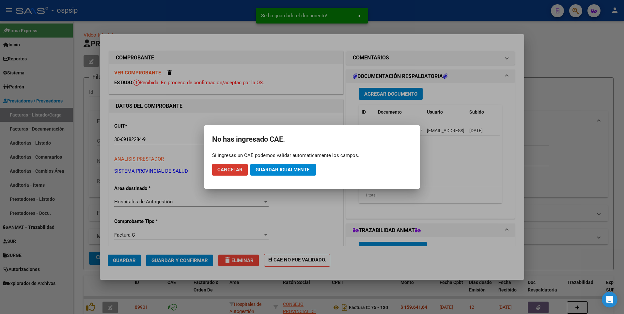
click at [300, 172] on span "Guardar igualmente." at bounding box center [282, 170] width 55 height 6
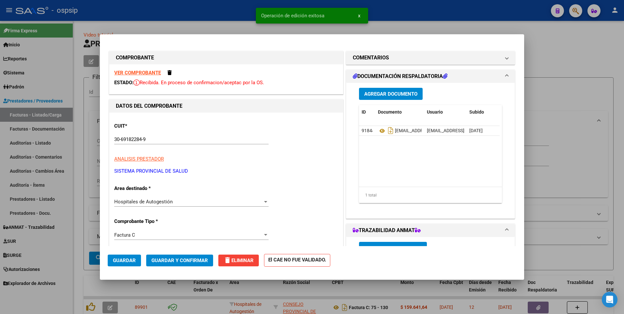
click at [219, 12] on div at bounding box center [312, 157] width 624 height 314
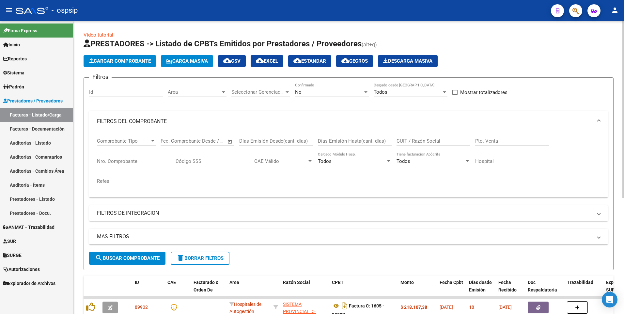
click at [121, 66] on button "Cargar Comprobante" at bounding box center [120, 61] width 72 height 12
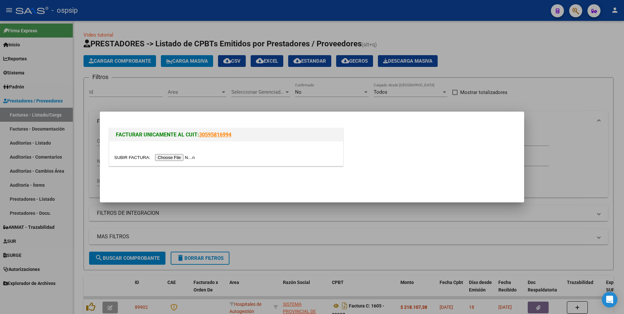
click at [175, 157] on input "file" at bounding box center [155, 157] width 83 height 7
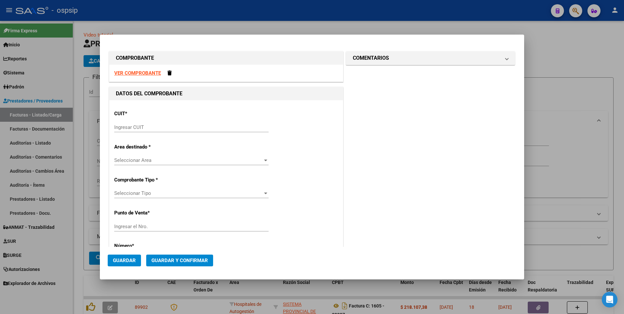
click at [234, 52] on div "COMPROBANTE" at bounding box center [226, 58] width 234 height 13
click at [171, 73] on div "VER COMPROBANTE" at bounding box center [226, 73] width 234 height 17
click at [170, 75] on span at bounding box center [169, 72] width 4 height 5
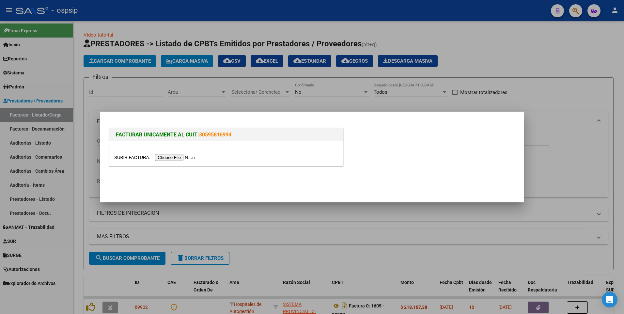
click at [172, 157] on input "file" at bounding box center [155, 157] width 83 height 7
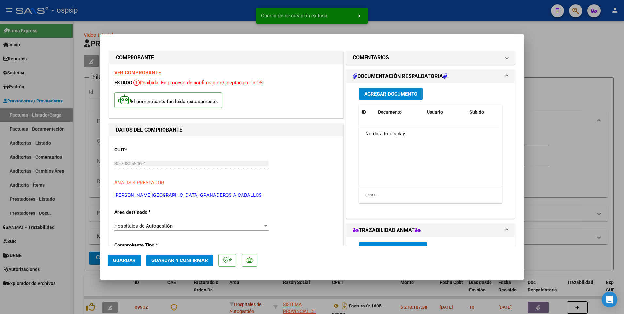
click at [116, 260] on span "Guardar" at bounding box center [124, 260] width 23 height 6
click at [245, 15] on div at bounding box center [312, 157] width 624 height 314
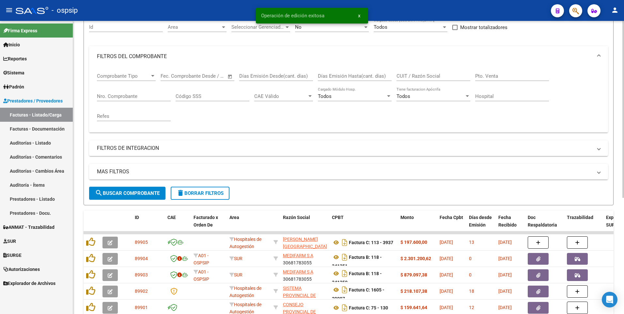
scroll to position [65, 0]
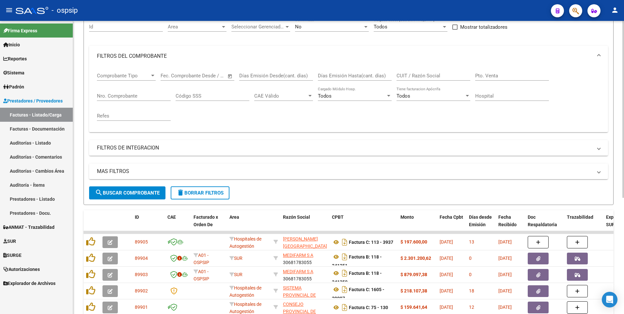
click at [206, 192] on span "delete Borrar Filtros" at bounding box center [199, 193] width 47 height 6
click at [324, 28] on div "No" at bounding box center [329, 27] width 68 height 6
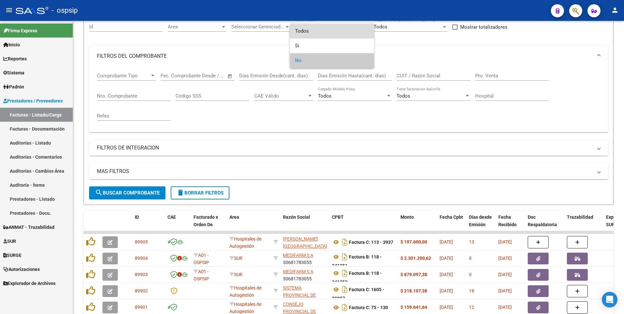
click at [324, 29] on span "Todos" at bounding box center [332, 31] width 74 height 15
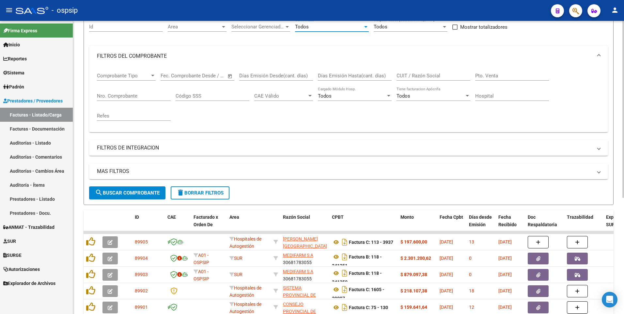
click at [108, 193] on span "search Buscar Comprobante" at bounding box center [127, 193] width 65 height 6
click at [222, 195] on span "delete Borrar Filtros" at bounding box center [199, 193] width 47 height 6
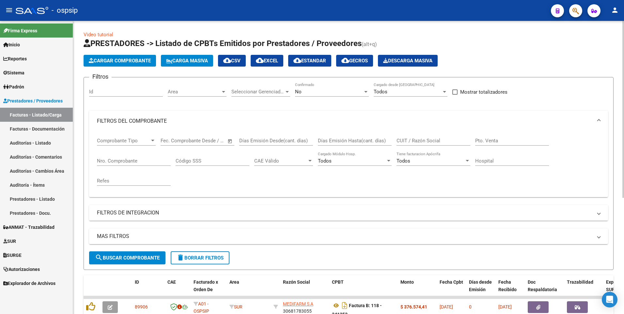
scroll to position [0, 0]
click at [307, 87] on div "No Confirmado" at bounding box center [332, 90] width 74 height 14
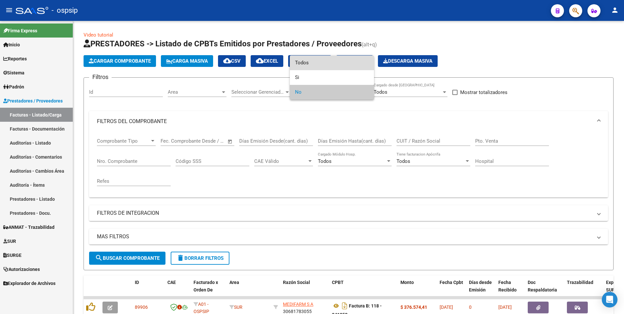
click at [303, 68] on span "Todos" at bounding box center [332, 62] width 74 height 15
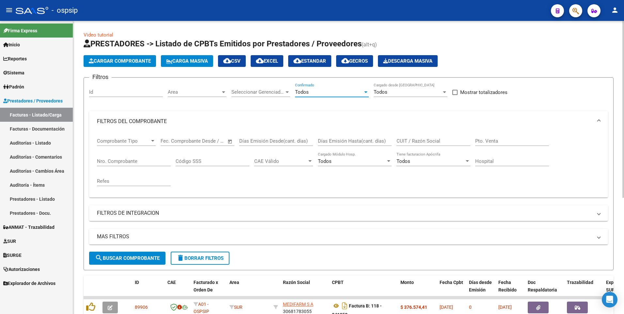
click at [397, 141] on input "CUIT / Razón Social" at bounding box center [433, 141] width 74 height 6
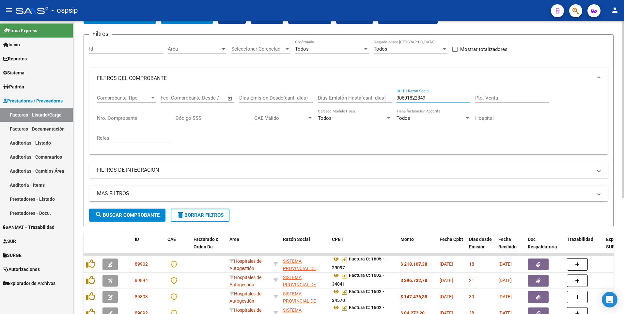
scroll to position [33, 0]
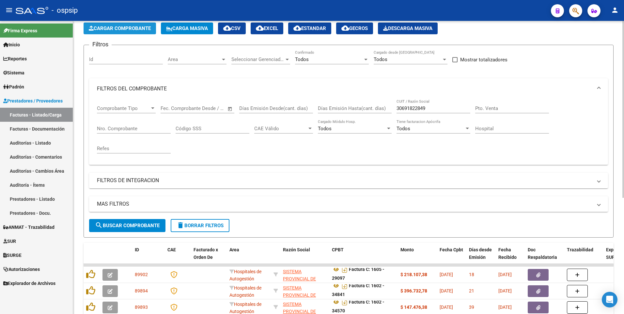
click at [123, 30] on span "Cargar Comprobante" at bounding box center [120, 28] width 62 height 6
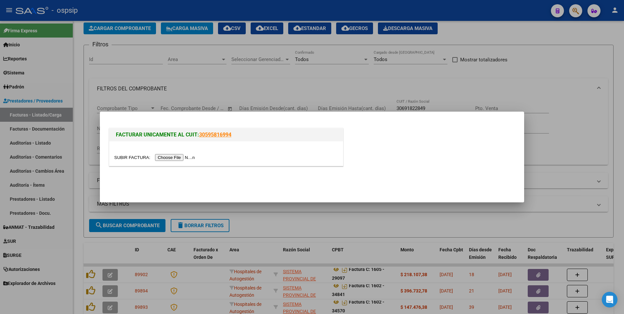
click at [167, 159] on input "file" at bounding box center [155, 157] width 83 height 7
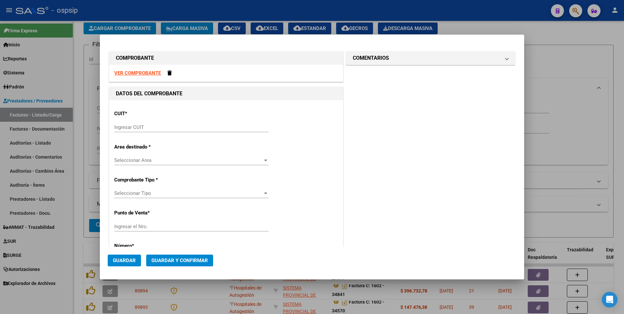
click at [154, 75] on strong "VER COMPROBANTE" at bounding box center [137, 73] width 47 height 6
click at [186, 130] on div "Ingresar CUIT" at bounding box center [191, 127] width 154 height 10
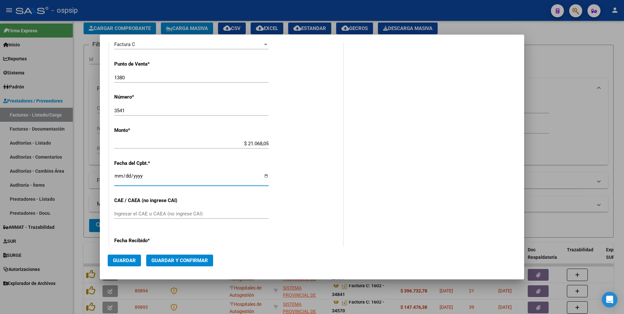
scroll to position [170, 0]
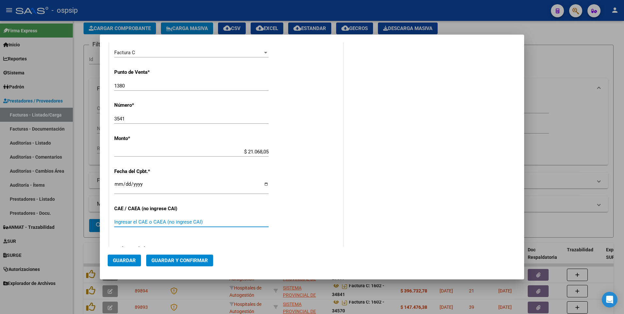
click at [125, 262] on span "Guardar" at bounding box center [124, 260] width 23 height 6
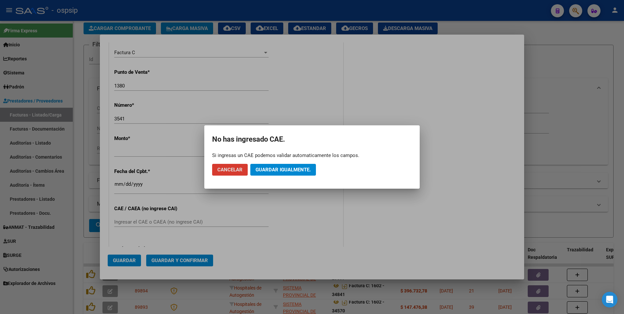
click at [285, 169] on span "Guardar igualmente." at bounding box center [282, 170] width 55 height 6
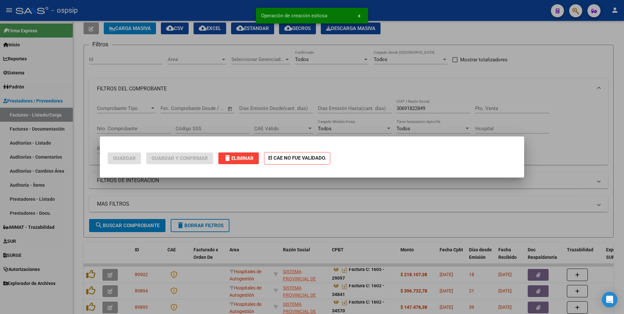
scroll to position [0, 0]
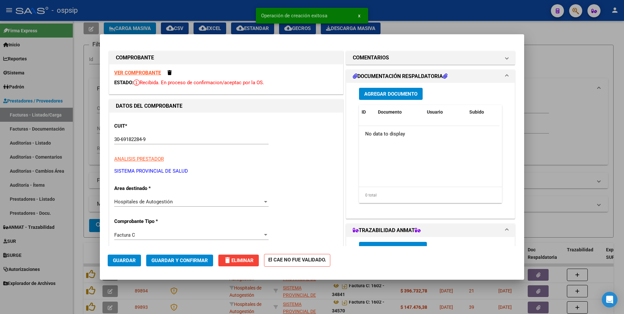
click at [374, 89] on button "Agregar Documento" at bounding box center [391, 94] width 64 height 12
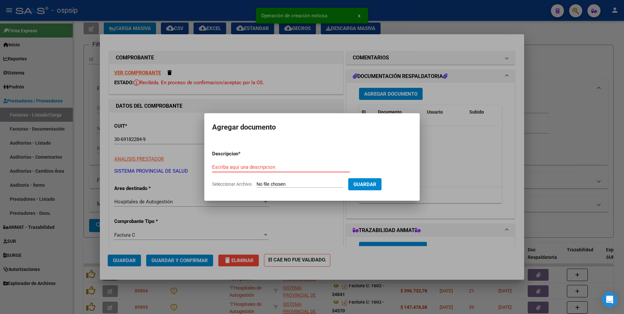
paste input "[EMAIL_ADDRESS][DOMAIN_NAME]"
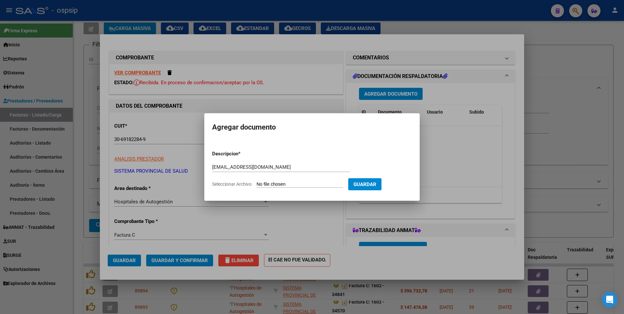
click at [310, 185] on input "Seleccionar Archivo" at bounding box center [299, 184] width 86 height 6
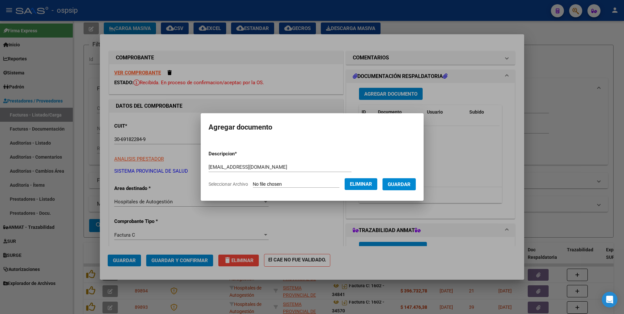
click at [411, 188] on button "Guardar" at bounding box center [398, 184] width 33 height 12
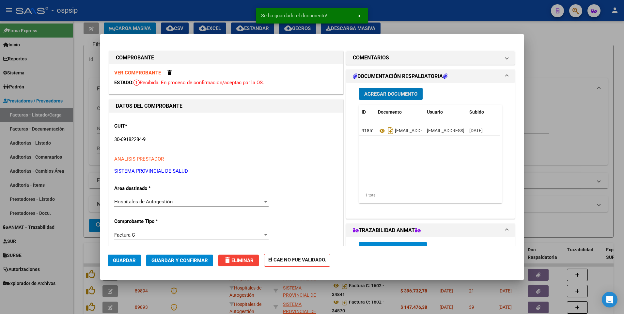
click at [128, 255] on button "Guardar" at bounding box center [124, 260] width 33 height 12
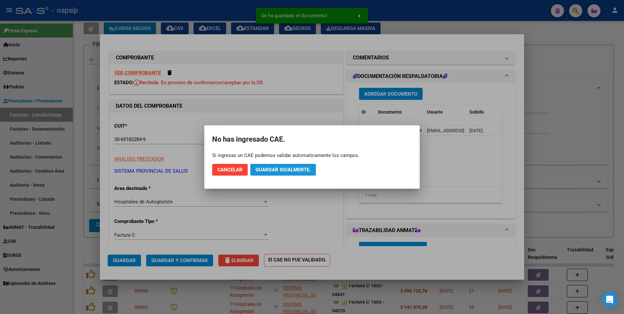
click at [276, 172] on span "Guardar igualmente." at bounding box center [282, 170] width 55 height 6
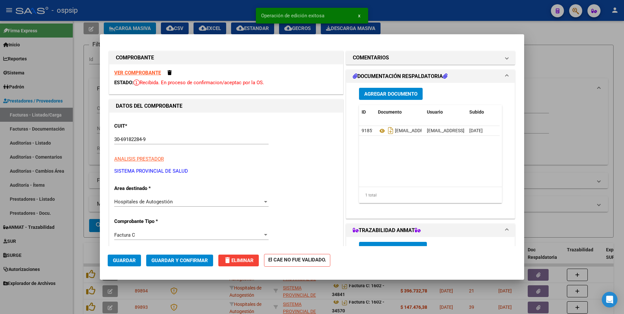
click at [246, 9] on div at bounding box center [312, 157] width 624 height 314
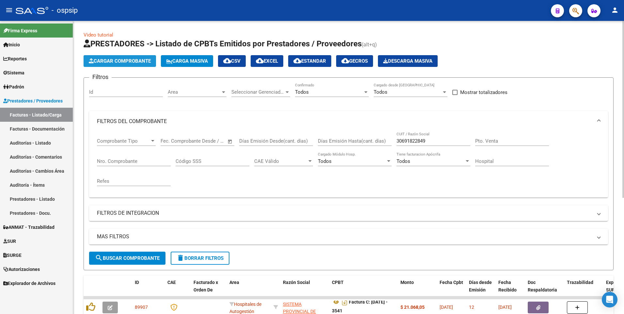
click at [132, 58] on span "Cargar Comprobante" at bounding box center [120, 61] width 62 height 6
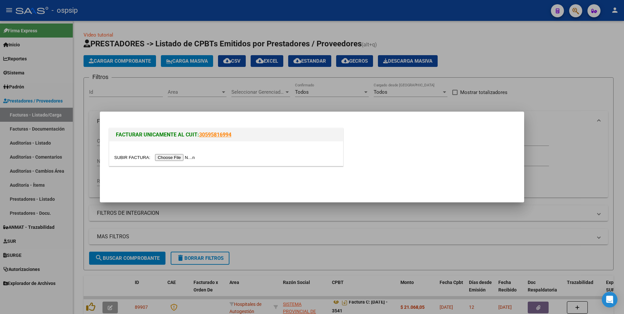
click at [168, 158] on input "file" at bounding box center [155, 157] width 83 height 7
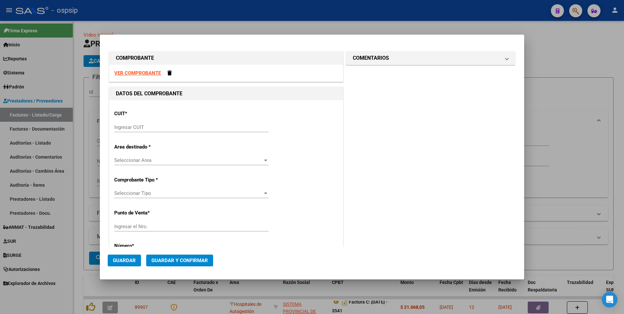
click at [153, 73] on strong "VER COMPROBANTE" at bounding box center [137, 73] width 47 height 6
click at [167, 127] on input "Ingresar CUIT" at bounding box center [191, 127] width 154 height 6
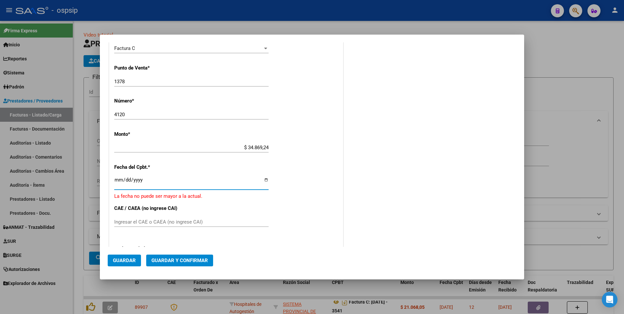
scroll to position [170, 0]
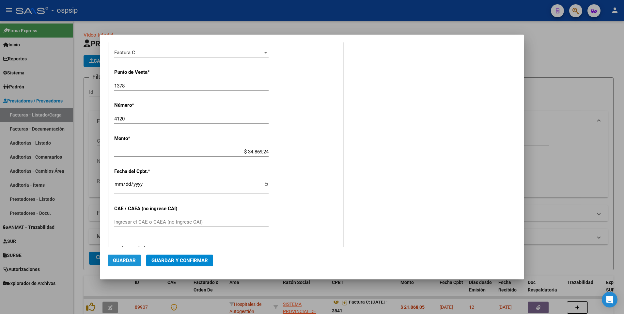
click at [133, 256] on button "Guardar" at bounding box center [124, 260] width 33 height 12
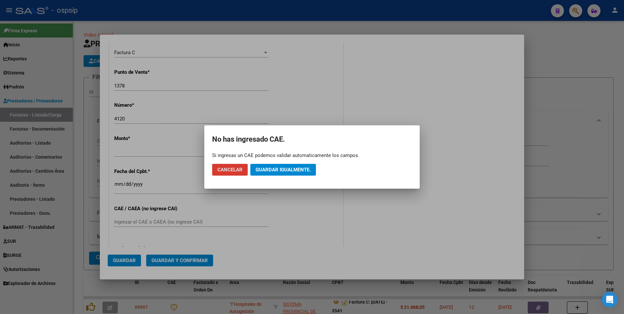
click at [272, 169] on span "Guardar igualmente." at bounding box center [282, 170] width 55 height 6
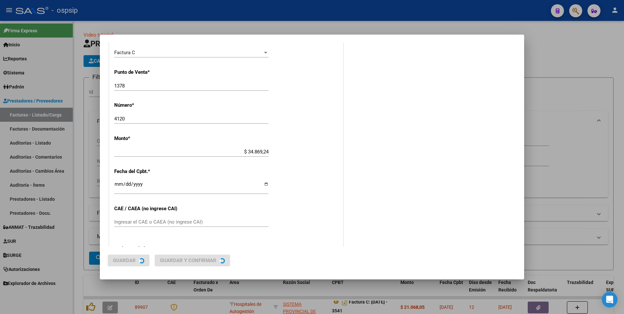
scroll to position [0, 0]
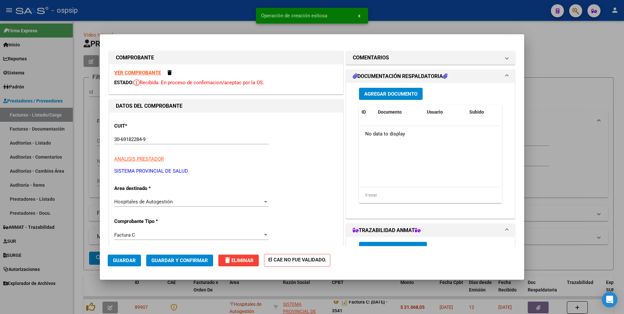
click at [379, 96] on span "Agregar Documento" at bounding box center [390, 94] width 53 height 6
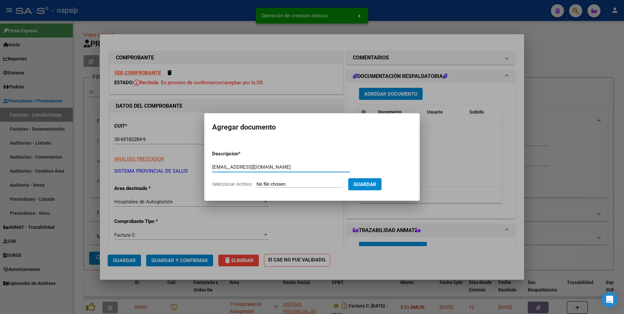
type input "[EMAIL_ADDRESS][DOMAIN_NAME]"
click at [289, 185] on input "Seleccionar Archivo" at bounding box center [299, 184] width 86 height 6
type input "C:\fakepath\1378-4120.pdf"
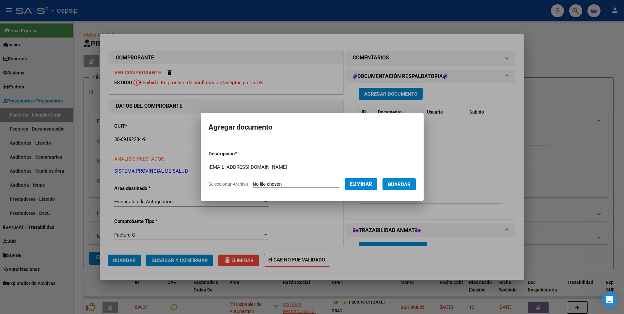
click at [382, 182] on app-file-uploader "Seleccionar Archivo Eliminar" at bounding box center [295, 184] width 174 height 6
click at [406, 183] on span "Guardar" at bounding box center [399, 184] width 23 height 6
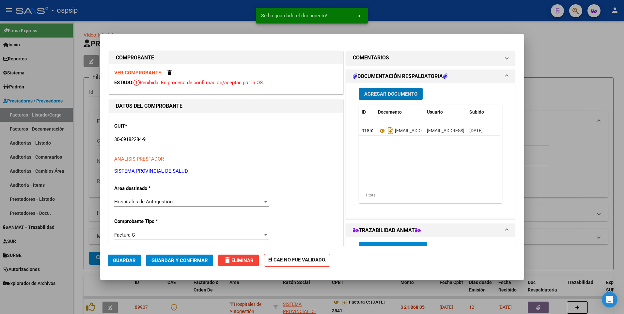
click at [122, 256] on button "Guardar" at bounding box center [124, 260] width 33 height 12
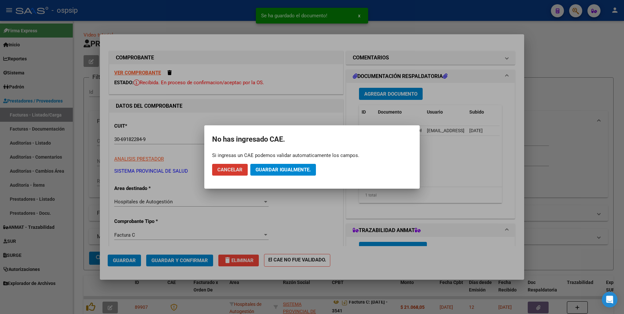
click at [286, 171] on span "Guardar igualmente." at bounding box center [282, 170] width 55 height 6
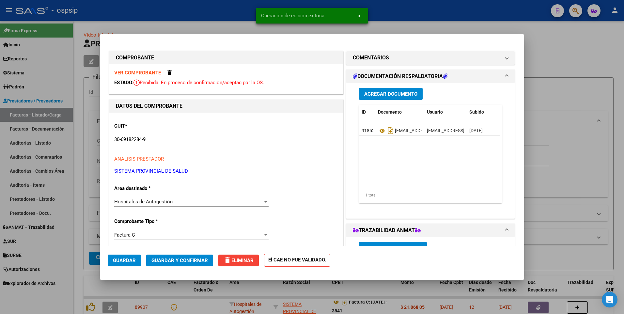
click at [213, 6] on div at bounding box center [312, 157] width 624 height 314
type input "$ 0,00"
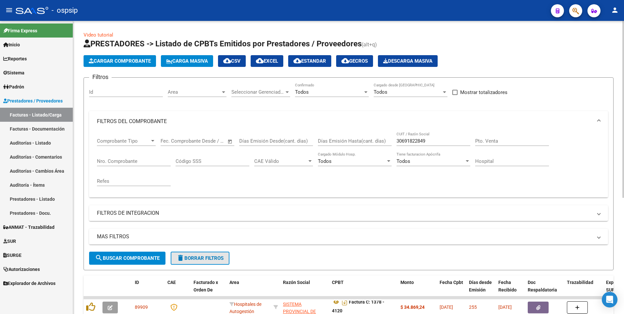
click at [213, 258] on span "delete Borrar Filtros" at bounding box center [199, 258] width 47 height 6
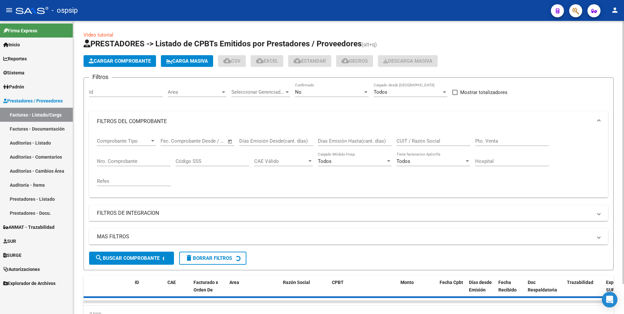
click at [131, 62] on span "Cargar Comprobante" at bounding box center [120, 61] width 62 height 6
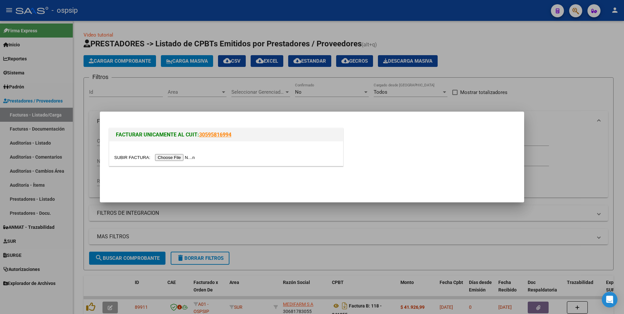
click at [171, 159] on input "file" at bounding box center [155, 157] width 83 height 7
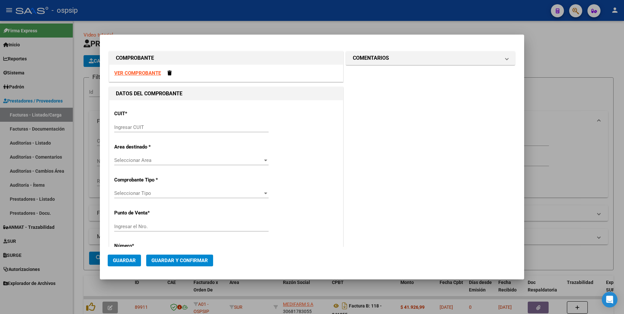
click at [151, 75] on strong "VER COMPROBANTE" at bounding box center [137, 73] width 47 height 6
click at [167, 130] on input "Ingresar CUIT" at bounding box center [191, 127] width 154 height 6
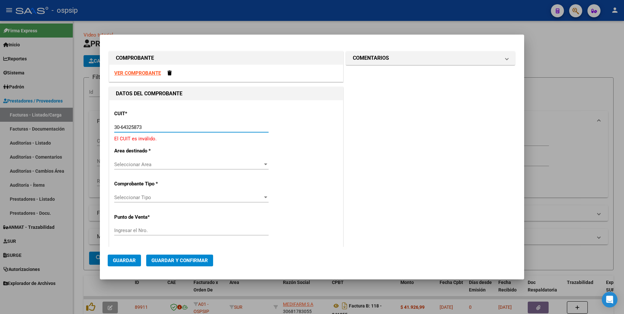
type input "30-64325873-7"
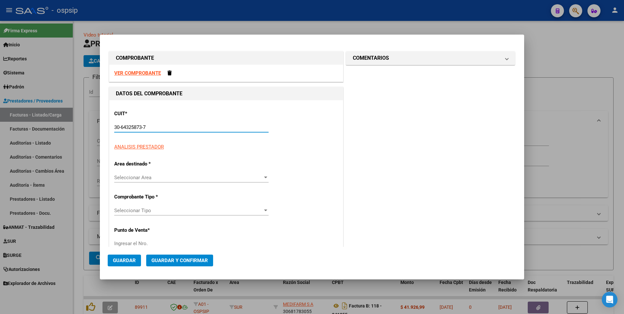
type input "94"
type input "30-64325873-7"
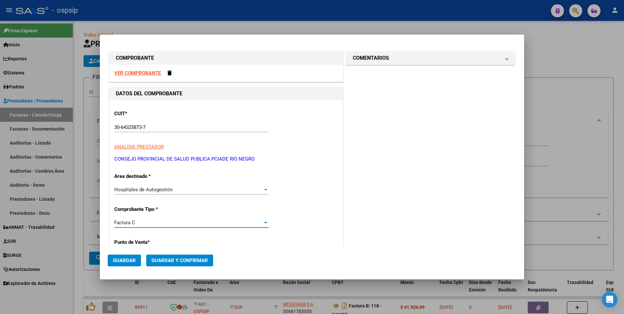
scroll to position [111, 0]
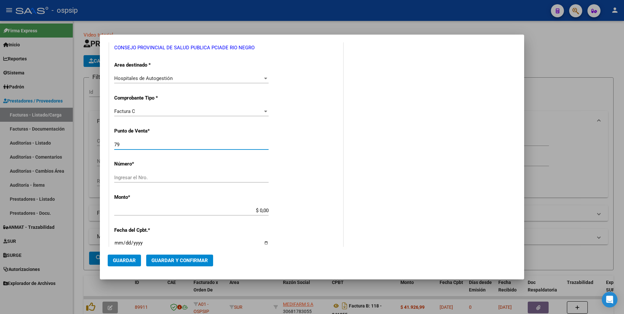
type input "79"
type input "65"
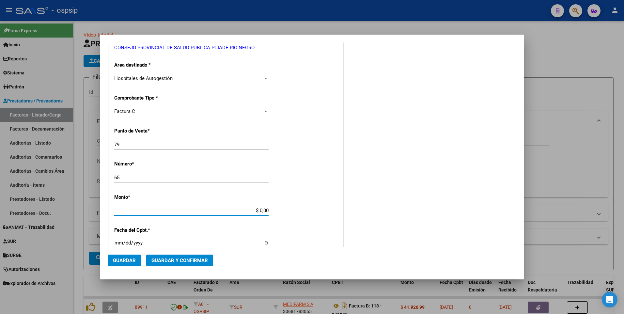
type input "$ 159.646,32"
type input "2025-09-08"
type input "75367326447644"
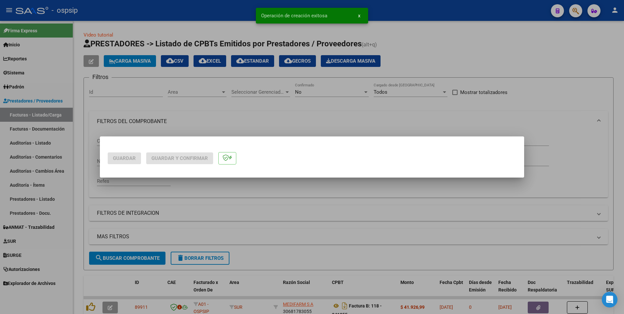
scroll to position [0, 0]
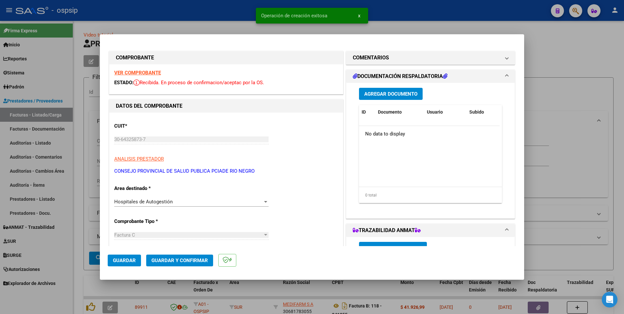
click at [403, 94] on span "Agregar Documento" at bounding box center [390, 94] width 53 height 6
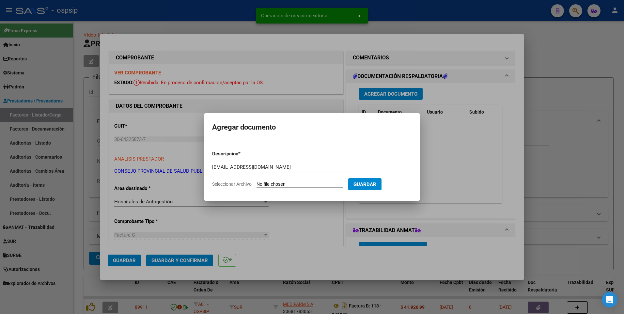
type input "foshuergo@gmail.com"
click at [295, 184] on input "Seleccionar Archivo" at bounding box center [299, 184] width 86 height 6
type input "C:\fakepath\factura 65.pdf"
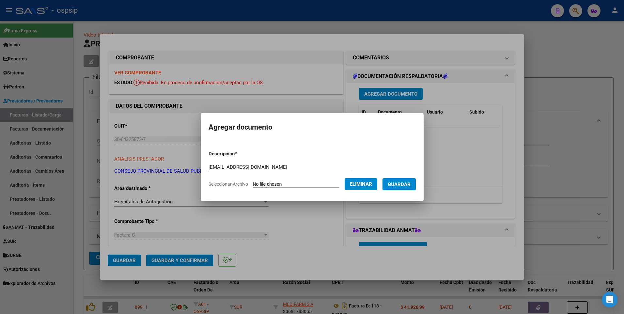
click at [410, 183] on span "Guardar" at bounding box center [399, 184] width 23 height 6
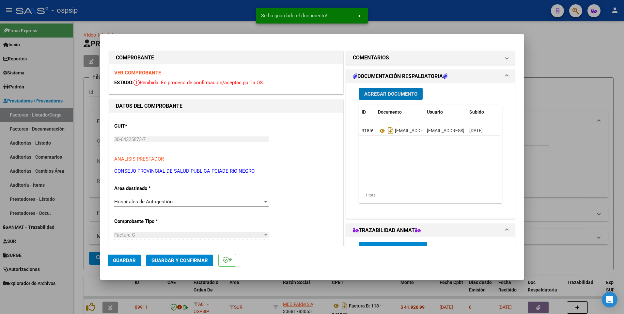
click at [118, 261] on span "Guardar" at bounding box center [124, 260] width 23 height 6
click at [249, 14] on div "Operación de edición exitosa x" at bounding box center [312, 15] width 128 height 31
click at [397, 14] on div at bounding box center [312, 157] width 624 height 314
type input "$ 0,00"
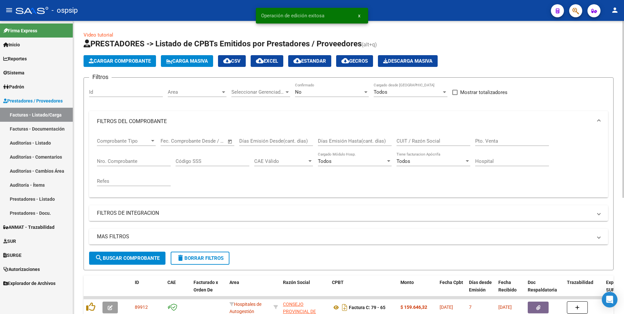
scroll to position [33, 0]
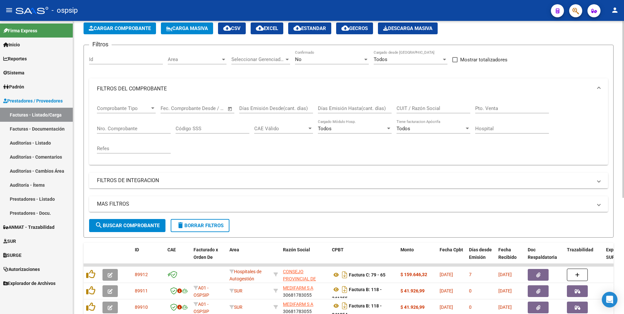
click at [196, 226] on span "delete Borrar Filtros" at bounding box center [199, 225] width 47 height 6
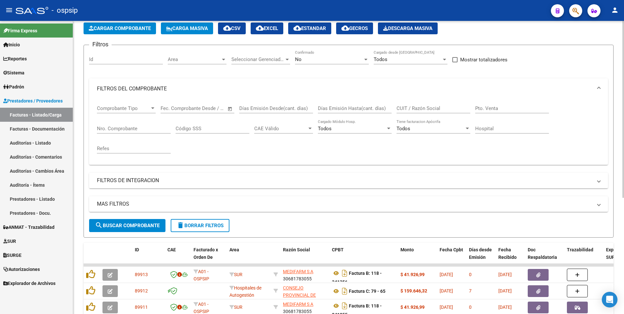
click at [128, 130] on input "Nro. Comprobante" at bounding box center [134, 129] width 74 height 6
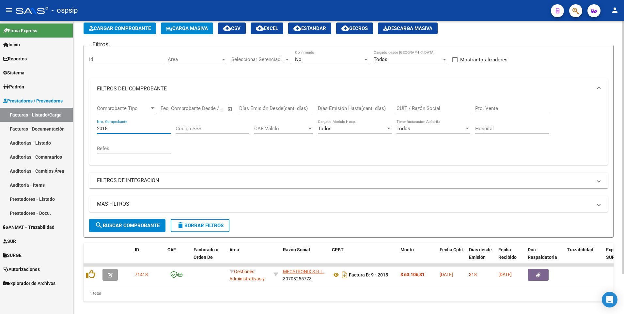
type input "2015"
click at [322, 55] on div "No Confirmado" at bounding box center [332, 57] width 74 height 14
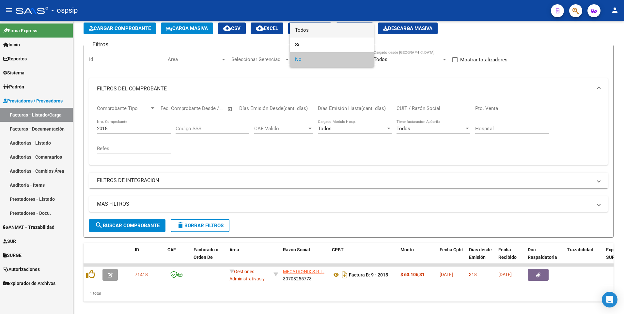
click at [317, 33] on span "Todos" at bounding box center [332, 30] width 74 height 15
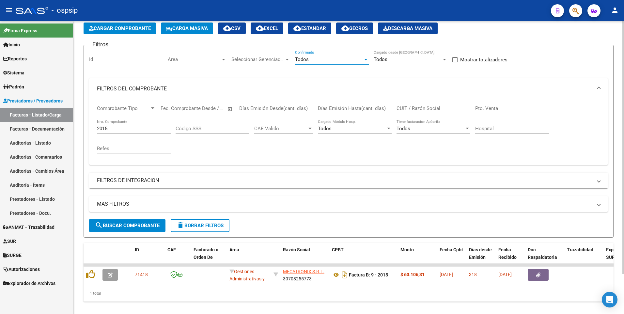
click at [152, 221] on button "search Buscar Comprobante" at bounding box center [127, 225] width 76 height 13
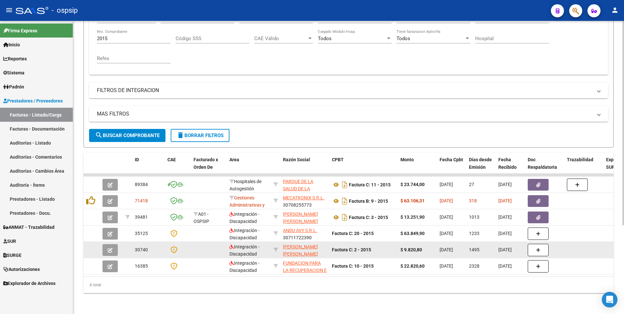
scroll to position [128, 0]
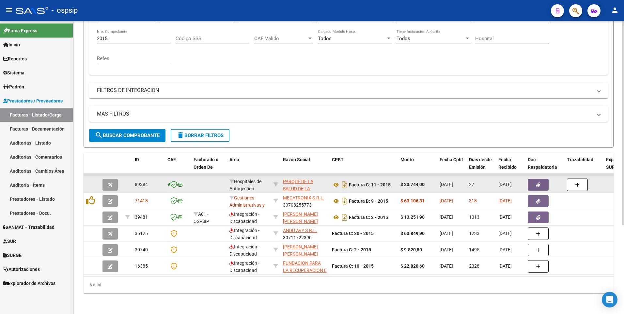
click at [539, 183] on button "button" at bounding box center [537, 185] width 21 height 12
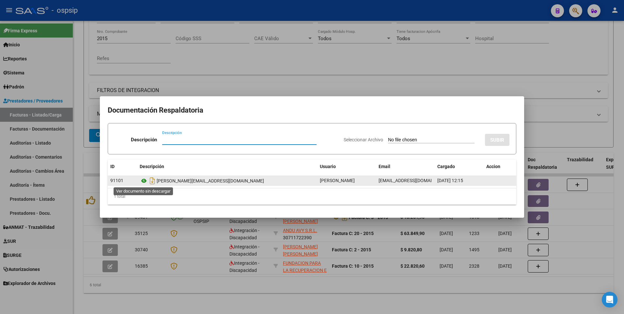
click at [146, 182] on icon at bounding box center [144, 181] width 8 height 8
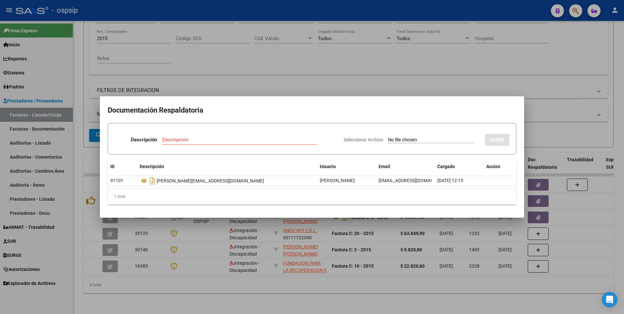
click at [190, 273] on div at bounding box center [312, 157] width 624 height 314
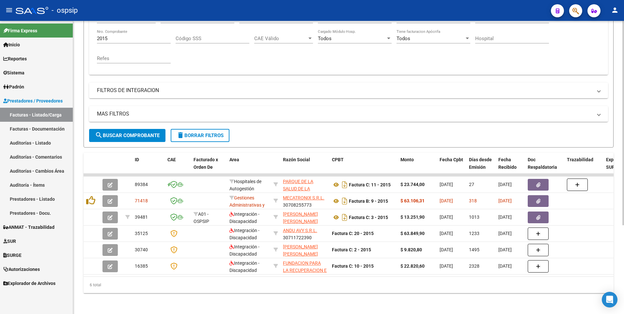
click at [194, 135] on button "delete Borrar Filtros" at bounding box center [200, 135] width 59 height 13
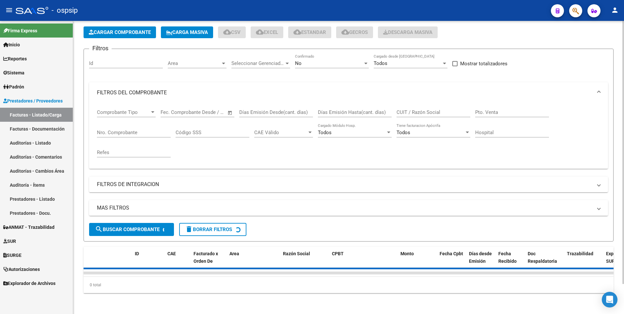
scroll to position [0, 0]
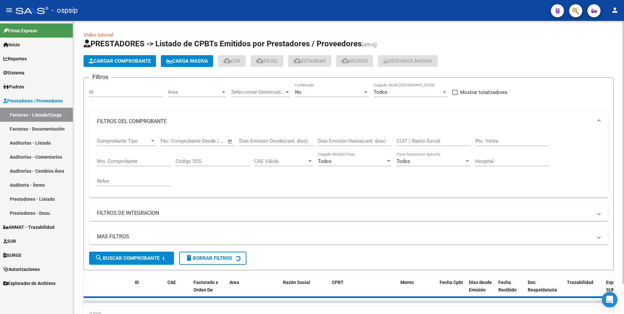
click at [122, 51] on app-list-header "PRESTADORES -> Listado de CPBTs Emitidos por Prestadores / Proveedores (alt+q) …" at bounding box center [349, 154] width 530 height 232
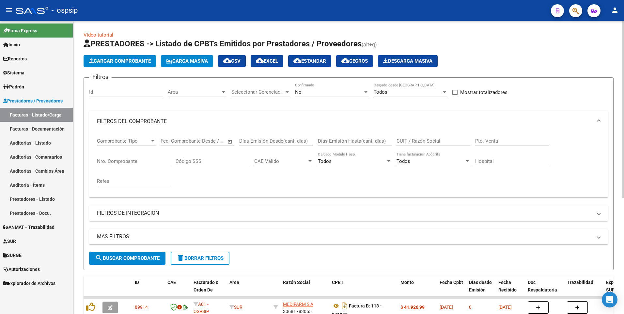
click at [120, 60] on span "Cargar Comprobante" at bounding box center [120, 61] width 62 height 6
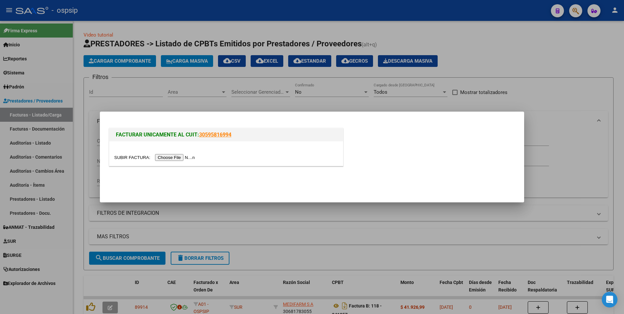
click at [176, 160] on input "file" at bounding box center [155, 157] width 83 height 7
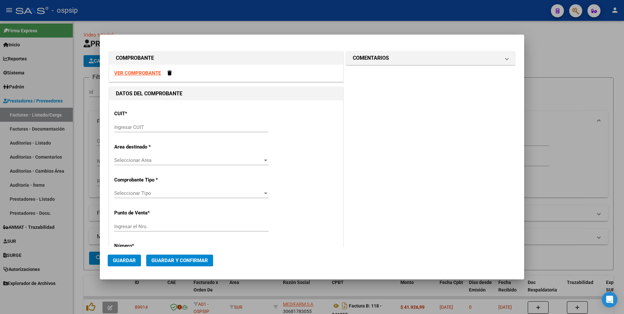
click at [137, 74] on strong "VER COMPROBANTE" at bounding box center [137, 73] width 47 height 6
click at [169, 129] on input "Ingresar CUIT" at bounding box center [191, 127] width 154 height 6
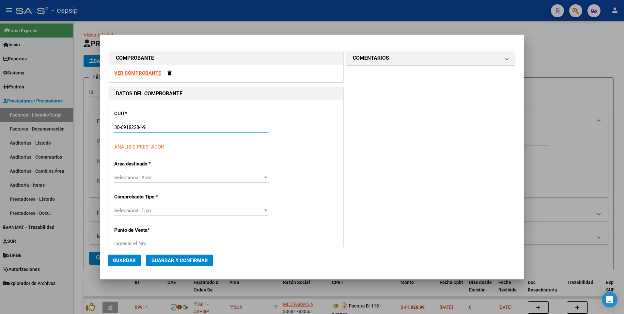
type input "30-69182284-9"
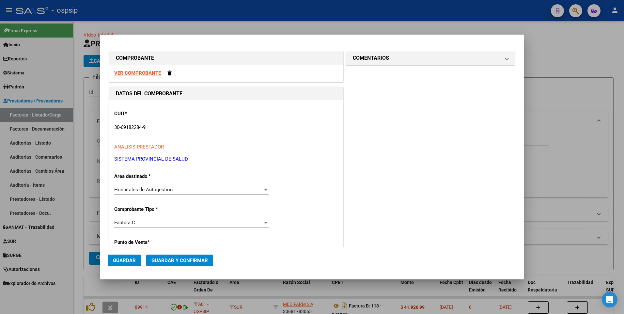
scroll to position [111, 0]
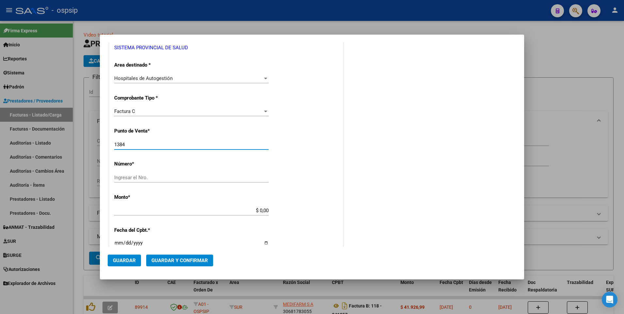
type input "1384"
type input "4770"
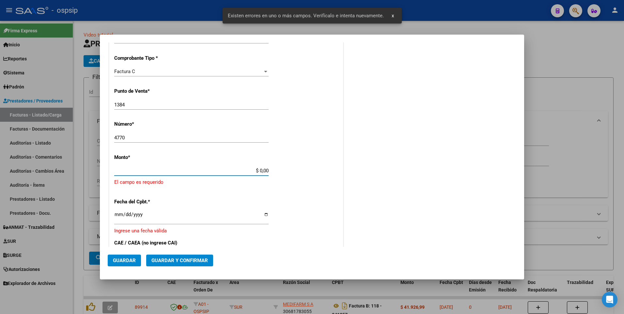
scroll to position [174, 0]
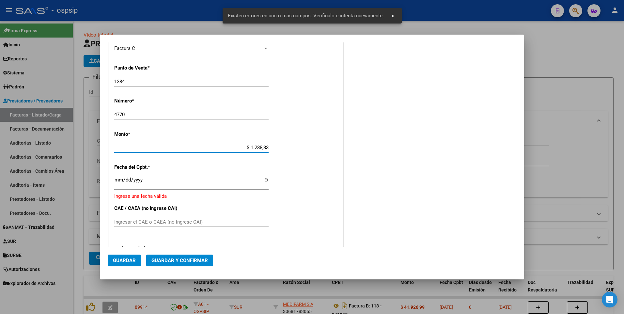
type input "$ 12.383,33"
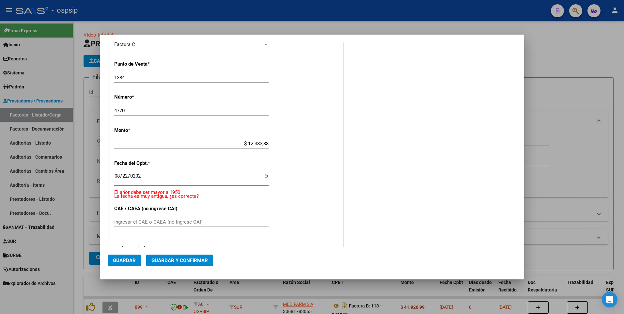
type input "2025-08-22"
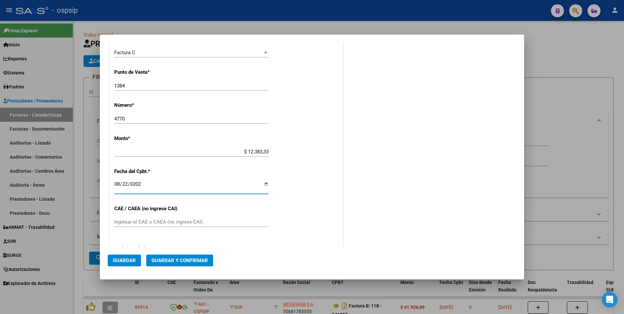
click at [130, 258] on span "Guardar" at bounding box center [124, 260] width 23 height 6
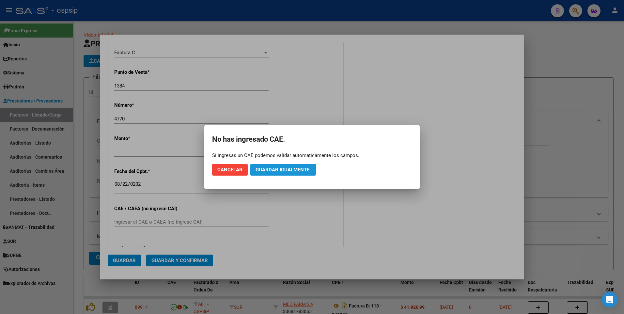
click at [286, 173] on button "Guardar igualmente." at bounding box center [283, 170] width 66 height 12
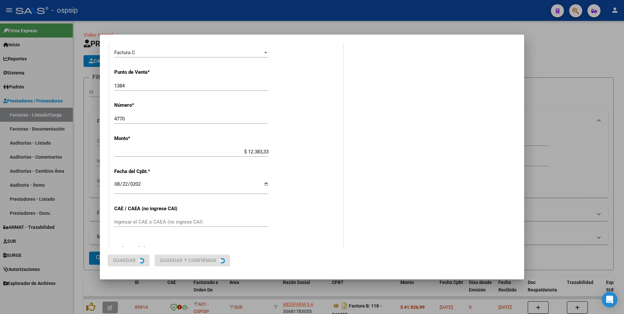
scroll to position [0, 0]
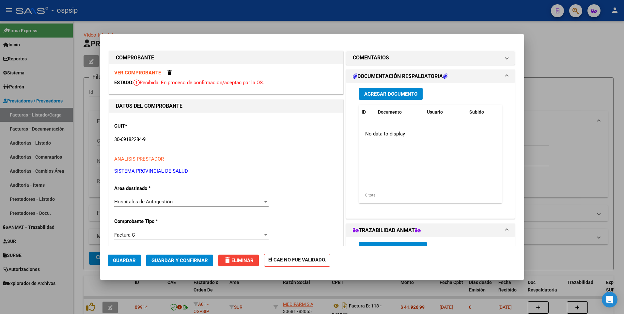
click at [401, 92] on span "Agregar Documento" at bounding box center [390, 94] width 53 height 6
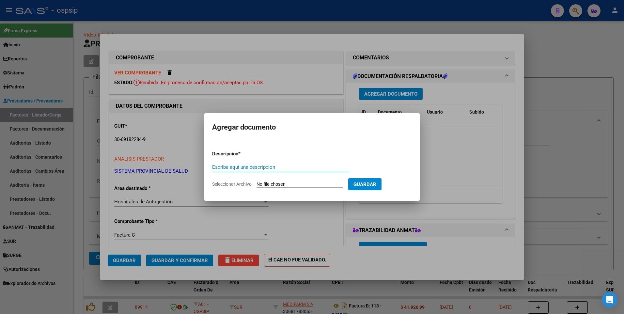
paste input "recuperoaoyb3@gmail.com"
type input "recuperoaoyb3@gmail.com"
click at [321, 184] on input "Seleccionar Archivo" at bounding box center [299, 184] width 86 height 6
type input "C:\fakepath\1384-4770.pdf"
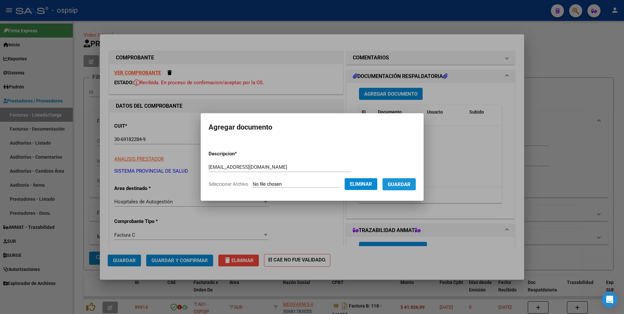
click at [410, 186] on span "Guardar" at bounding box center [399, 184] width 23 height 6
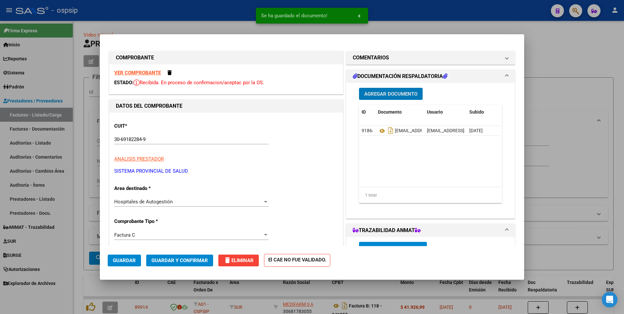
click at [128, 261] on span "Guardar" at bounding box center [124, 260] width 23 height 6
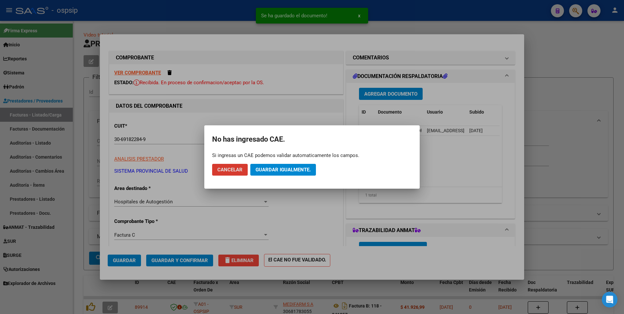
click at [287, 168] on span "Guardar igualmente." at bounding box center [282, 170] width 55 height 6
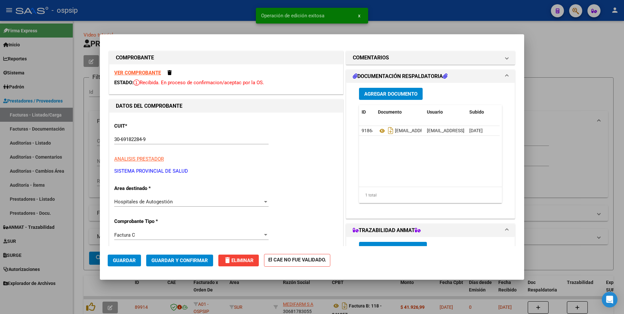
click at [236, 14] on div at bounding box center [312, 157] width 624 height 314
type input "$ 0,00"
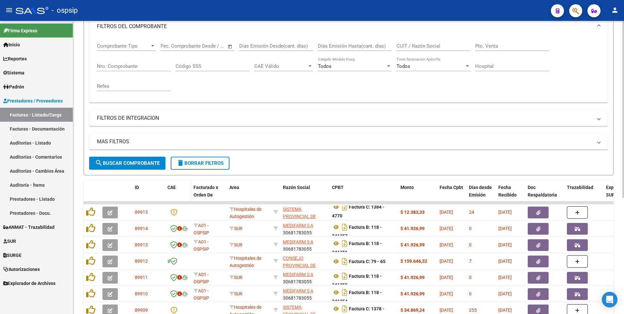
scroll to position [130, 0]
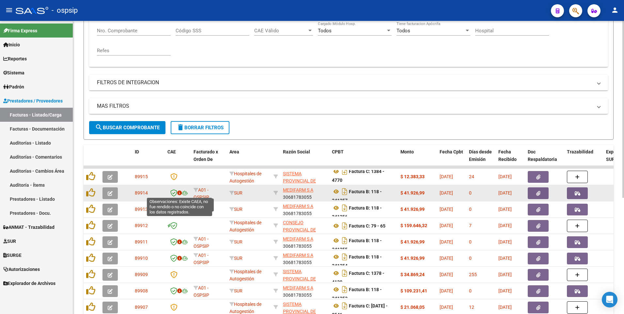
click at [179, 193] on icon at bounding box center [179, 193] width 5 height 5
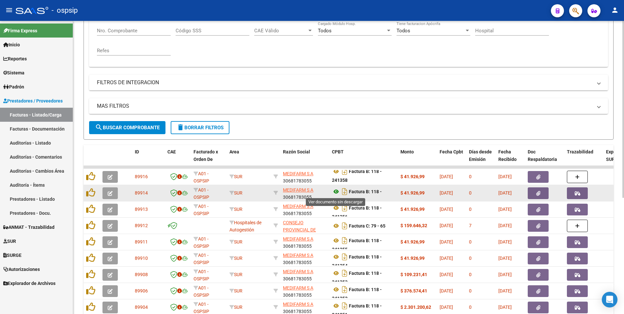
click at [338, 193] on icon at bounding box center [336, 192] width 8 height 8
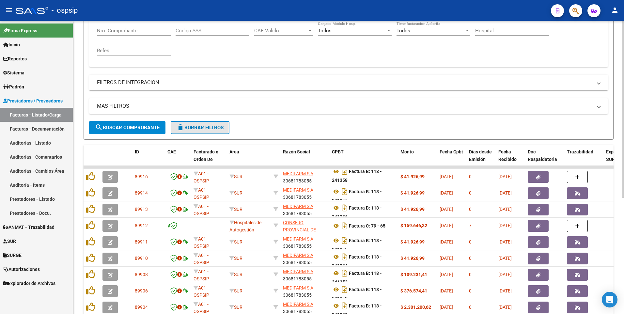
click at [206, 127] on span "delete Borrar Filtros" at bounding box center [199, 128] width 47 height 6
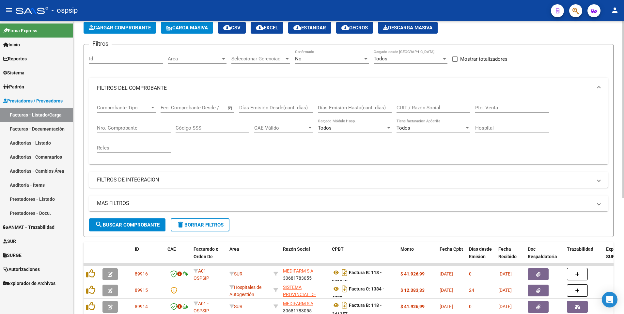
scroll to position [33, 0]
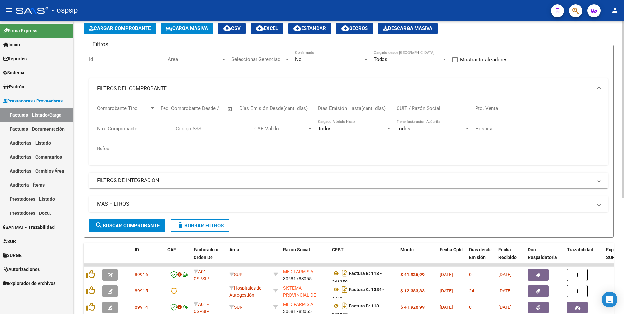
click at [127, 22] on app-list-header "PRESTADORES -> Listado de CPBTs Emitidos por Prestadores / Proveedores (alt+q) …" at bounding box center [349, 122] width 530 height 232
click at [133, 28] on span "Cargar Comprobante" at bounding box center [120, 28] width 62 height 6
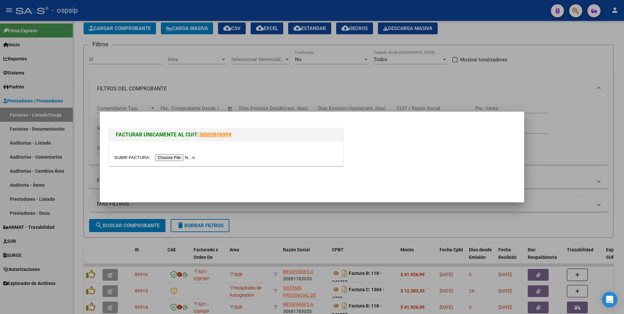
click at [180, 158] on input "file" at bounding box center [155, 157] width 83 height 7
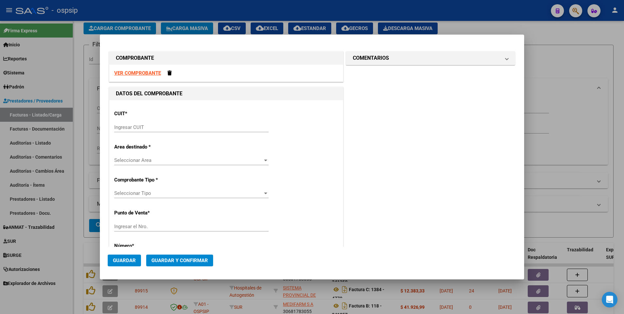
click at [148, 71] on strong "VER COMPROBANTE" at bounding box center [137, 73] width 47 height 6
click at [185, 119] on div "CUIT * Ingresar CUIT" at bounding box center [226, 121] width 224 height 33
click at [184, 127] on input "Ingresar CUIT" at bounding box center [191, 127] width 154 height 6
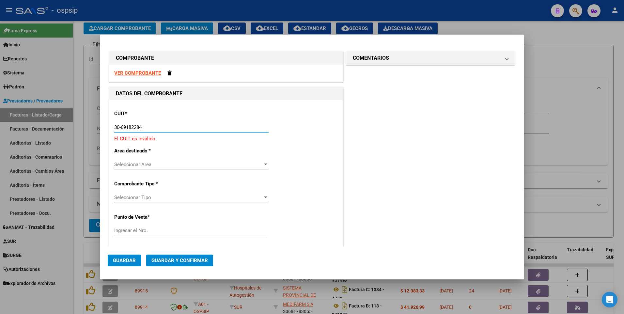
type input "30-69182284-9"
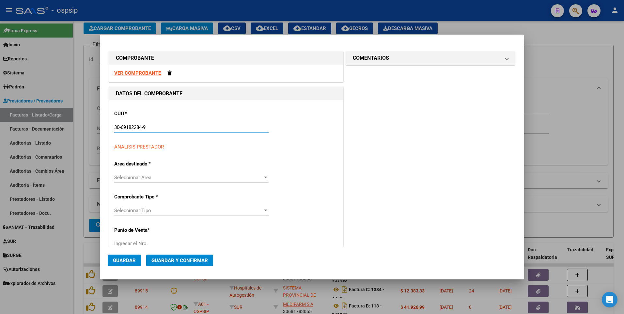
type input "1384"
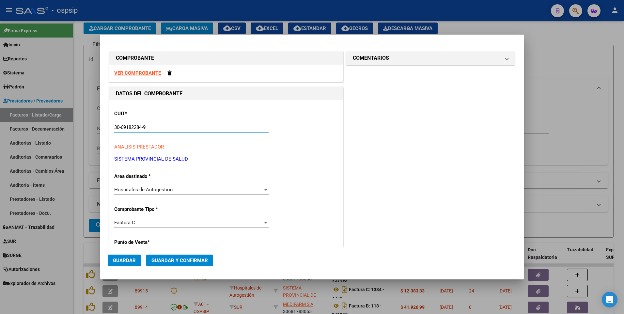
type input "30-69182284-9"
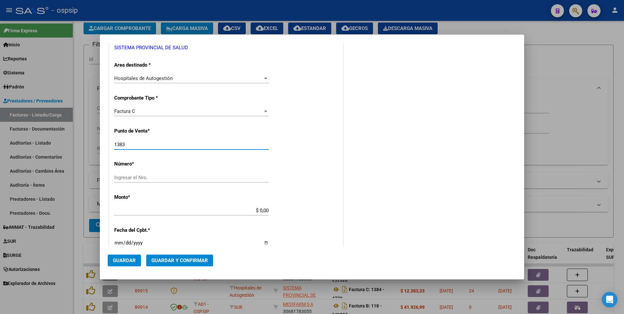
type input "1383"
type input "4258"
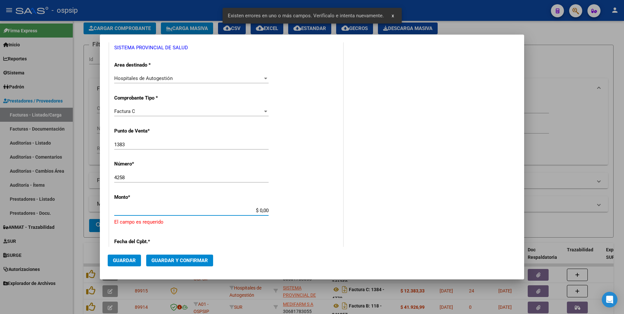
scroll to position [174, 0]
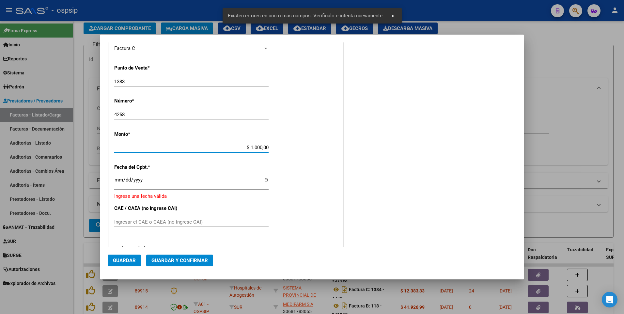
type input "$ 10.000,00"
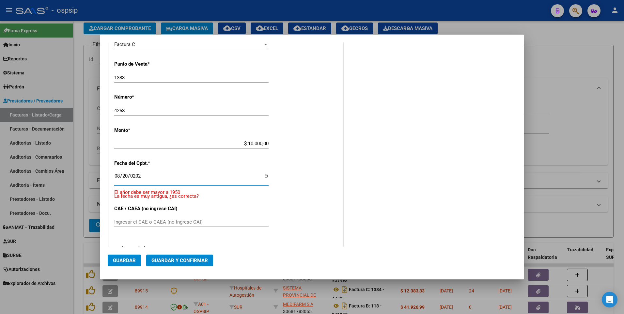
type input "2025-08-20"
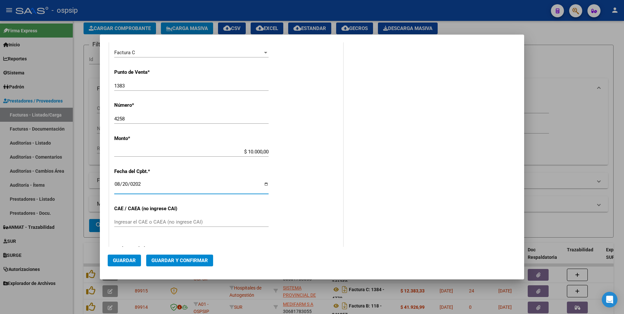
click at [123, 262] on span "Guardar" at bounding box center [124, 260] width 23 height 6
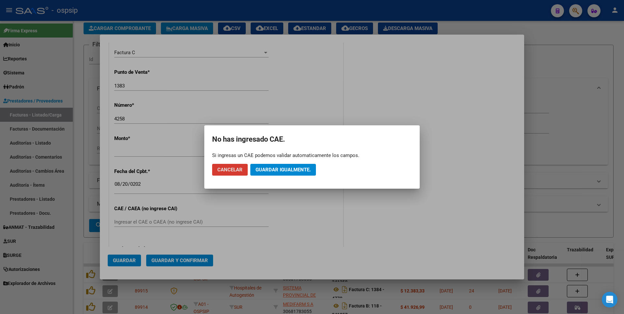
click at [266, 172] on span "Guardar igualmente." at bounding box center [282, 170] width 55 height 6
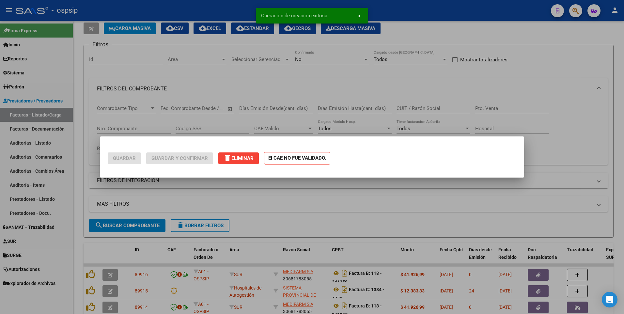
scroll to position [0, 0]
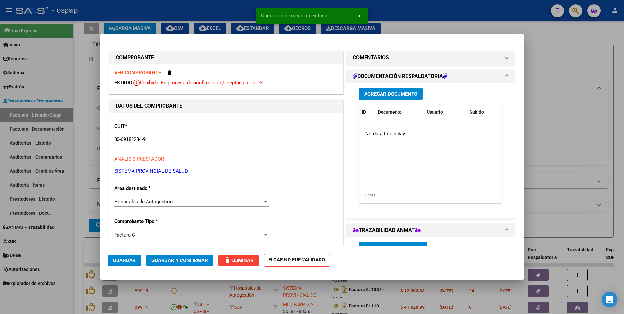
click at [382, 95] on span "Agregar Documento" at bounding box center [390, 94] width 53 height 6
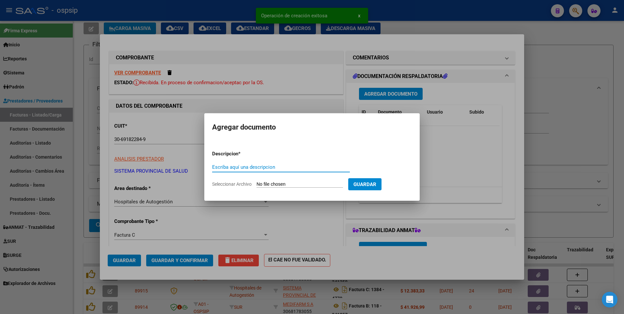
paste input "recuperoaoyb3@gmail.com"
type input "recuperoaoyb3@gmail.com"
click at [312, 186] on input "Seleccionar Archivo" at bounding box center [299, 184] width 86 height 6
type input "C:\fakepath\1383-4258.pdf"
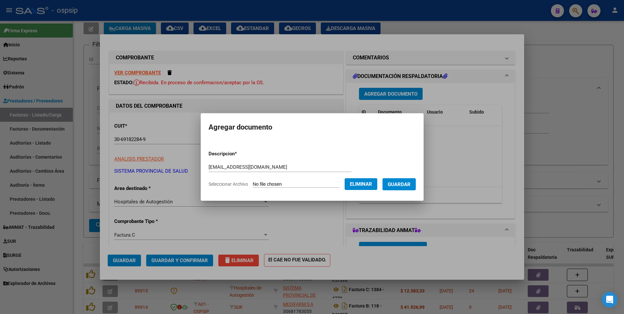
click at [408, 183] on span "Guardar" at bounding box center [399, 184] width 23 height 6
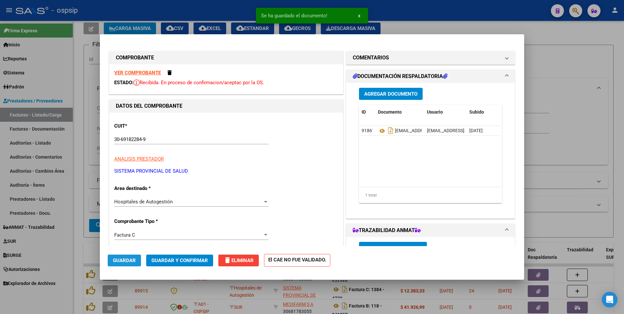
click at [130, 256] on button "Guardar" at bounding box center [124, 260] width 33 height 12
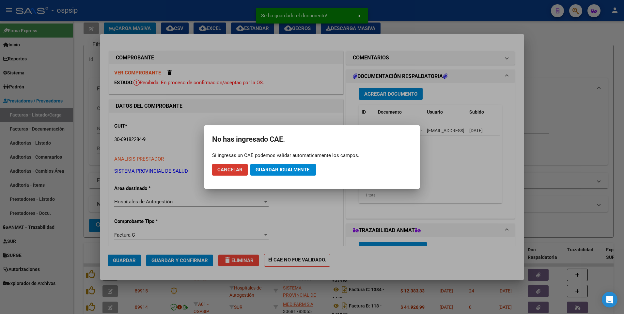
click at [284, 168] on span "Guardar igualmente." at bounding box center [282, 170] width 55 height 6
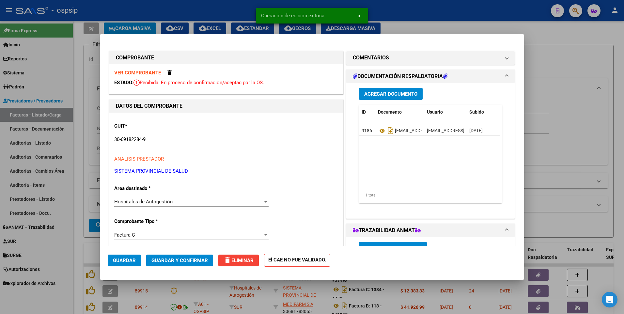
click at [210, 13] on div at bounding box center [312, 157] width 624 height 314
type input "$ 0,00"
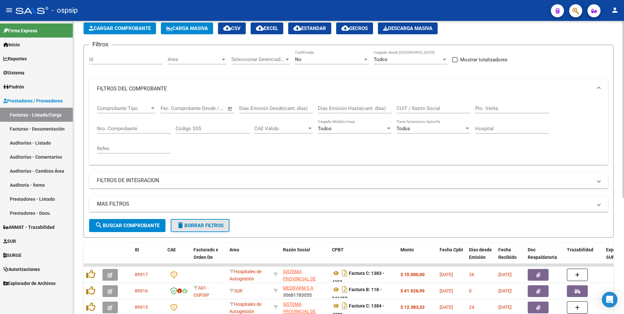
click at [204, 227] on span "delete Borrar Filtros" at bounding box center [199, 225] width 47 height 6
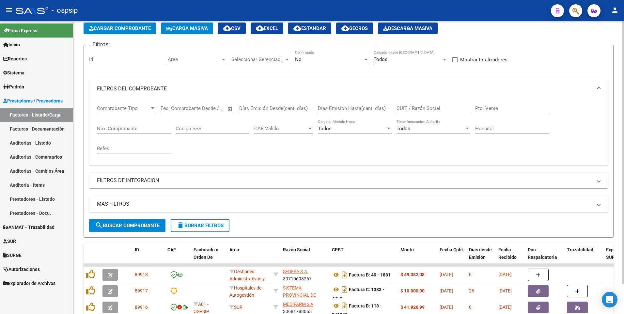
click at [120, 25] on button "Cargar Comprobante" at bounding box center [120, 29] width 72 height 12
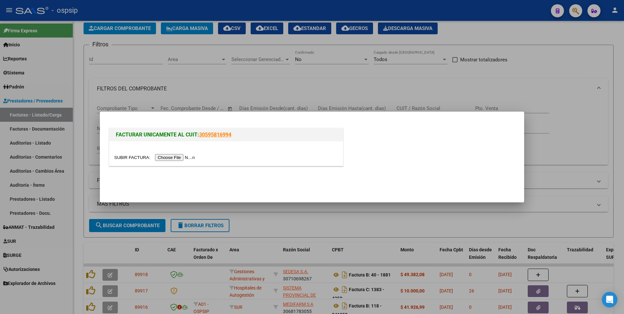
click at [168, 157] on input "file" at bounding box center [155, 157] width 83 height 7
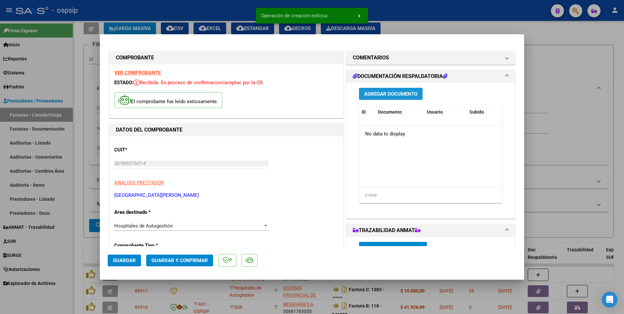
click at [382, 96] on span "Agregar Documento" at bounding box center [390, 94] width 53 height 6
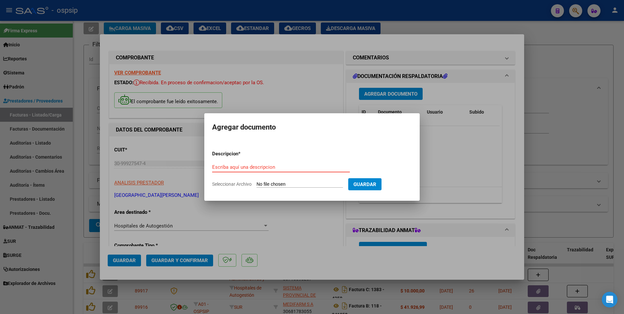
paste input "[EMAIL_ADDRESS][DOMAIN_NAME]"
type input "[EMAIL_ADDRESS][DOMAIN_NAME]"
click at [279, 184] on input "Seleccionar Archivo" at bounding box center [299, 184] width 86 height 6
type input "C:\fakepath\ENVIO DE FACTURA Nº 4692 PERIODO JUNIO 2025 INTERNADOS HSB.zip"
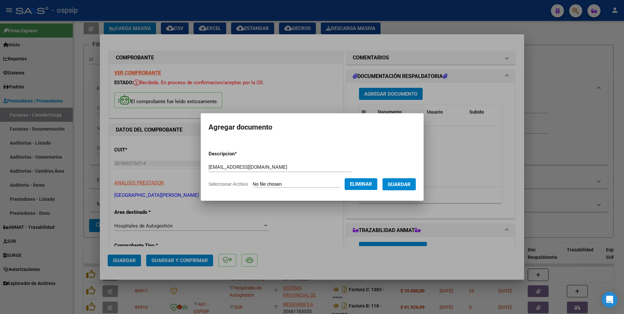
click at [410, 184] on span "Guardar" at bounding box center [399, 184] width 23 height 6
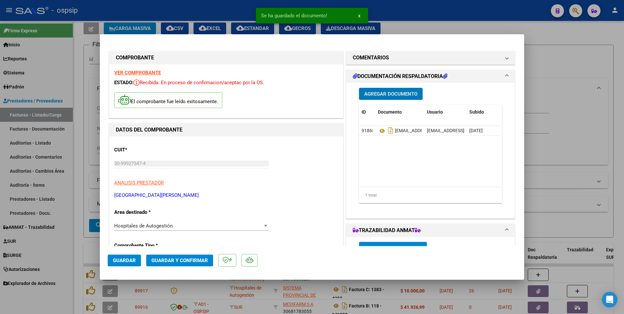
click at [140, 261] on button "Guardar" at bounding box center [124, 260] width 33 height 12
click at [225, 9] on div at bounding box center [312, 157] width 624 height 314
type input "$ 0,00"
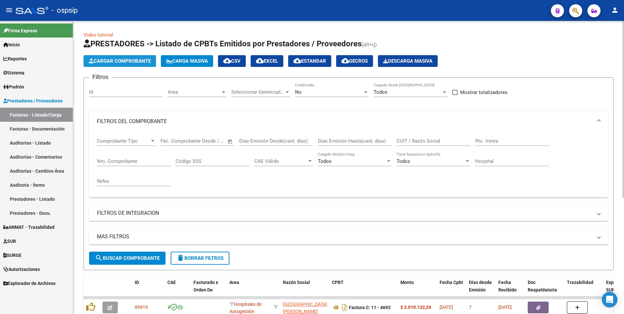
click at [143, 59] on span "Cargar Comprobante" at bounding box center [120, 61] width 62 height 6
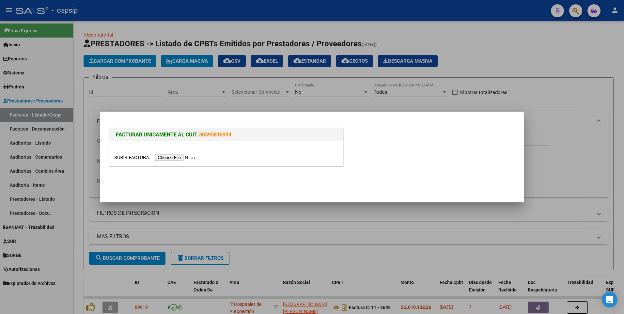
click at [171, 158] on input "file" at bounding box center [155, 157] width 83 height 7
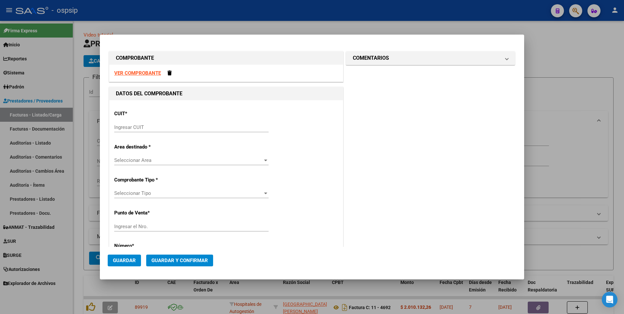
click at [128, 71] on strong "VER COMPROBANTE" at bounding box center [137, 73] width 47 height 6
click at [195, 129] on input "Ingresar CUIT" at bounding box center [191, 127] width 154 height 6
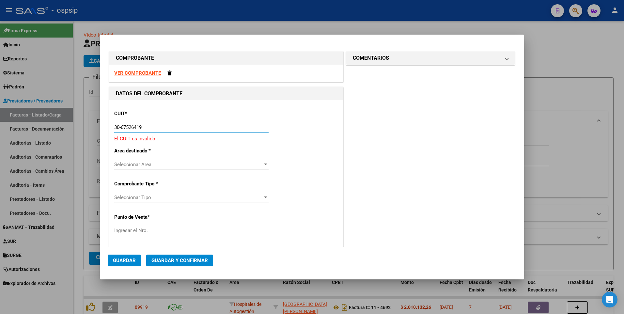
type input "30-67526419-4"
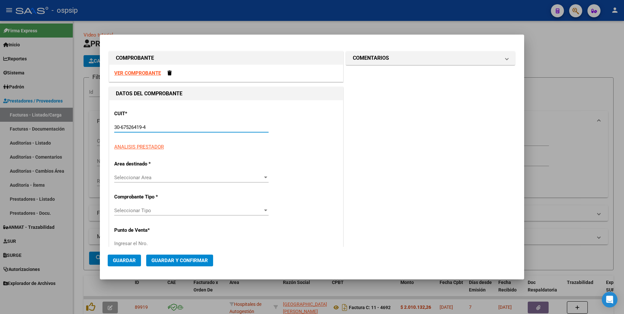
type input "7"
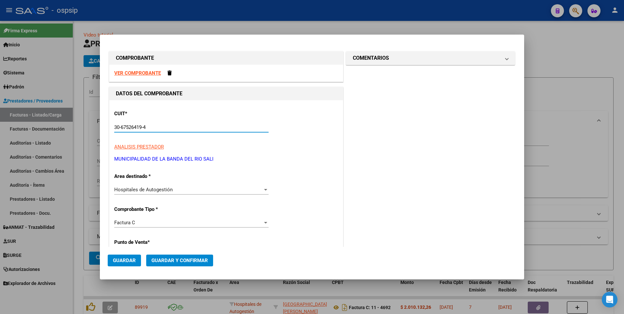
type input "30-67526419-4"
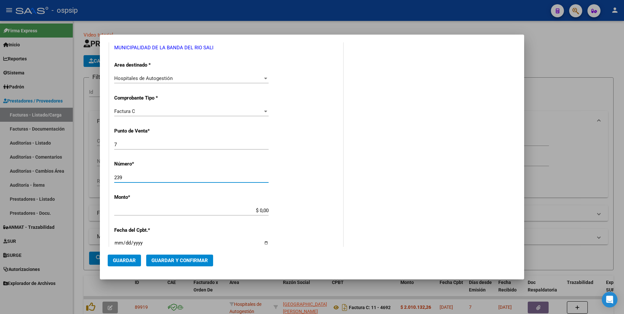
type input "239"
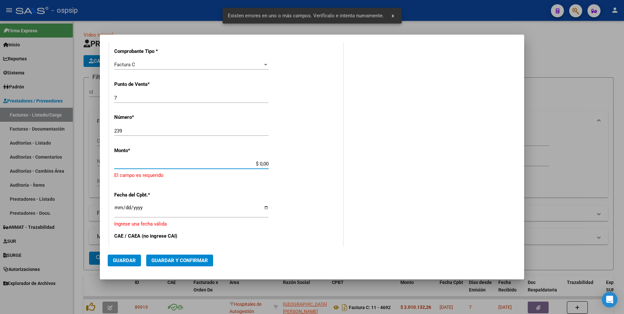
scroll to position [174, 0]
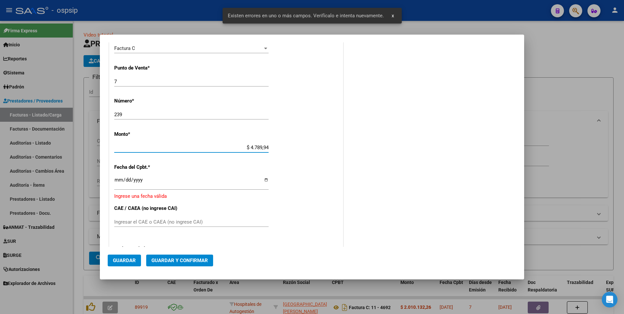
type input "$ 47.899,41"
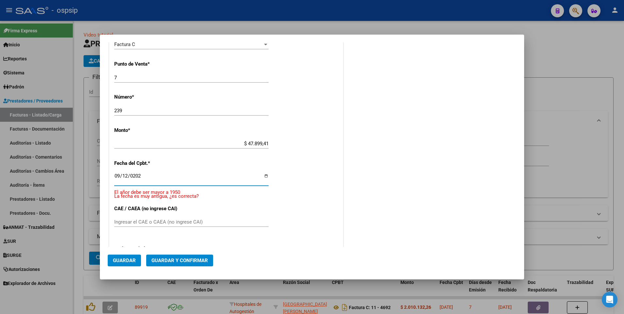
type input "[DATE]"
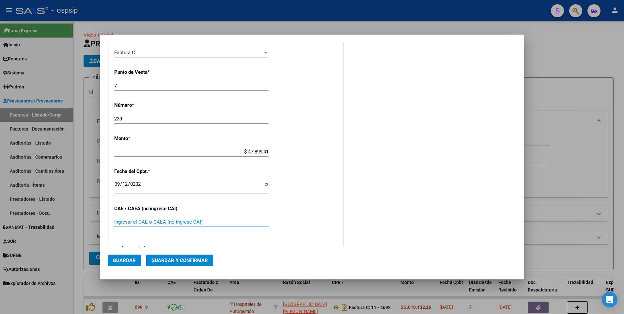
click at [129, 262] on span "Guardar" at bounding box center [124, 260] width 23 height 6
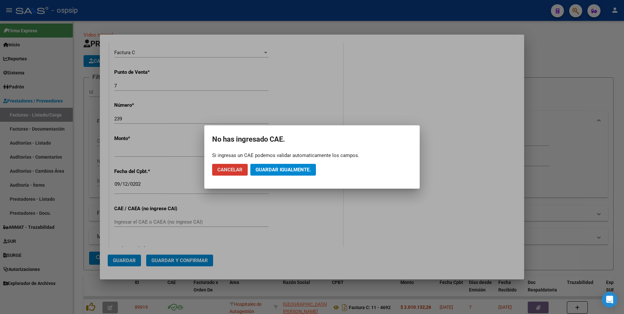
click at [296, 171] on span "Guardar igualmente." at bounding box center [282, 170] width 55 height 6
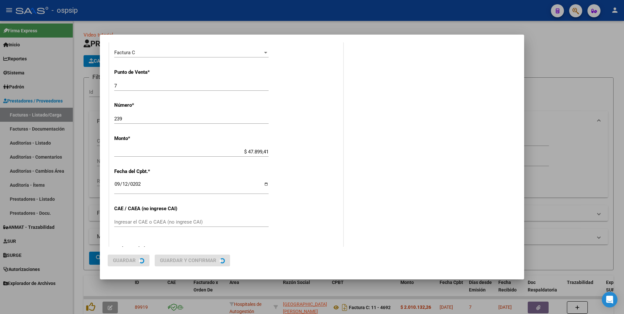
scroll to position [0, 0]
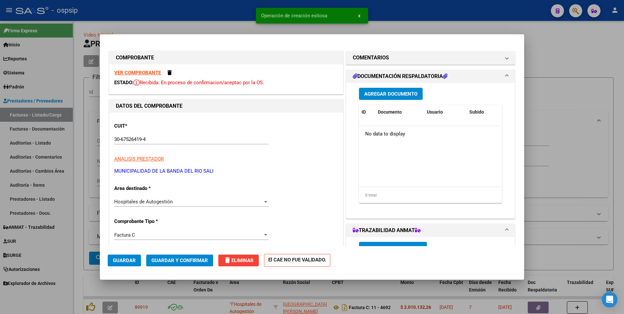
click at [382, 97] on button "Agregar Documento" at bounding box center [391, 94] width 64 height 12
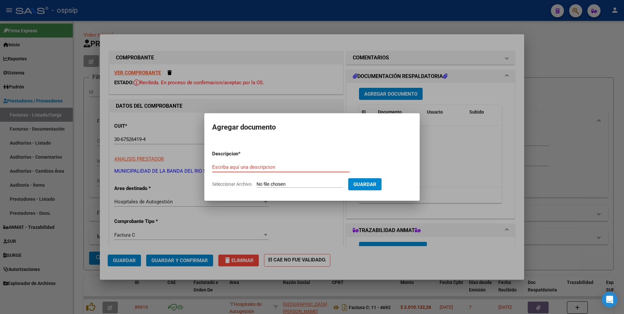
paste input "secretariadesaludrecostosbrs@gmail.com"
type input "secretariadesaludrecostosbrs@gmail.com"
click at [275, 182] on input "Seleccionar Archivo" at bounding box center [299, 184] width 86 height 6
type input "C:\fakepath\OSPSIP - POLICLINICA - MES 03.zip"
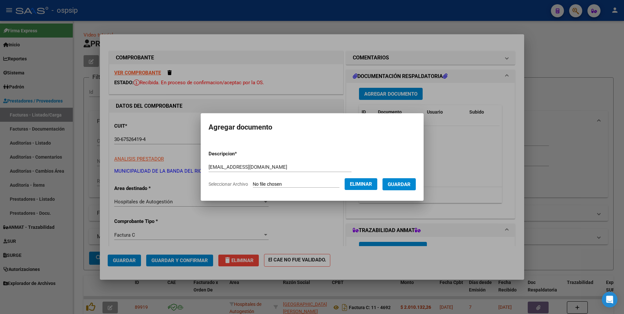
click at [410, 187] on span "Guardar" at bounding box center [399, 184] width 23 height 6
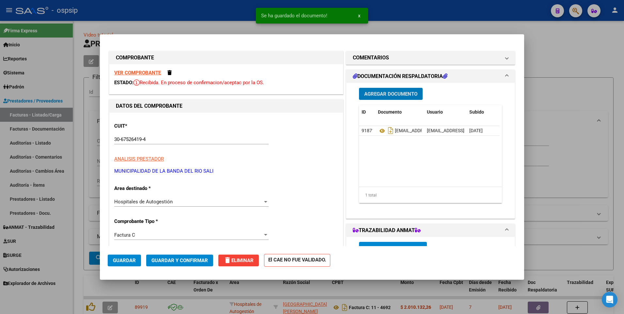
click at [124, 260] on span "Guardar" at bounding box center [124, 260] width 23 height 6
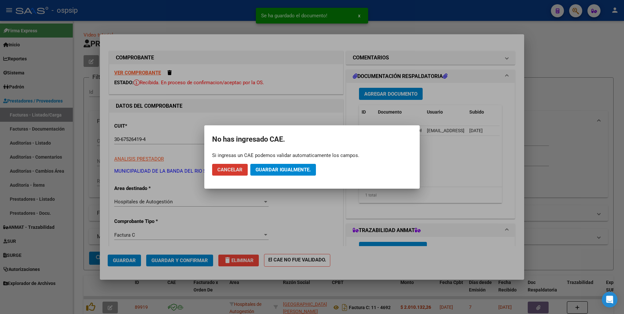
click at [267, 174] on button "Guardar igualmente." at bounding box center [283, 170] width 66 height 12
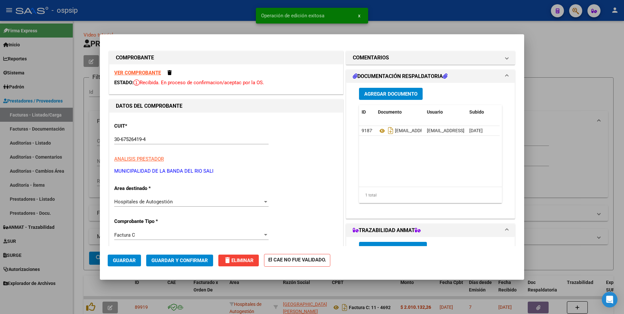
click at [397, 9] on div at bounding box center [312, 157] width 624 height 314
type input "$ 0,00"
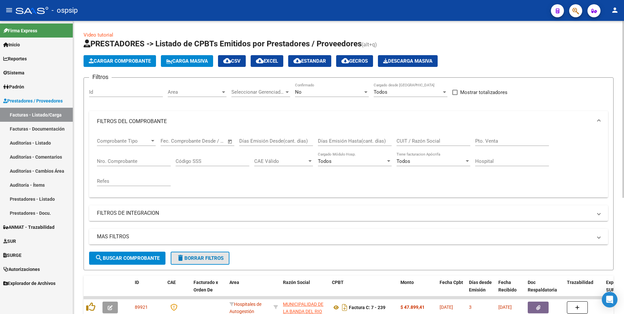
click at [214, 259] on span "delete Borrar Filtros" at bounding box center [199, 258] width 47 height 6
click at [415, 138] on input "CUIT / Razón Social" at bounding box center [433, 141] width 74 height 6
click at [118, 64] on button "Cargar Comprobante" at bounding box center [120, 61] width 72 height 12
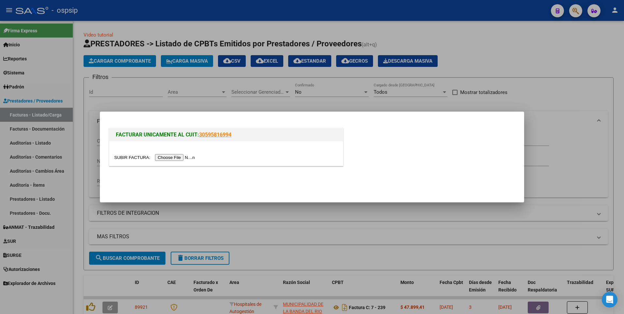
click at [158, 157] on input "file" at bounding box center [155, 157] width 83 height 7
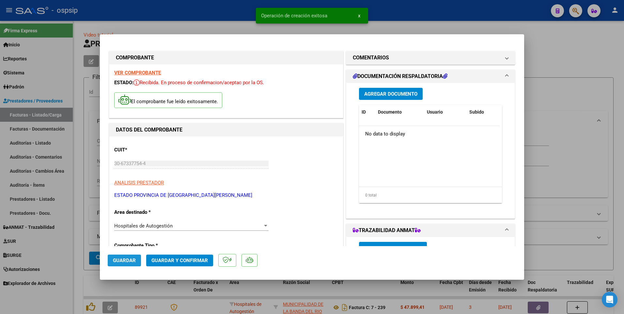
click at [128, 261] on span "Guardar" at bounding box center [124, 260] width 23 height 6
click at [230, 14] on div at bounding box center [312, 157] width 624 height 314
type input "$ 0,00"
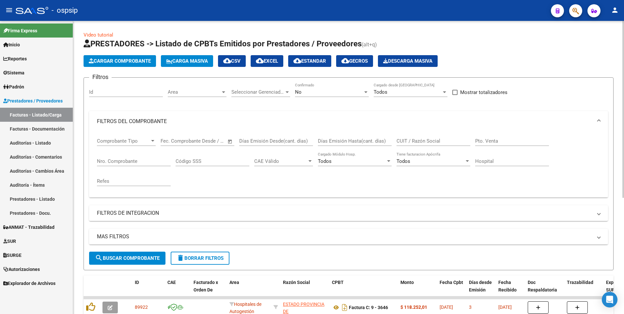
click at [133, 59] on span "Cargar Comprobante" at bounding box center [120, 61] width 62 height 6
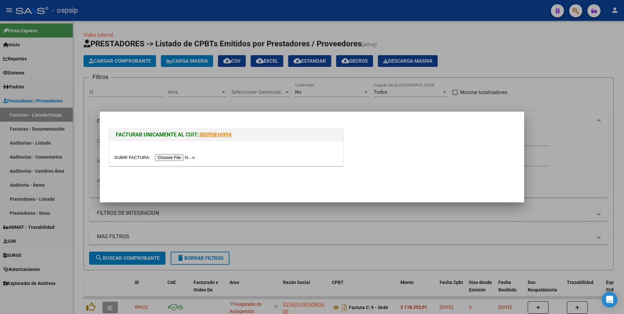
click at [181, 153] on div at bounding box center [226, 153] width 234 height 24
click at [180, 156] on input "file" at bounding box center [155, 157] width 83 height 7
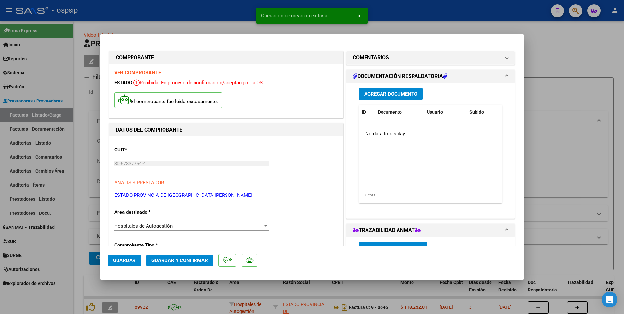
click at [126, 263] on button "Guardar" at bounding box center [124, 260] width 33 height 12
click at [238, 16] on div at bounding box center [312, 157] width 624 height 314
type input "$ 0,00"
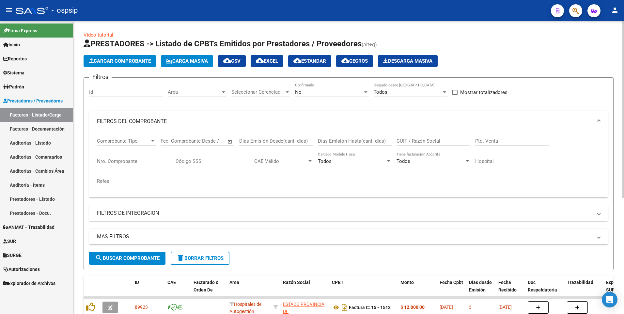
click at [137, 58] on button "Cargar Comprobante" at bounding box center [120, 61] width 72 height 12
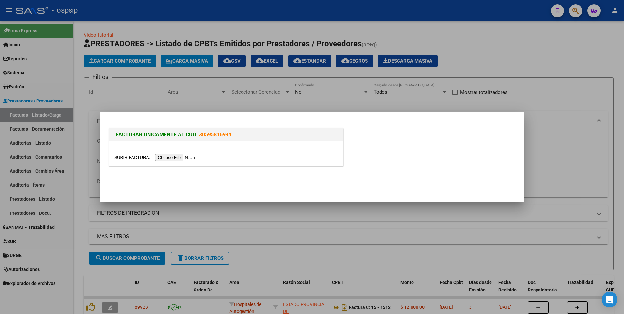
click at [183, 157] on input "file" at bounding box center [155, 157] width 83 height 7
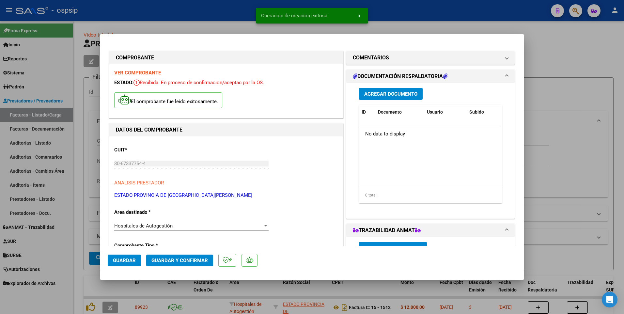
click at [121, 263] on span "Guardar" at bounding box center [124, 260] width 23 height 6
click at [240, 8] on div at bounding box center [312, 157] width 624 height 314
type input "$ 0,00"
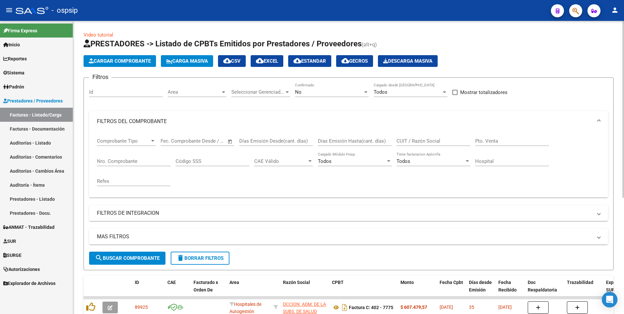
click at [130, 60] on span "Cargar Comprobante" at bounding box center [120, 61] width 62 height 6
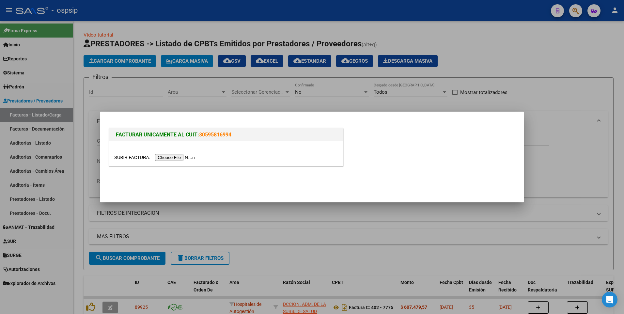
click at [171, 159] on input "file" at bounding box center [155, 157] width 83 height 7
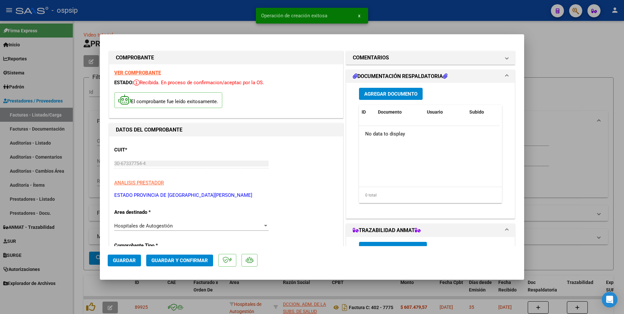
click at [132, 262] on span "Guardar" at bounding box center [124, 260] width 23 height 6
click at [225, 15] on div at bounding box center [312, 157] width 624 height 314
type input "$ 0,00"
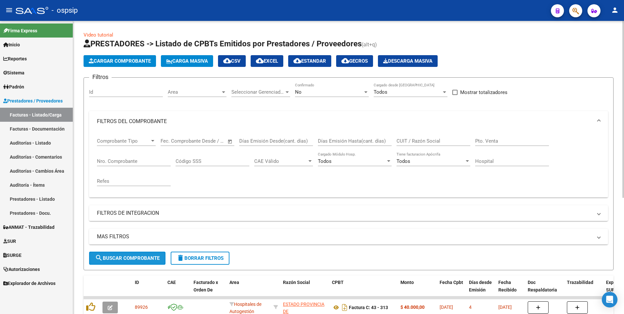
click at [159, 255] on span "search Buscar Comprobante" at bounding box center [127, 258] width 65 height 6
click at [138, 59] on span "Cargar Comprobante" at bounding box center [120, 61] width 62 height 6
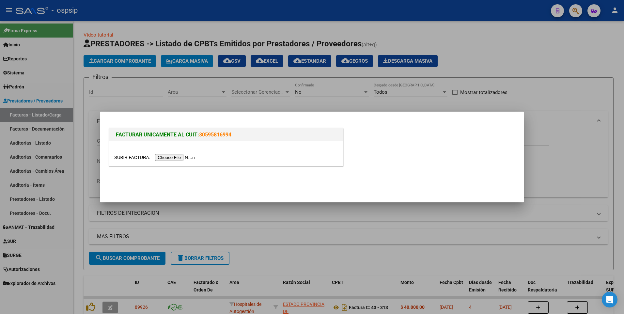
click at [172, 158] on input "file" at bounding box center [155, 157] width 83 height 7
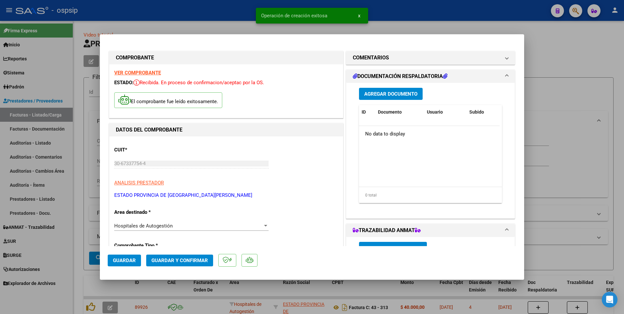
click at [128, 266] on button "Guardar" at bounding box center [124, 260] width 33 height 12
drag, startPoint x: 198, startPoint y: 17, endPoint x: 277, endPoint y: 163, distance: 166.4
click at [198, 16] on div at bounding box center [312, 157] width 624 height 314
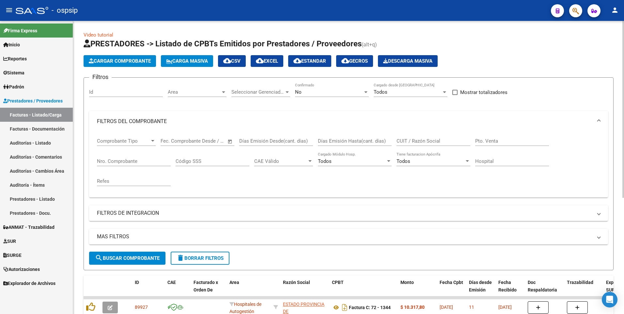
click at [128, 58] on span "Cargar Comprobante" at bounding box center [120, 61] width 62 height 6
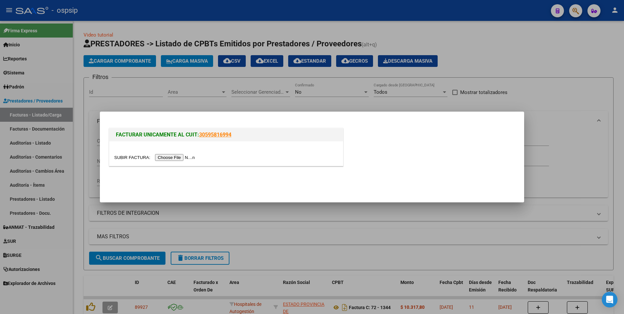
click at [167, 159] on input "file" at bounding box center [155, 157] width 83 height 7
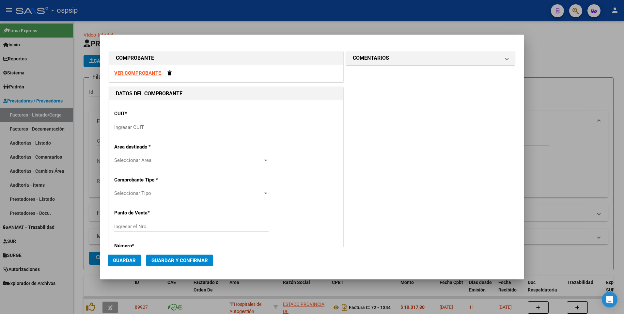
click at [147, 75] on strong "VER COMPROBANTE" at bounding box center [137, 73] width 47 height 6
click at [151, 73] on strong "VER COMPROBANTE" at bounding box center [137, 73] width 47 height 6
click at [224, 15] on div at bounding box center [312, 157] width 624 height 314
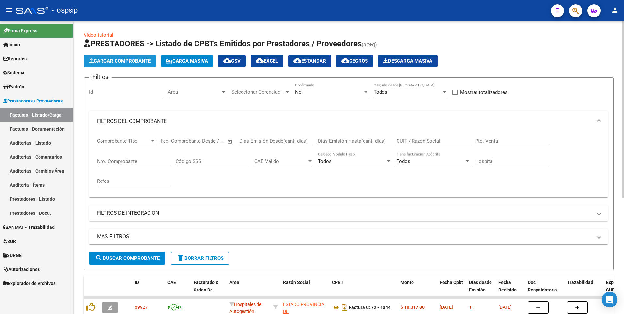
click at [138, 64] on button "Cargar Comprobante" at bounding box center [120, 61] width 72 height 12
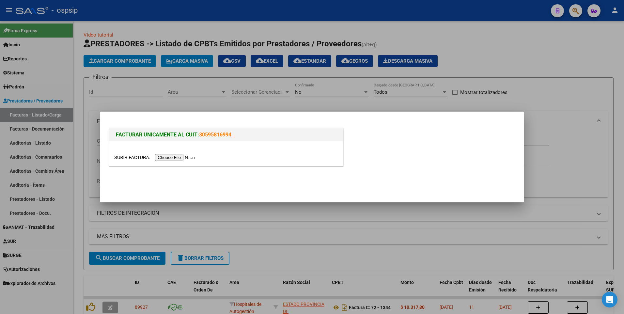
click at [166, 160] on input "file" at bounding box center [155, 157] width 83 height 7
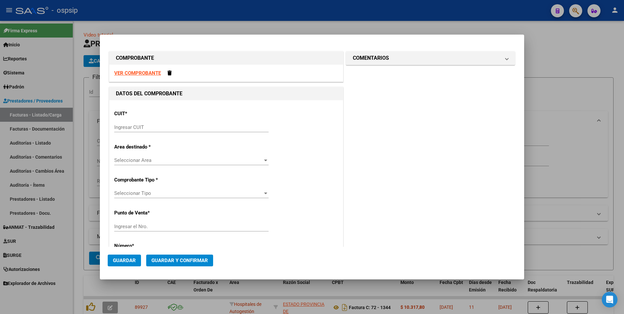
click at [151, 73] on strong "VER COMPROBANTE" at bounding box center [137, 73] width 47 height 6
click at [175, 127] on input "Ingresar CUIT" at bounding box center [191, 127] width 154 height 6
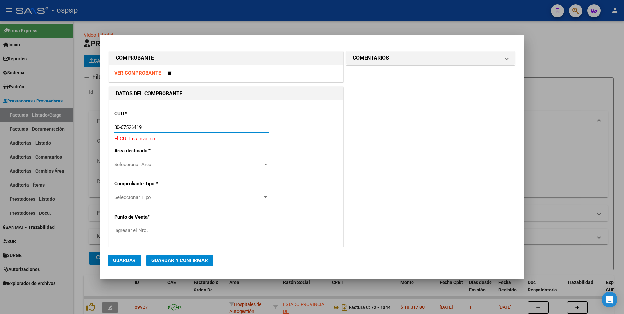
type input "30-67526419-4"
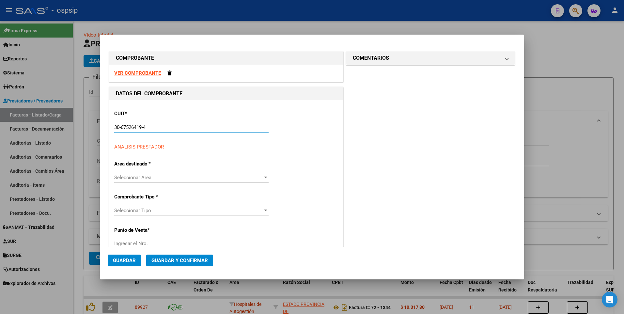
type input "7"
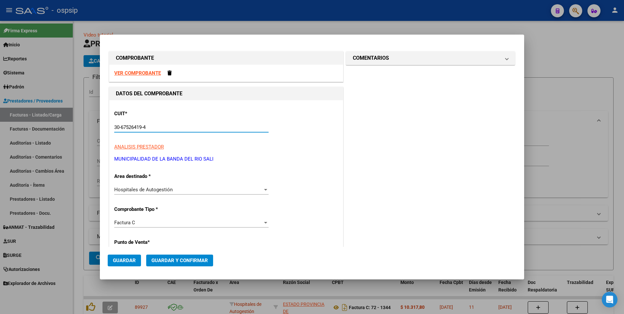
type input "30-67526419-4"
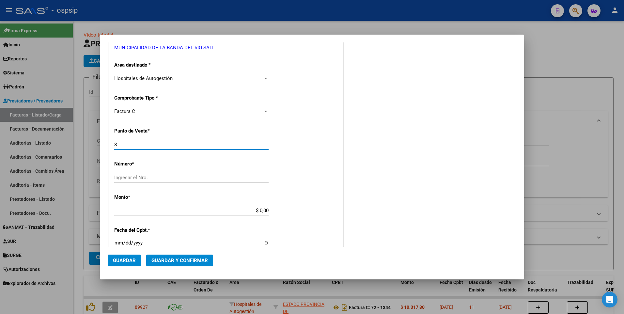
type input "8"
type input "40"
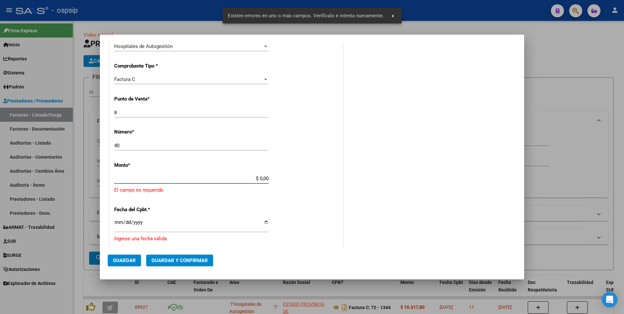
scroll to position [174, 0]
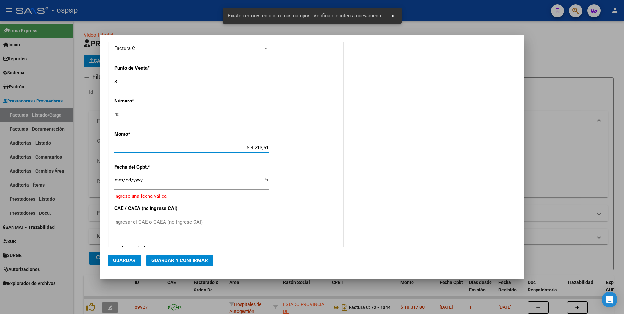
type input "$ 42.136,10"
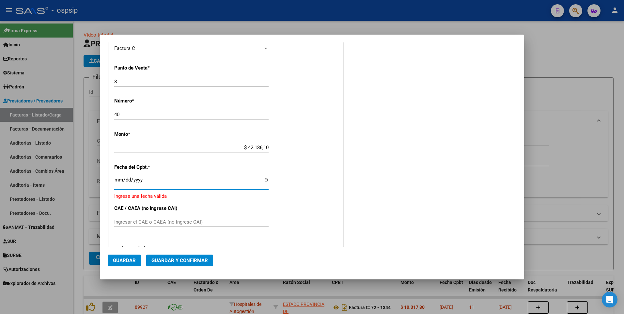
click at [116, 180] on input "Ingresar la fecha" at bounding box center [191, 182] width 154 height 10
drag, startPoint x: 116, startPoint y: 180, endPoint x: 121, endPoint y: 178, distance: 5.1
click at [120, 179] on input "Ingresar la fecha" at bounding box center [191, 182] width 154 height 10
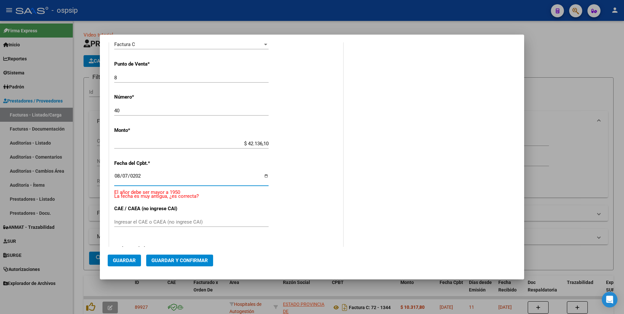
type input "[DATE]"
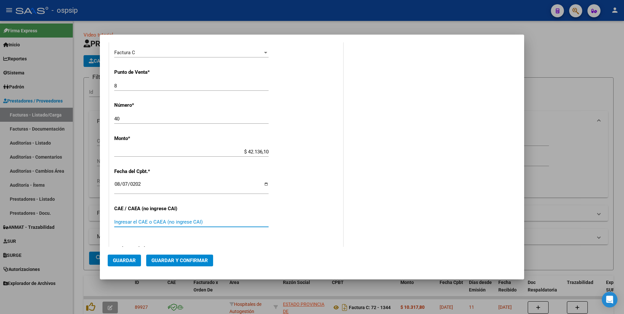
click at [125, 262] on span "Guardar" at bounding box center [124, 260] width 23 height 6
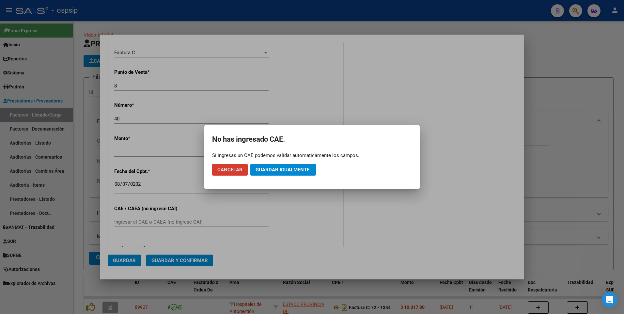
click at [280, 167] on span "Guardar igualmente." at bounding box center [282, 170] width 55 height 6
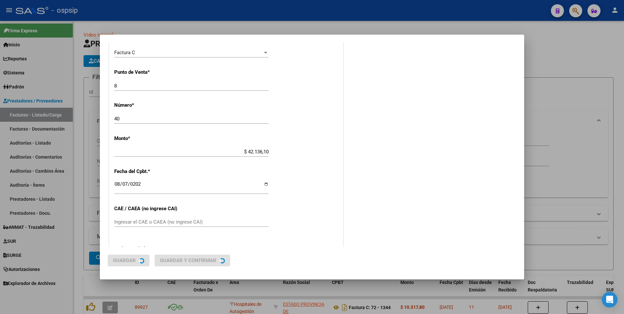
scroll to position [0, 0]
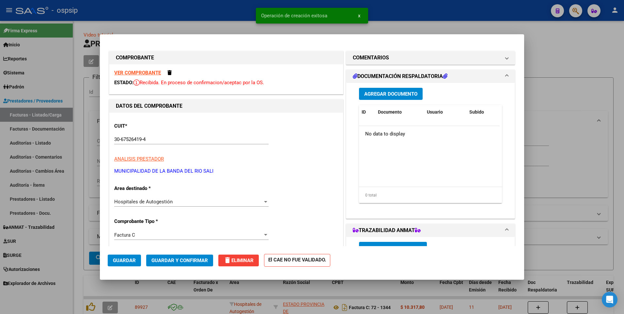
click at [376, 89] on button "Agregar Documento" at bounding box center [391, 94] width 64 height 12
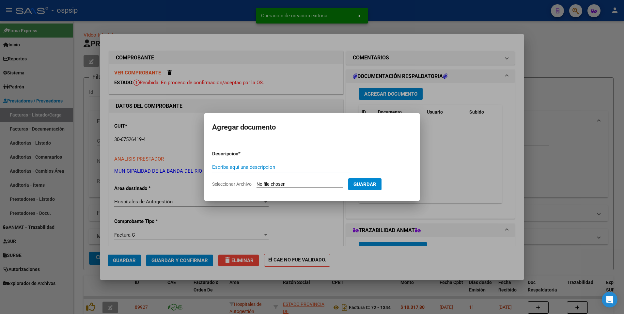
paste input "secretariadesaludrecostosbrs@gmail.com"
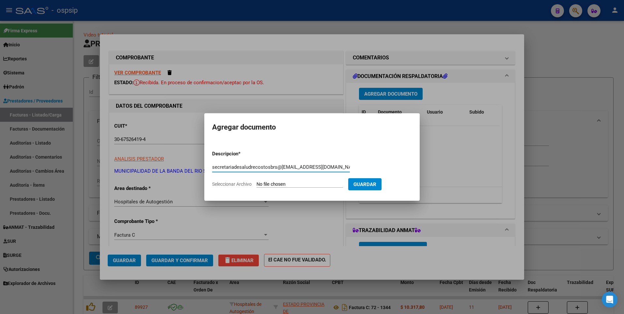
scroll to position [0, 46]
click at [291, 166] on input "secretariadesaludrecostosbrs@gmail.comsecretariadesaludrecostosbrs@gmail.com" at bounding box center [281, 167] width 138 height 6
paste input "text"
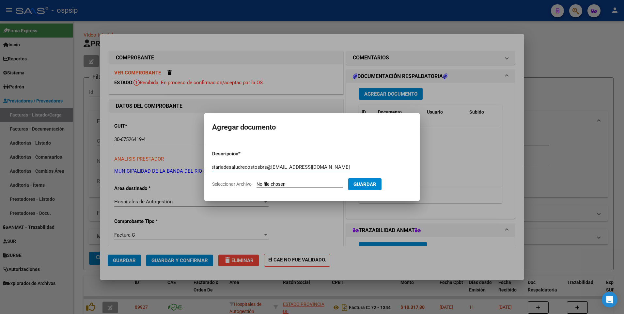
type input "secretariadesaludrecostosbrs@gmail.com"
click at [288, 184] on input "Seleccionar Archivo" at bounding box center [299, 184] width 86 height 6
type input "C:\fakepath\RV_ OSPSIP - CIC CAP CANDELARIA - MES 04 y 06.zip"
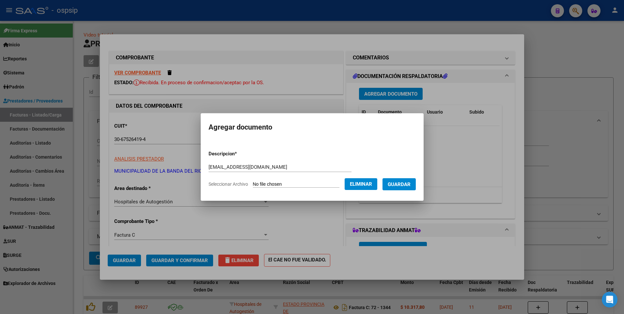
click at [401, 186] on span "Guardar" at bounding box center [399, 184] width 23 height 6
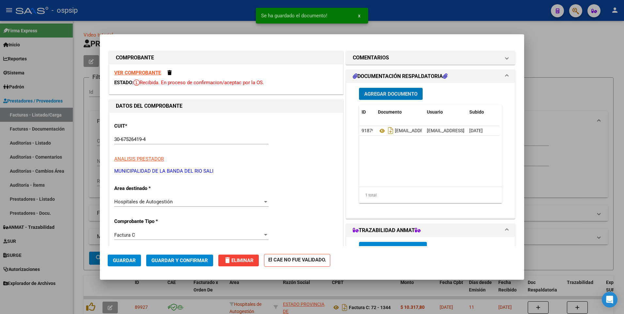
click at [114, 261] on span "Guardar" at bounding box center [124, 260] width 23 height 6
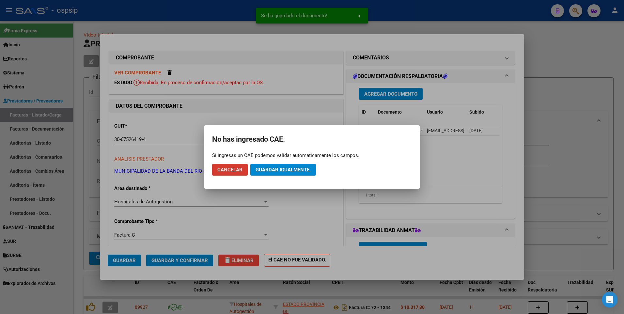
click at [263, 169] on span "Guardar igualmente." at bounding box center [282, 170] width 55 height 6
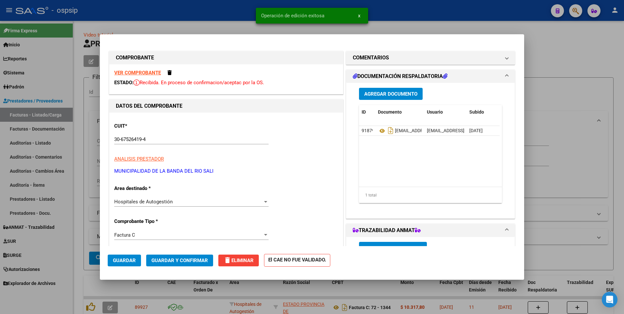
click at [186, 5] on div at bounding box center [312, 157] width 624 height 314
type input "$ 0,00"
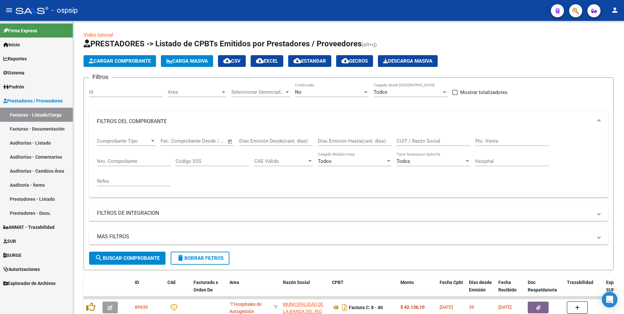
drag, startPoint x: 126, startPoint y: 9, endPoint x: 122, endPoint y: 2, distance: 8.3
click at [126, 9] on div "- ospsip" at bounding box center [281, 10] width 530 height 14
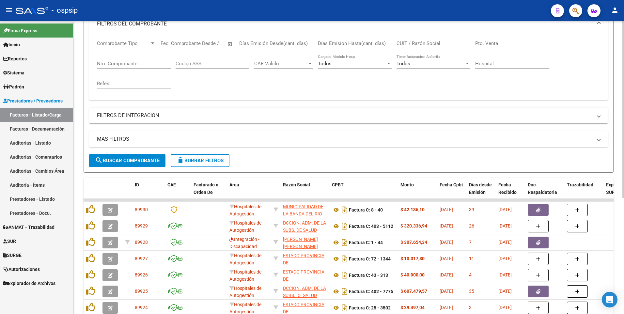
scroll to position [98, 0]
click at [435, 45] on input "CUIT / Razón Social" at bounding box center [433, 43] width 74 height 6
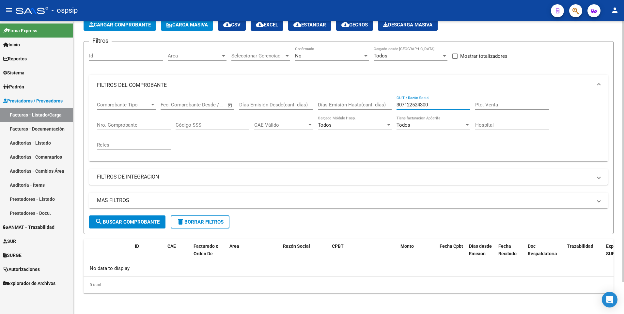
scroll to position [36, 0]
click at [451, 106] on input "307122524300" at bounding box center [433, 105] width 74 height 6
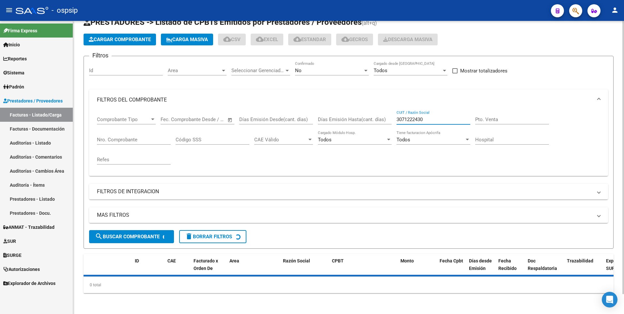
scroll to position [98, 0]
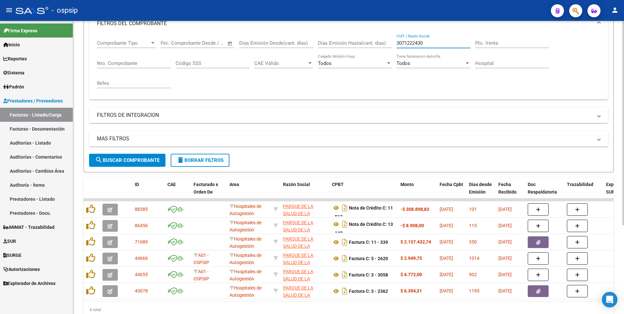
click at [440, 43] on input "3071222430" at bounding box center [433, 43] width 74 height 6
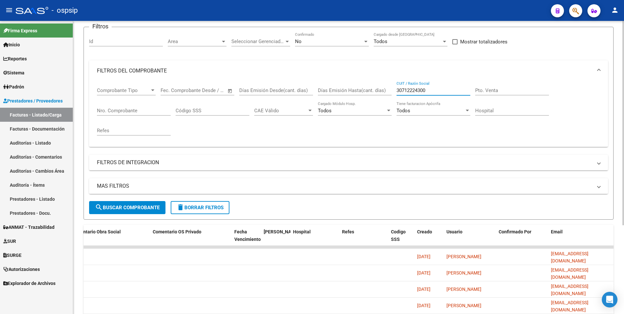
scroll to position [0, 0]
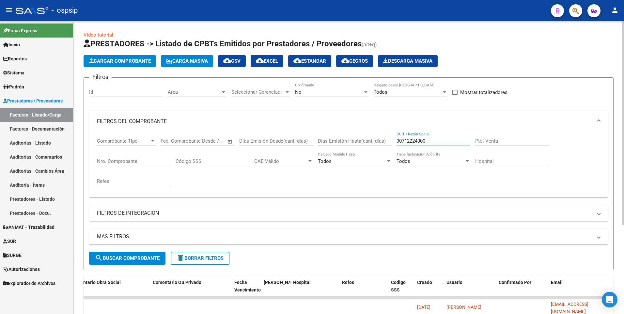
type input "30712224300"
click at [309, 90] on div "No" at bounding box center [329, 92] width 68 height 6
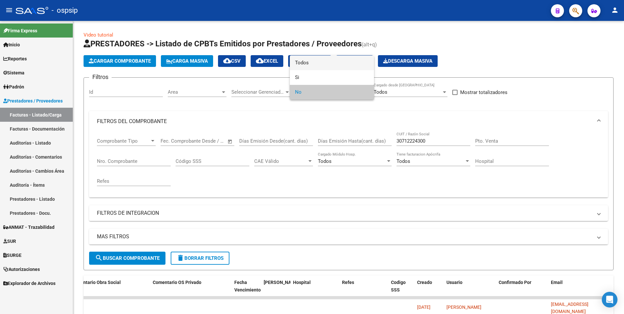
click at [321, 68] on span "Todos" at bounding box center [332, 62] width 74 height 15
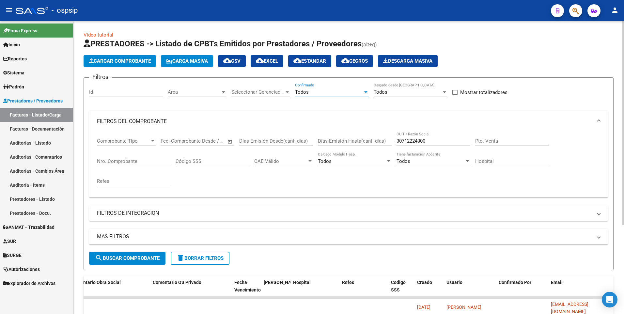
click at [152, 258] on span "search Buscar Comprobante" at bounding box center [127, 258] width 65 height 6
